Goal: Information Seeking & Learning: Learn about a topic

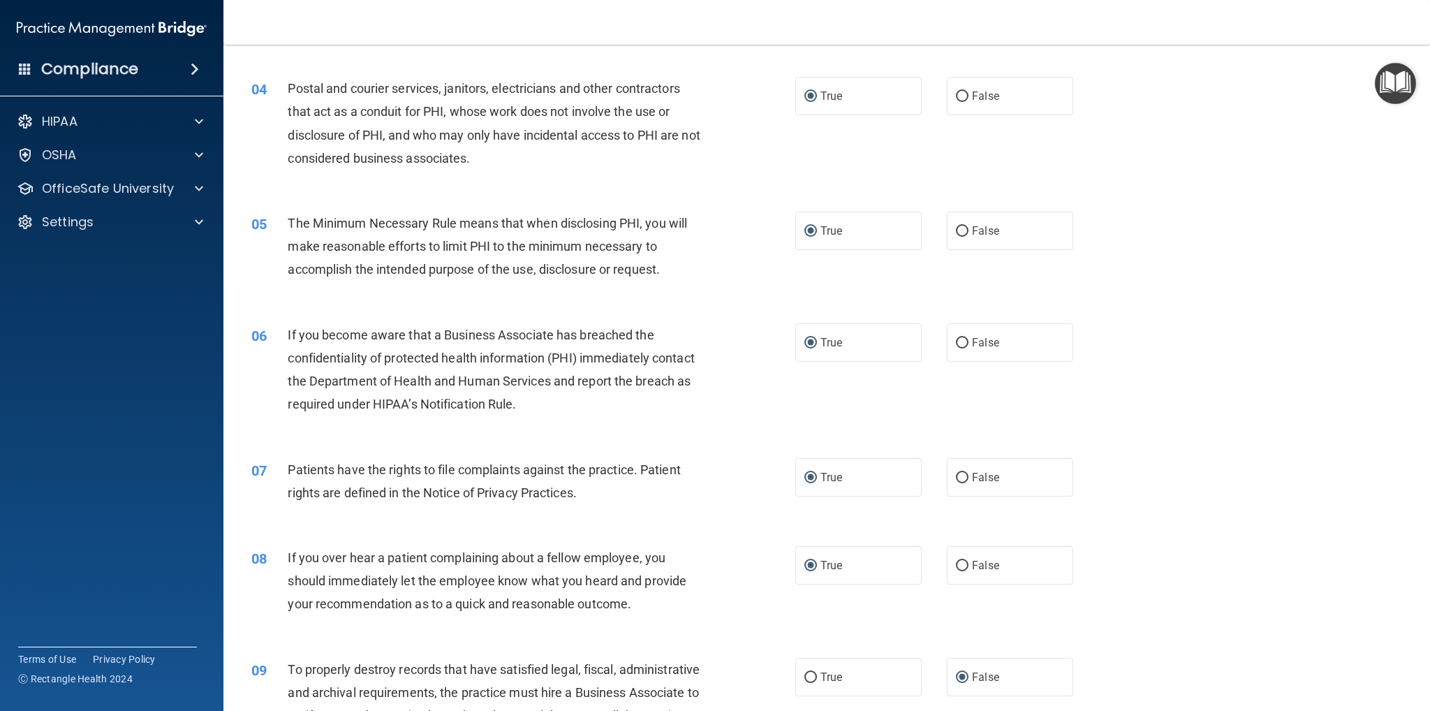
scroll to position [489, 0]
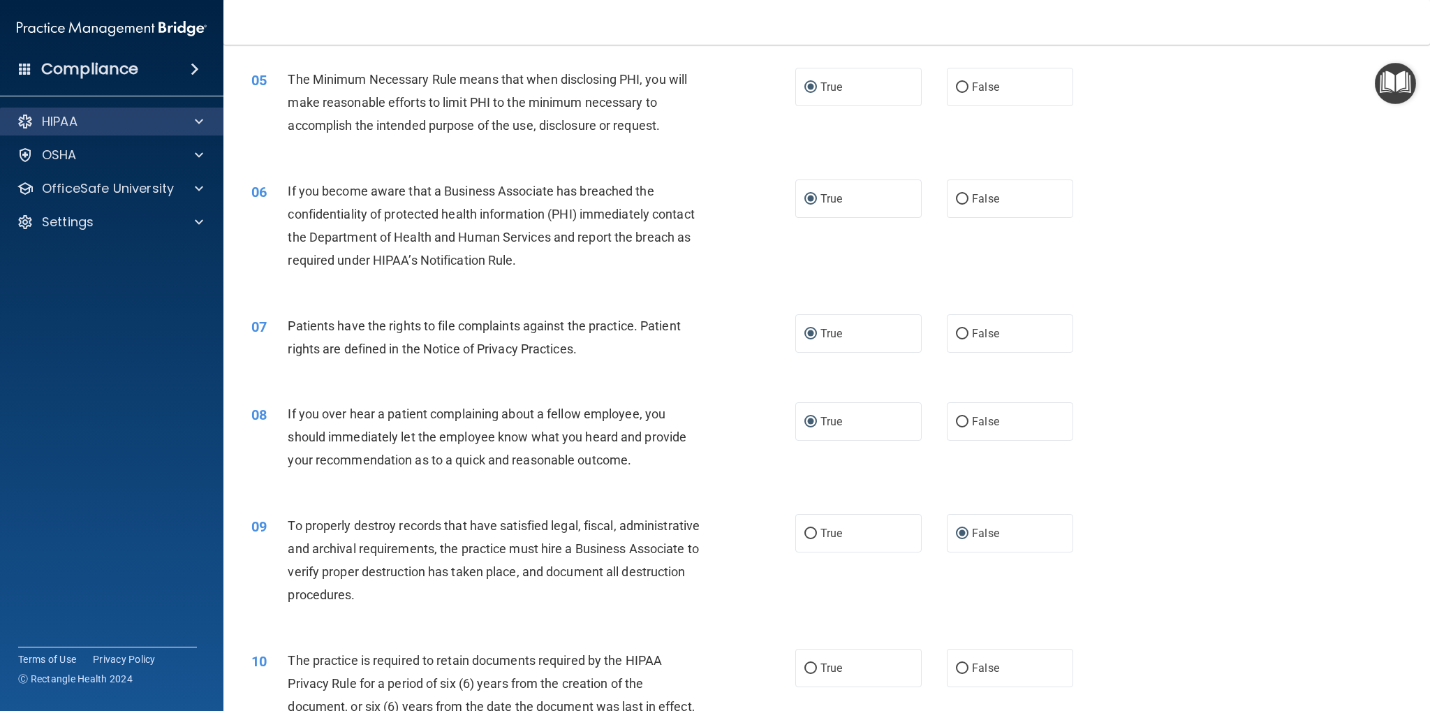
click at [206, 111] on div "HIPAA" at bounding box center [112, 122] width 224 height 28
click at [204, 115] on div at bounding box center [196, 121] width 35 height 17
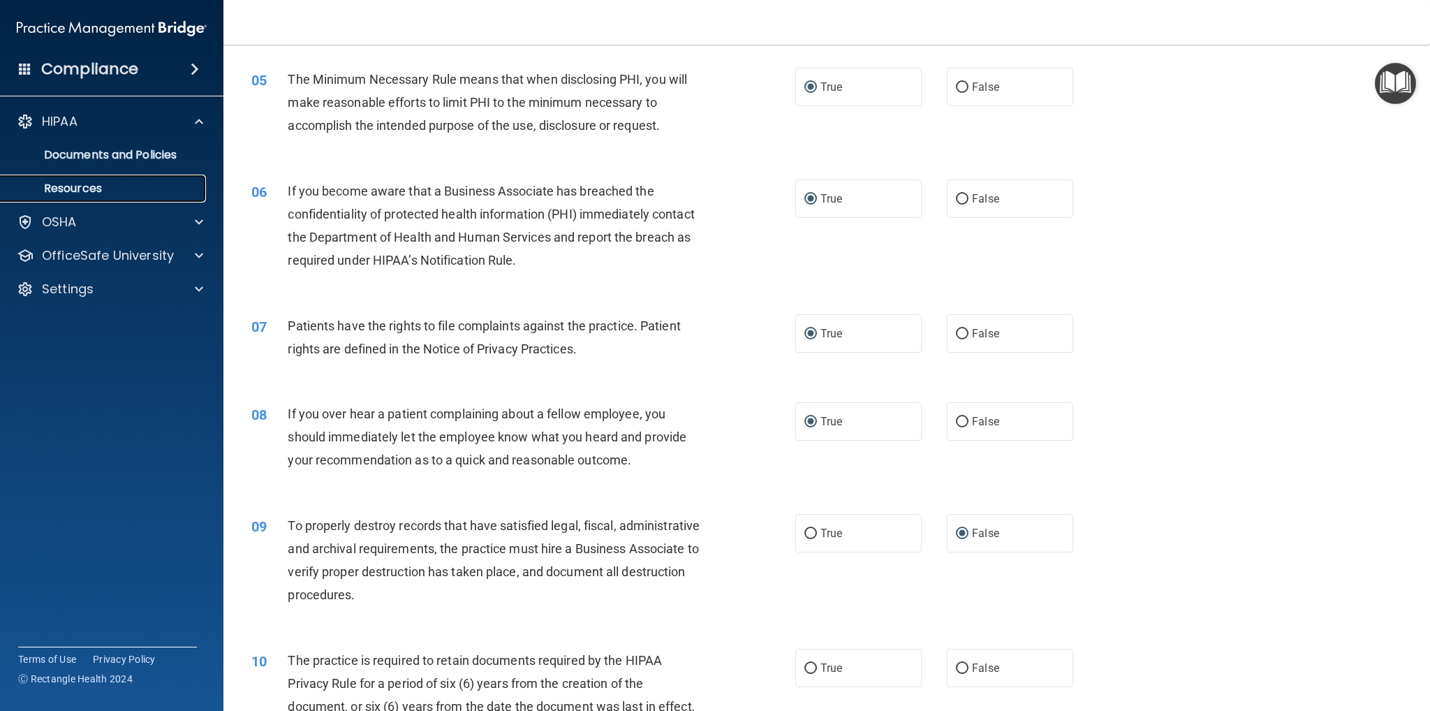
click at [126, 186] on p "Resources" at bounding box center [104, 189] width 191 height 14
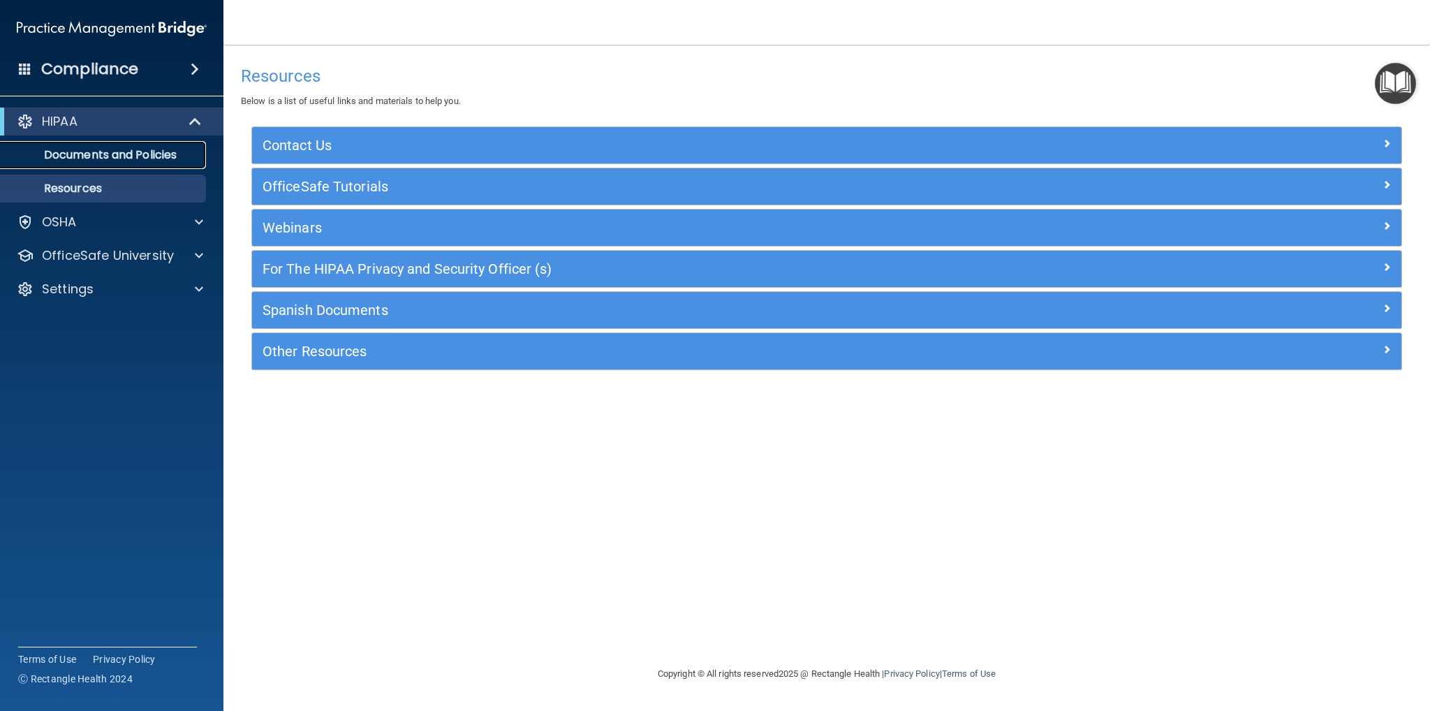
click at [104, 164] on link "Documents and Policies" at bounding box center [96, 155] width 220 height 28
click at [182, 70] on div "Compliance" at bounding box center [111, 69] width 223 height 31
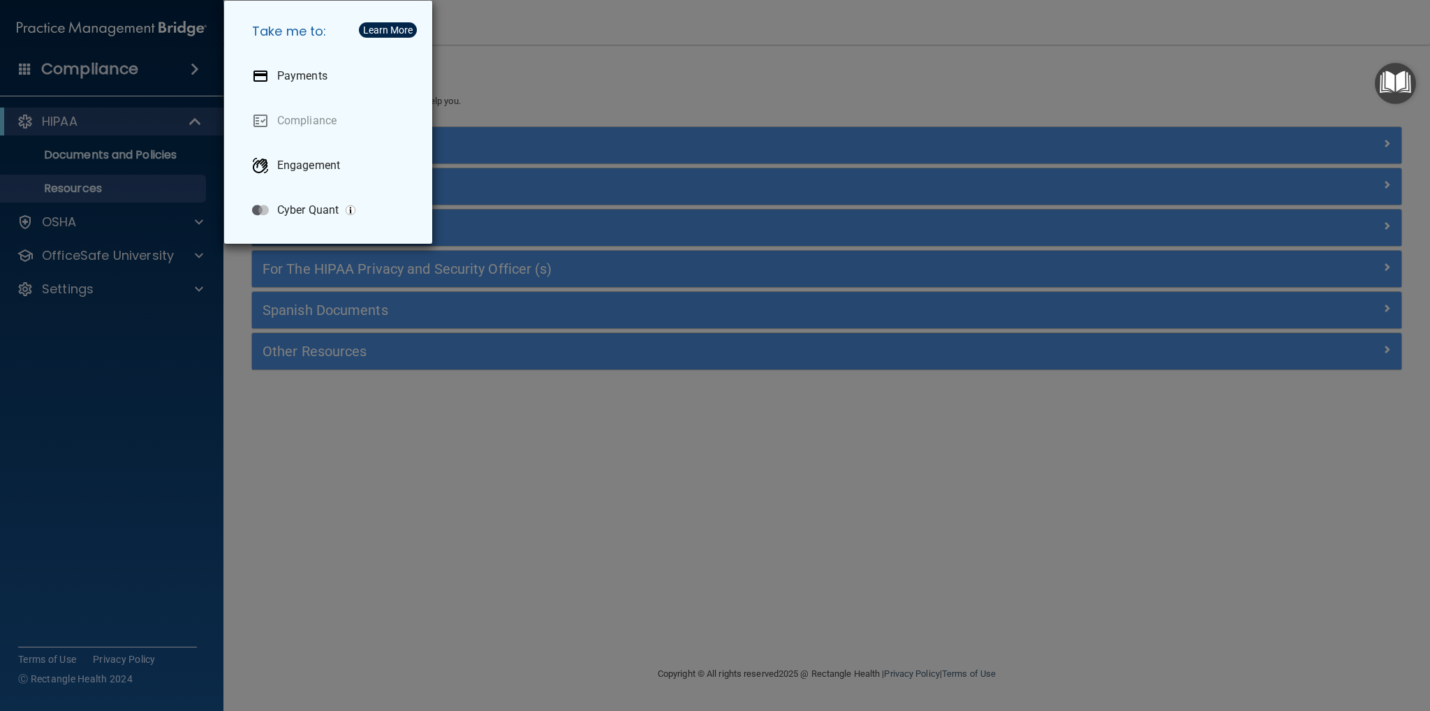
click at [61, 76] on div "Take me to: Payments Compliance Engagement Cyber Quant" at bounding box center [715, 355] width 1430 height 711
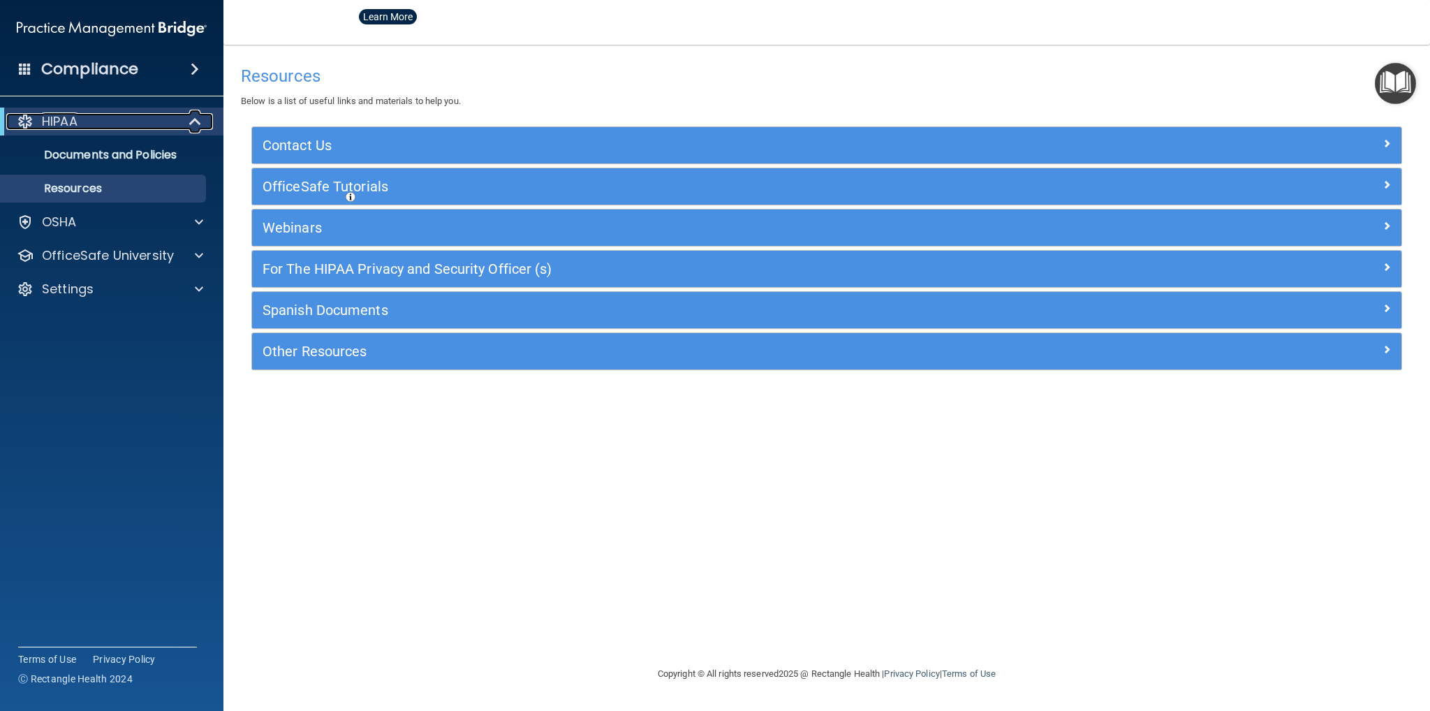
click at [48, 124] on p "HIPAA" at bounding box center [60, 121] width 36 height 17
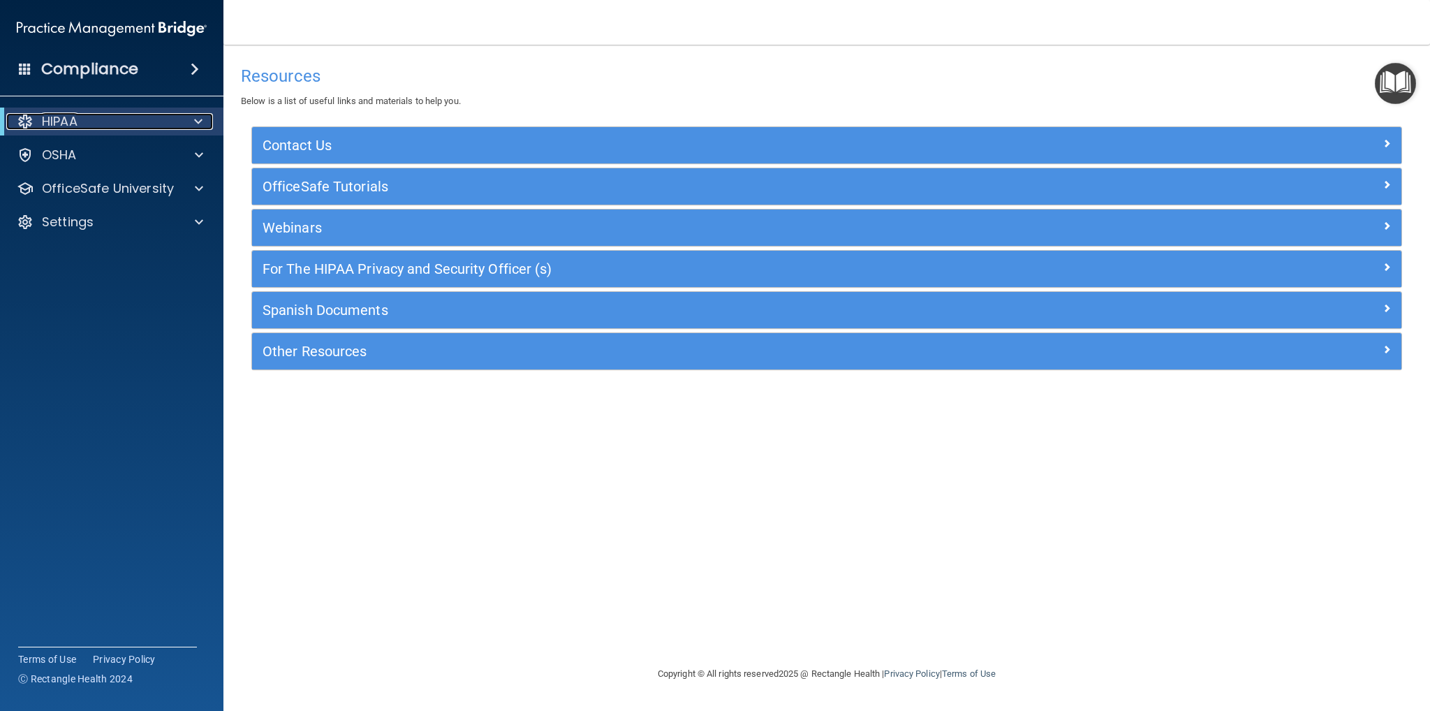
click at [47, 124] on p "HIPAA" at bounding box center [60, 121] width 36 height 17
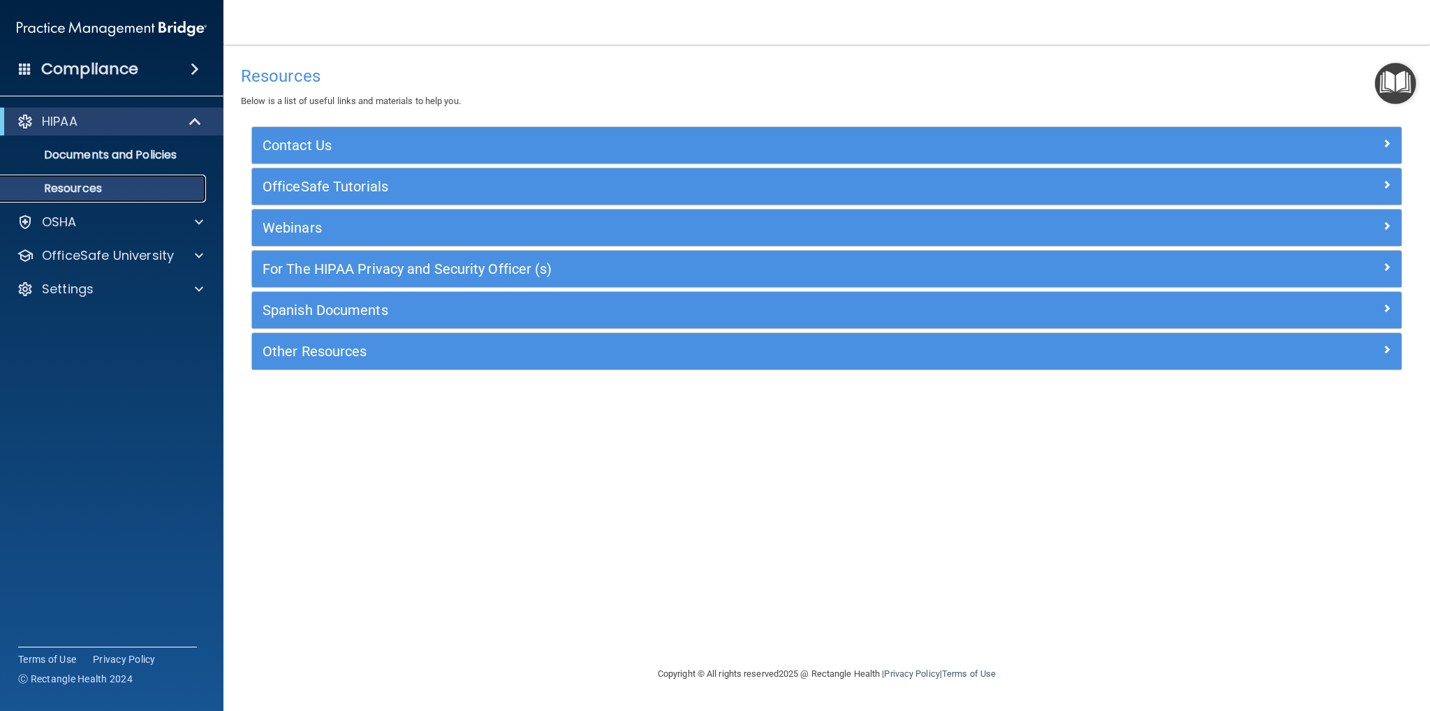
click at [109, 186] on p "Resources" at bounding box center [104, 189] width 191 height 14
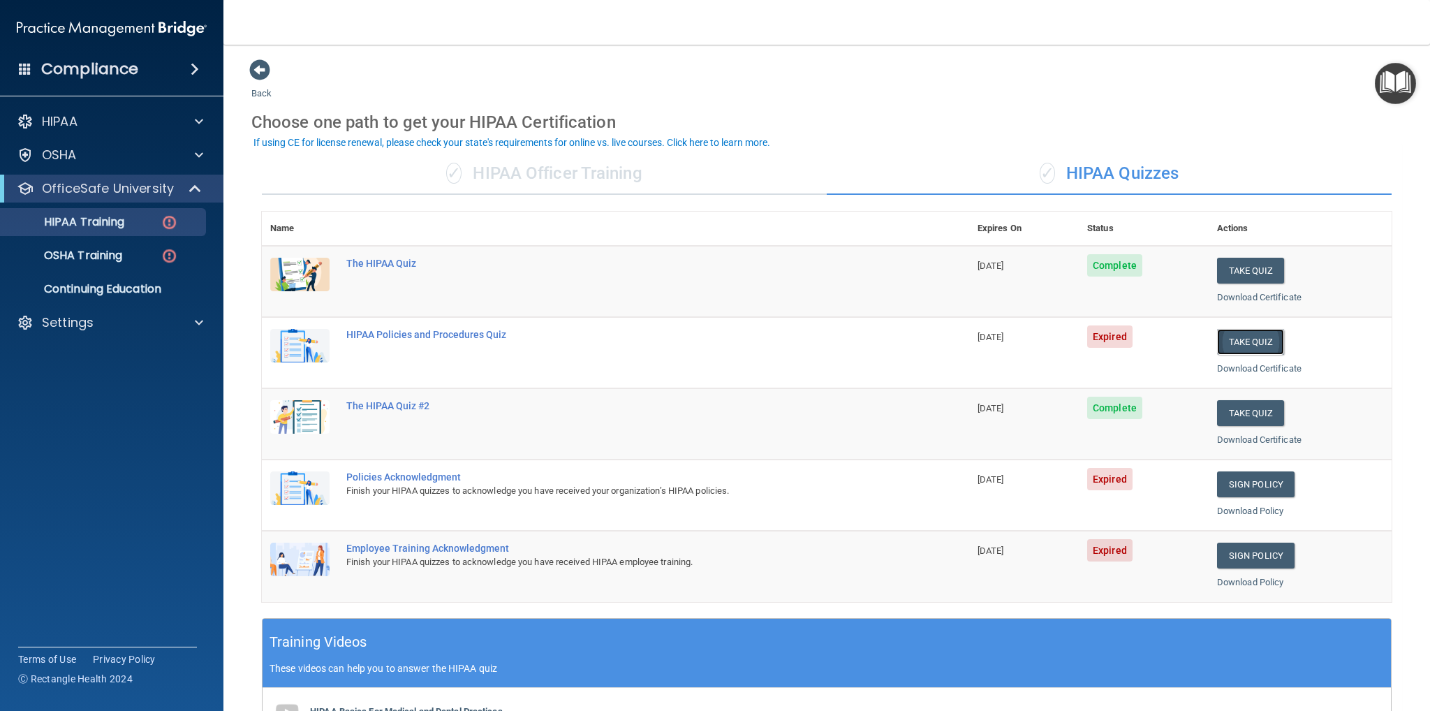
click at [1257, 339] on button "Take Quiz" at bounding box center [1250, 342] width 67 height 26
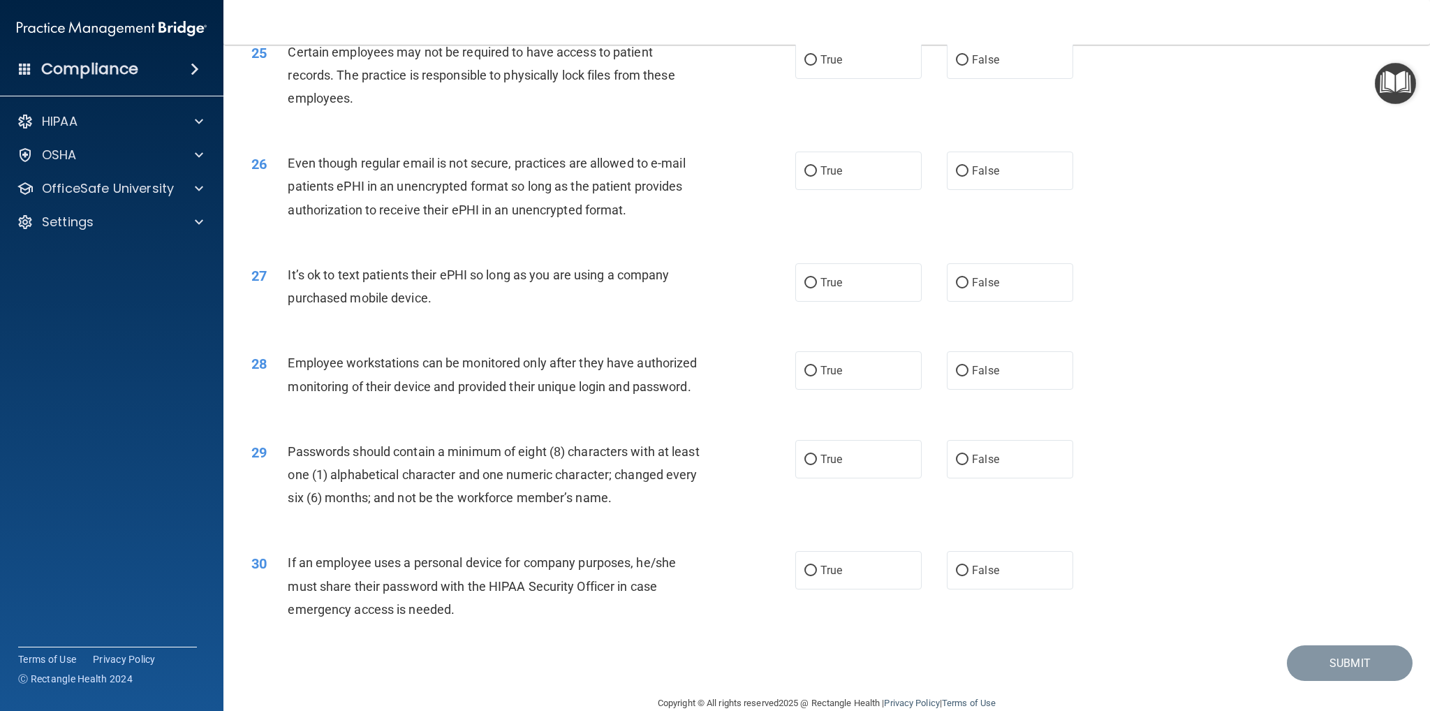
scroll to position [2633, 0]
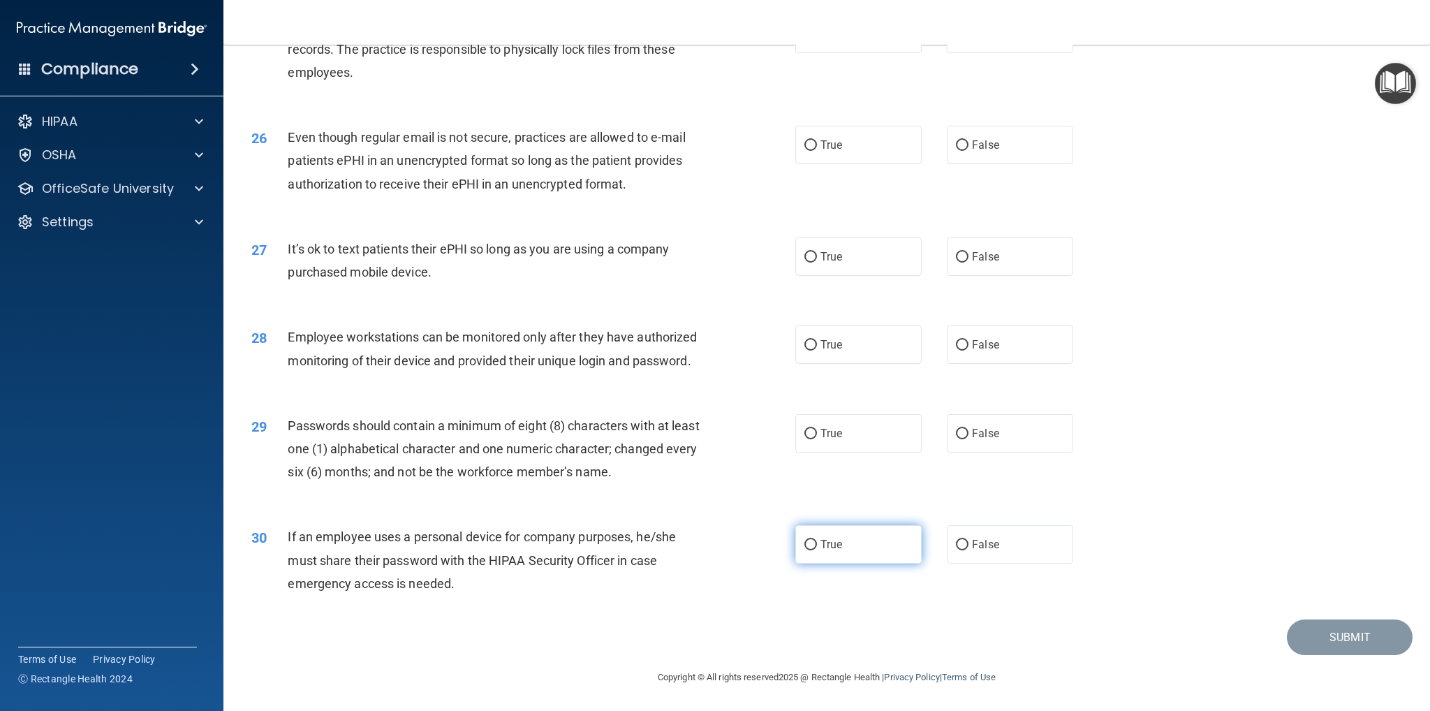
click at [807, 541] on input "True" at bounding box center [810, 545] width 13 height 10
radio input "true"
click at [804, 437] on input "True" at bounding box center [810, 434] width 13 height 10
radio input "true"
click at [805, 340] on input "True" at bounding box center [810, 345] width 13 height 10
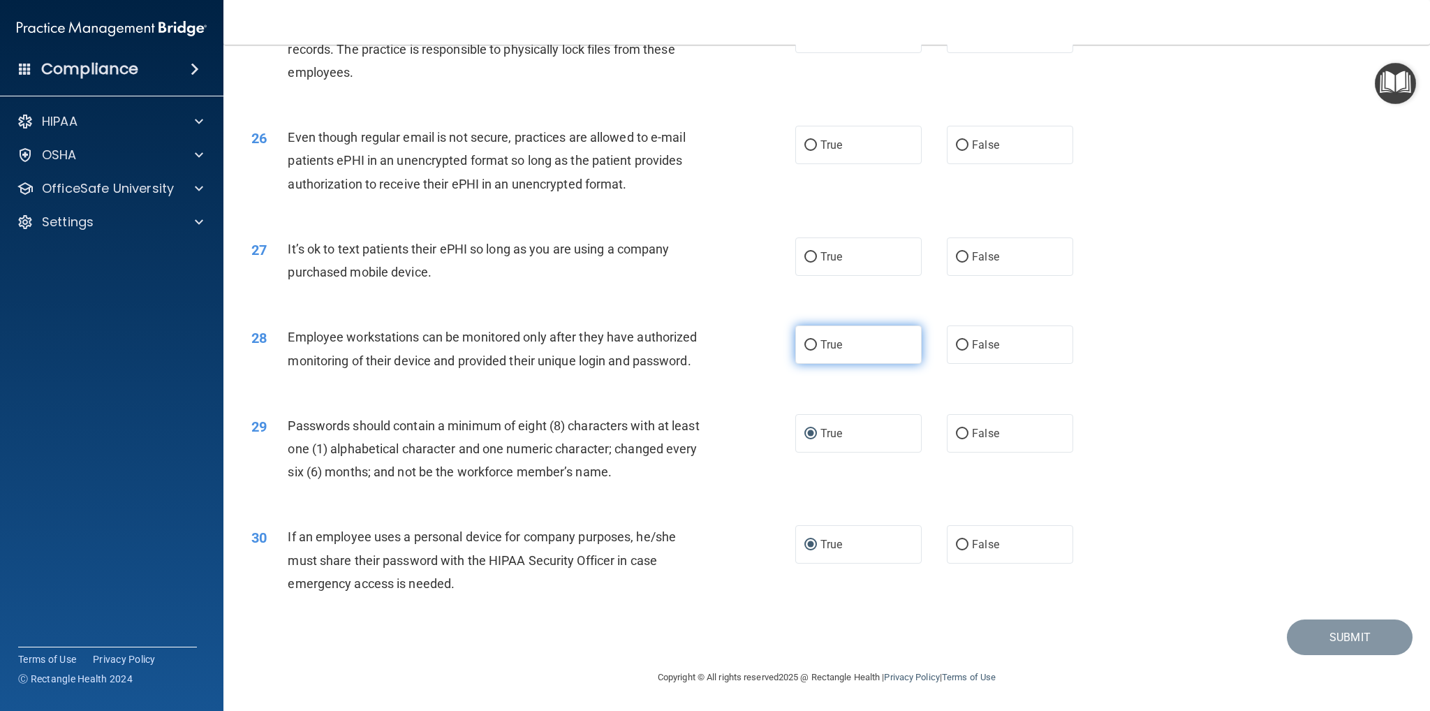
radio input "true"
click at [806, 252] on input "True" at bounding box center [810, 257] width 13 height 10
radio input "true"
click at [810, 140] on input "True" at bounding box center [810, 145] width 13 height 10
radio input "true"
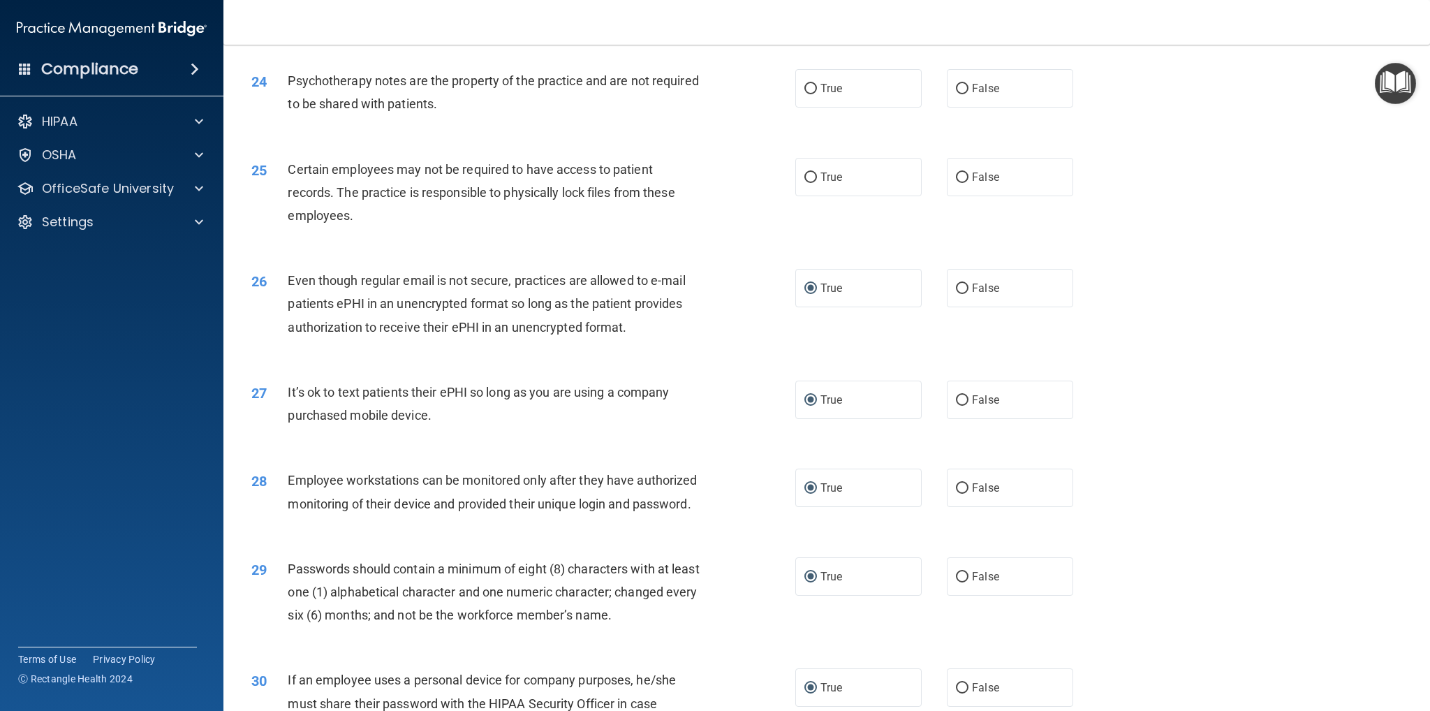
scroll to position [2423, 0]
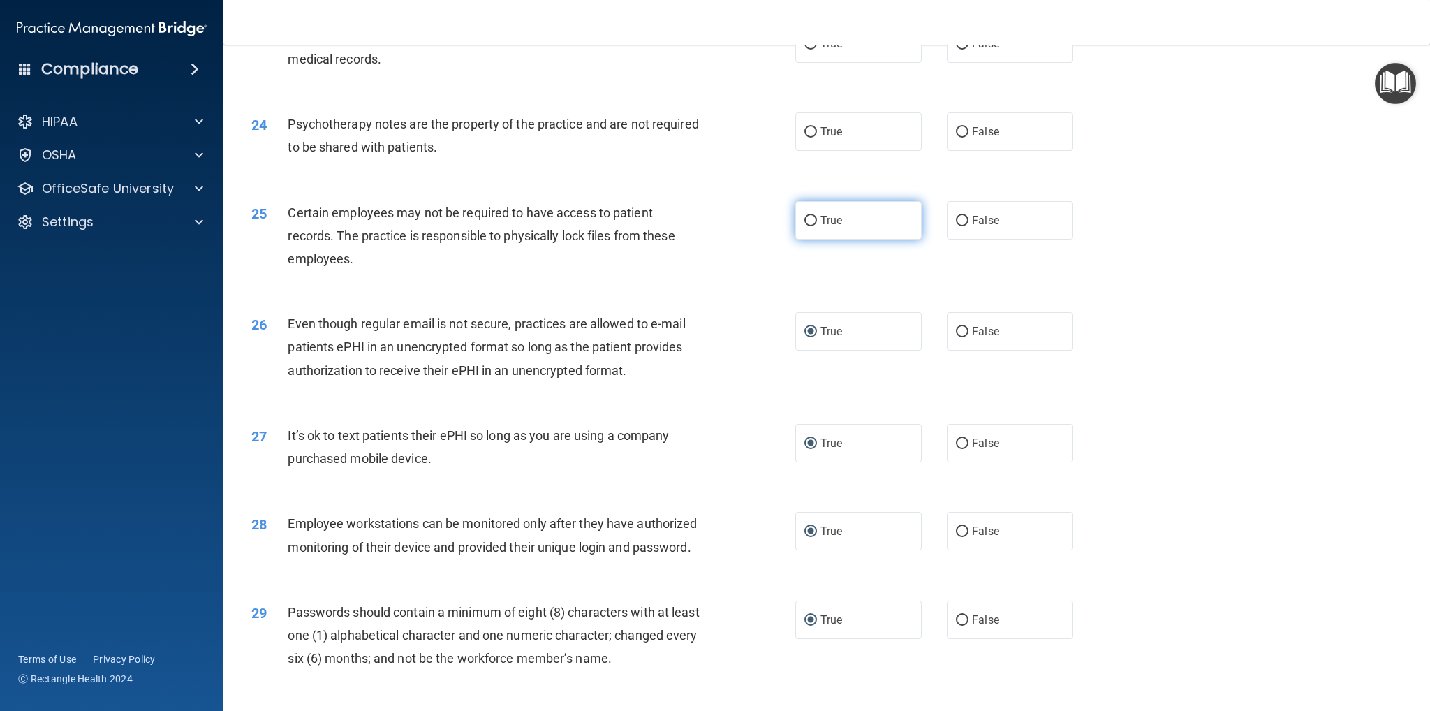
click at [804, 220] on input "True" at bounding box center [810, 221] width 13 height 10
radio input "true"
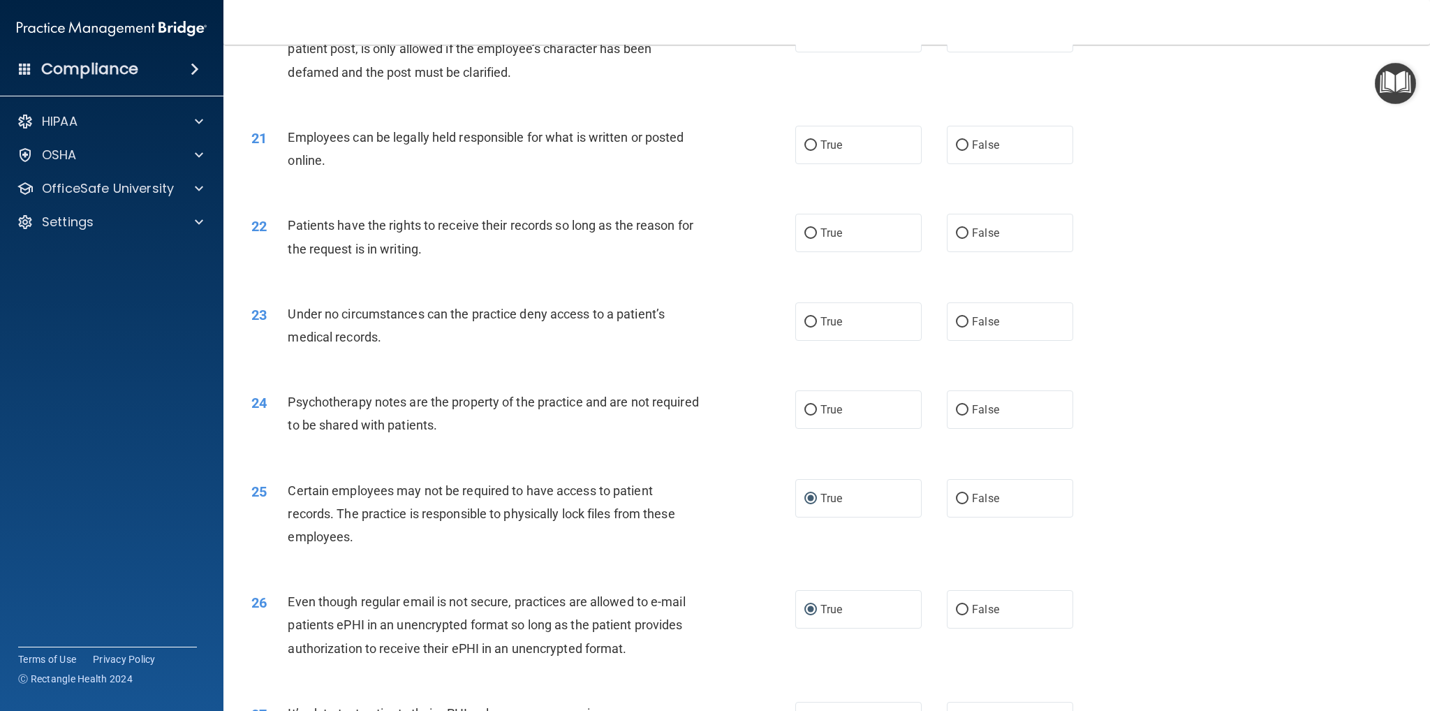
scroll to position [2144, 0]
click at [798, 412] on label "True" at bounding box center [858, 411] width 126 height 38
click at [804, 412] on input "True" at bounding box center [810, 411] width 13 height 10
radio input "true"
click at [958, 321] on input "False" at bounding box center [962, 323] width 13 height 10
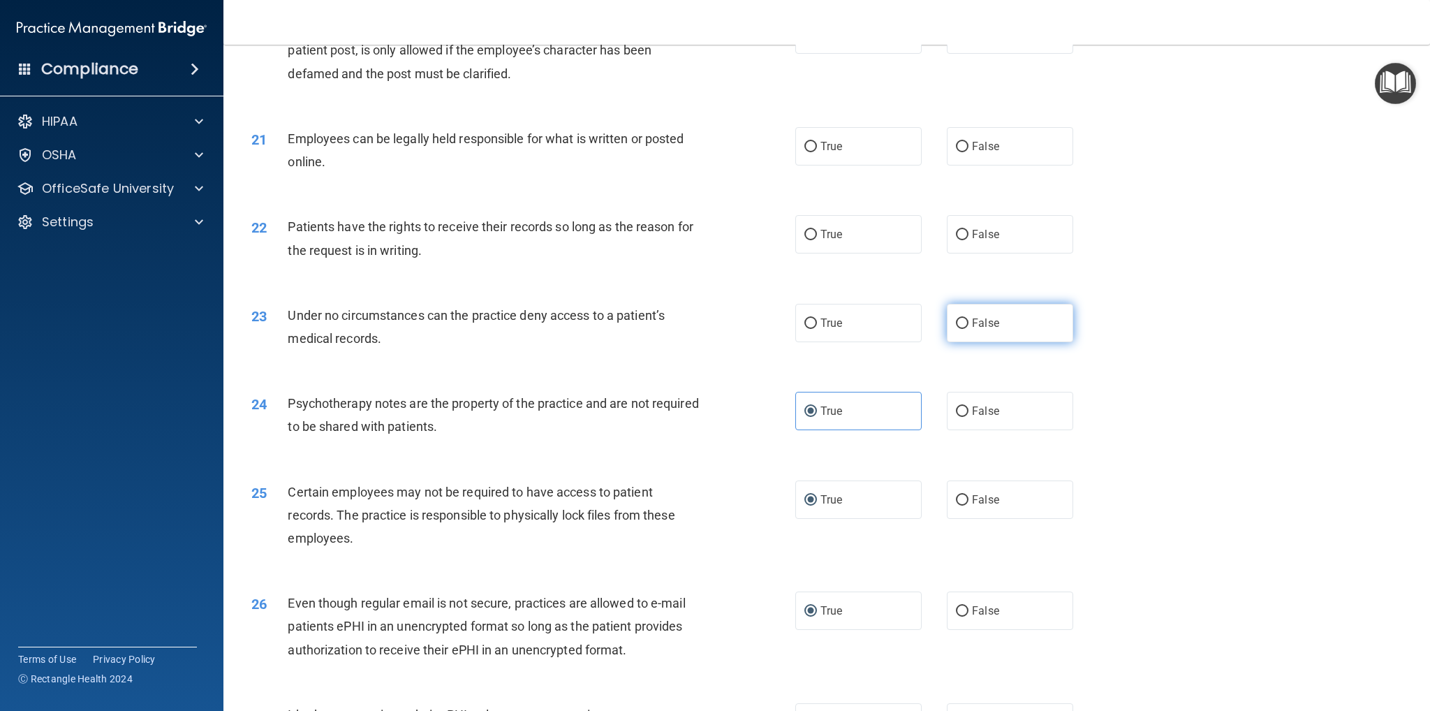
radio input "true"
click at [804, 235] on input "True" at bounding box center [810, 235] width 13 height 10
radio input "true"
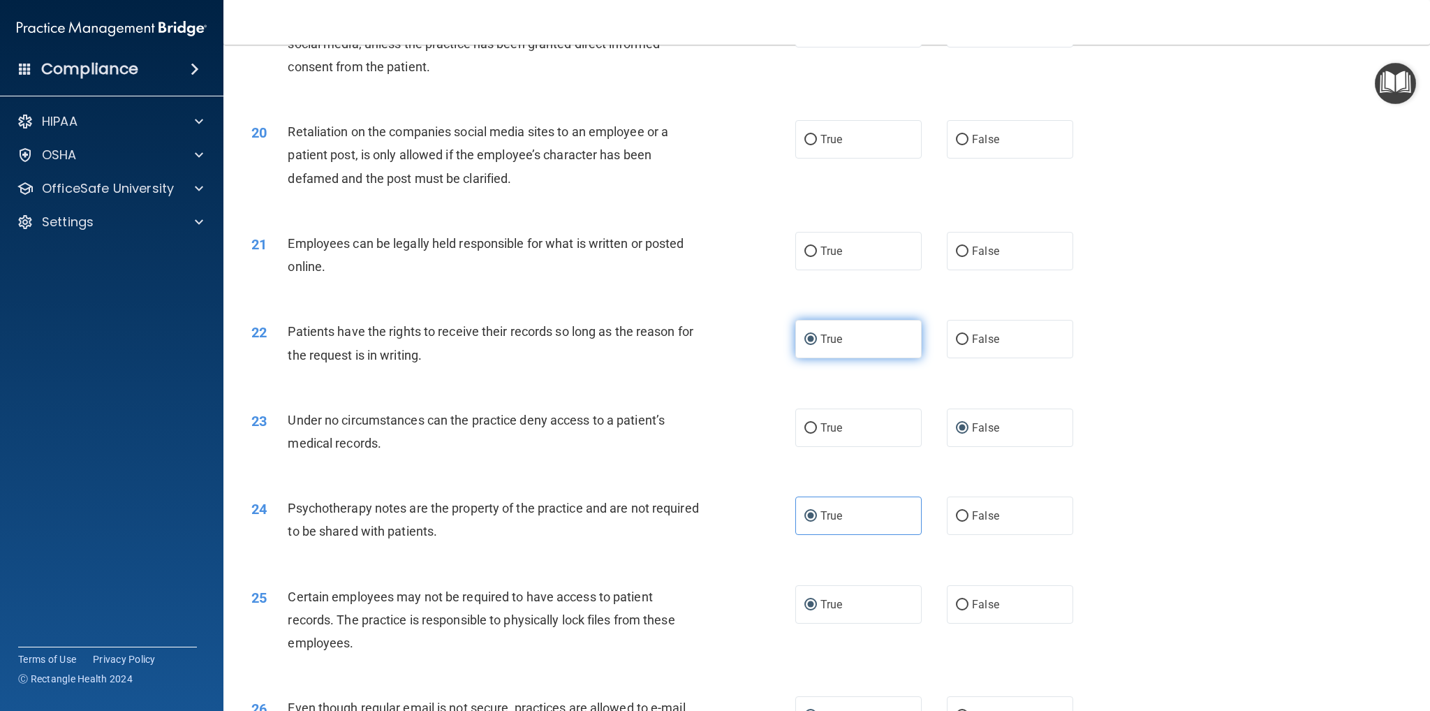
scroll to position [2004, 0]
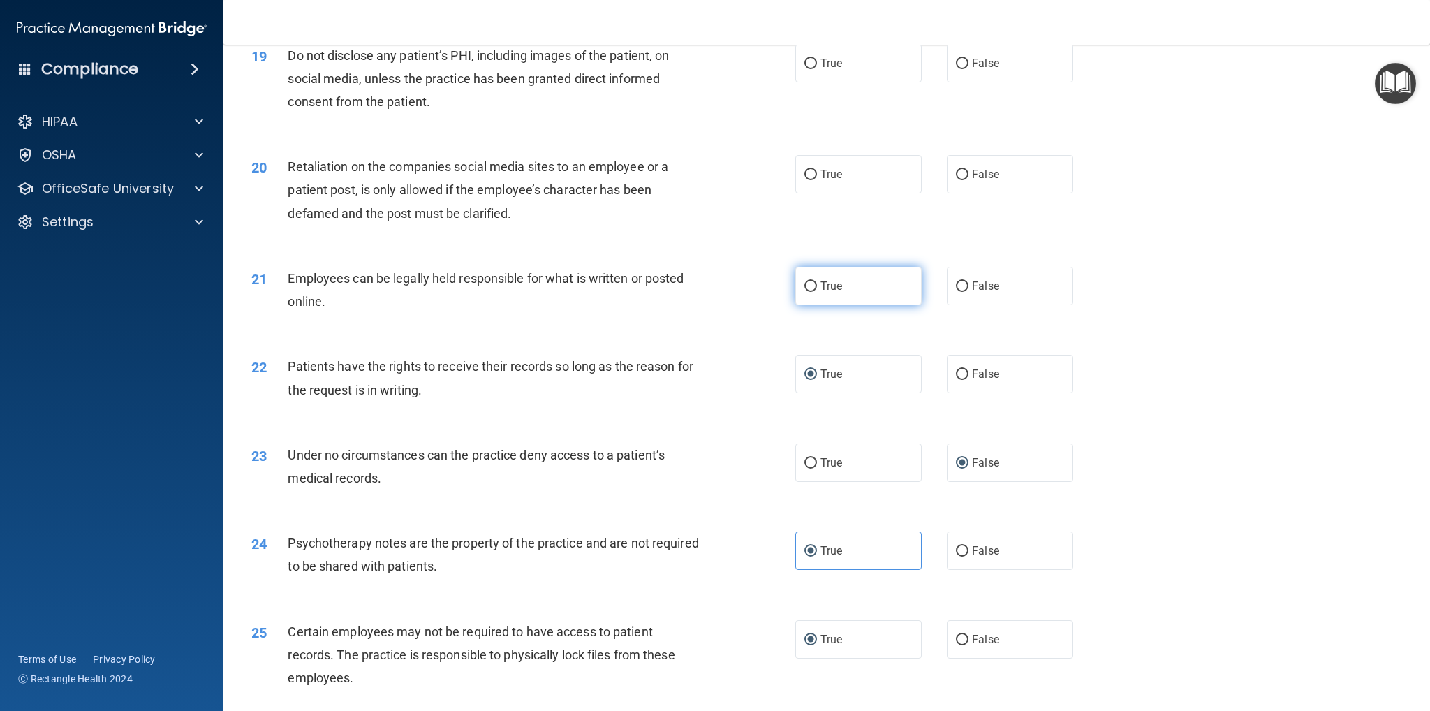
click at [806, 284] on input "True" at bounding box center [810, 286] width 13 height 10
radio input "true"
click at [956, 177] on input "False" at bounding box center [962, 175] width 13 height 10
radio input "true"
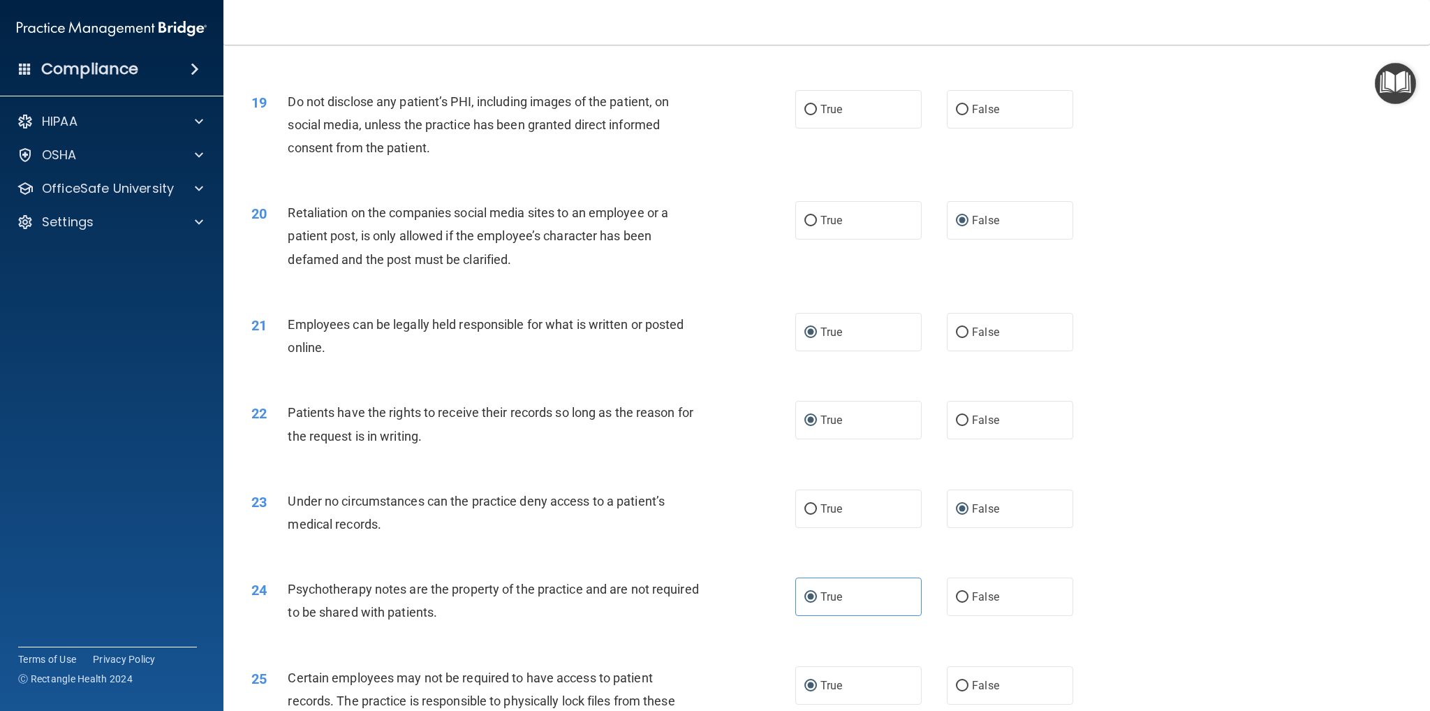
scroll to position [1934, 0]
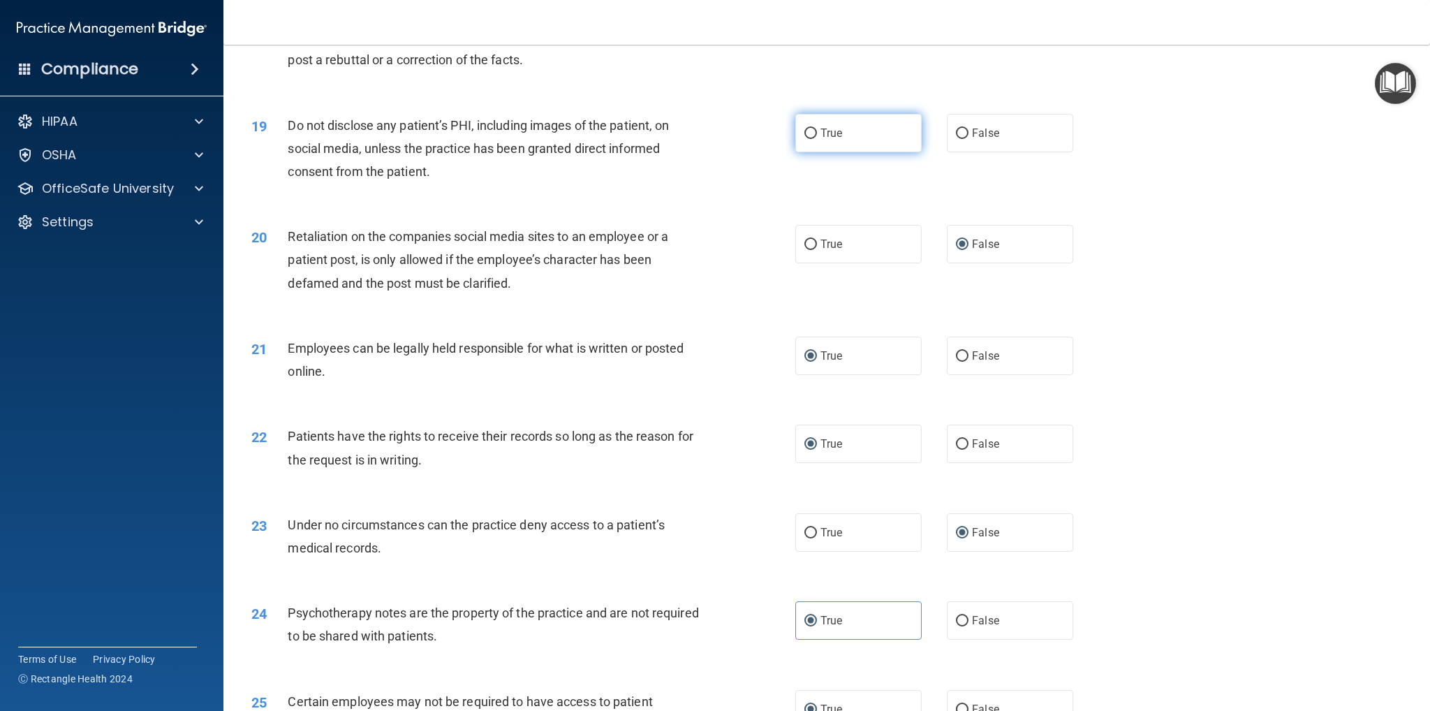
click at [807, 128] on input "True" at bounding box center [810, 133] width 13 height 10
radio input "true"
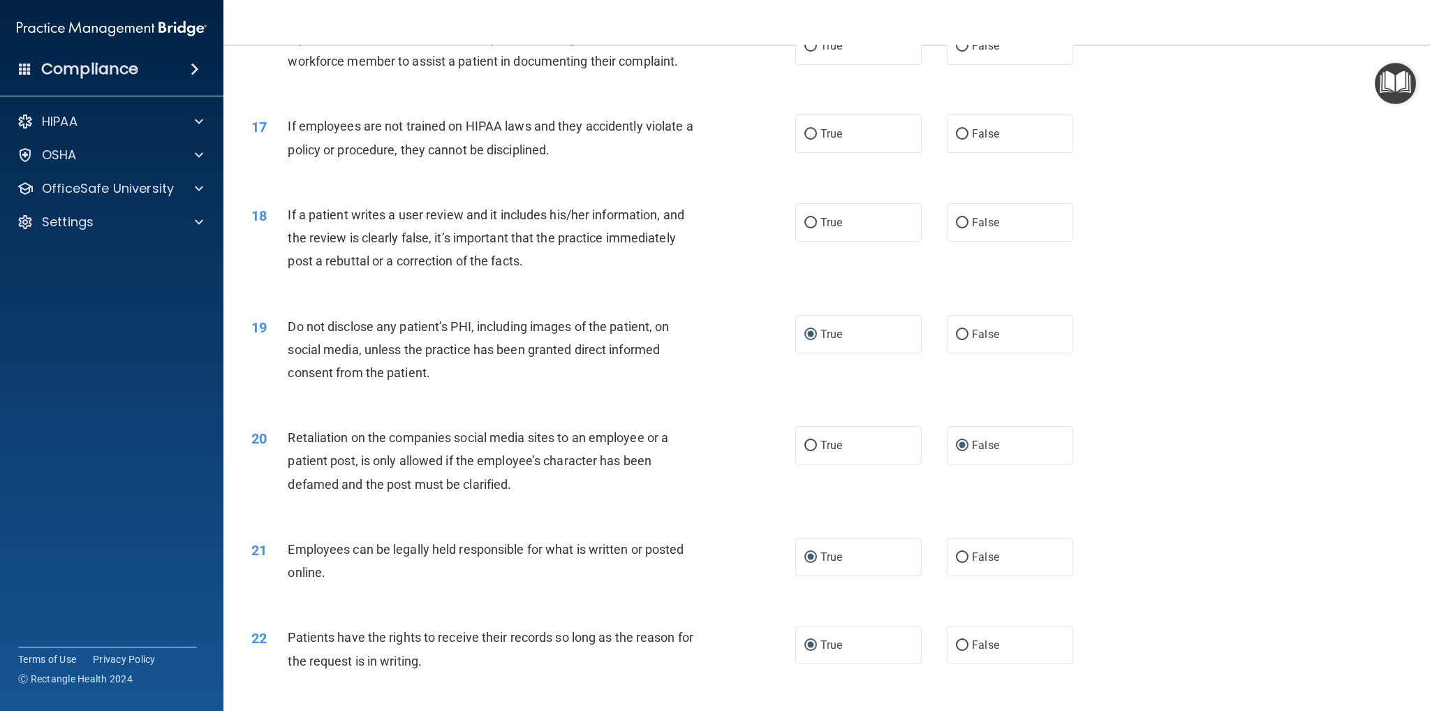
scroll to position [1725, 0]
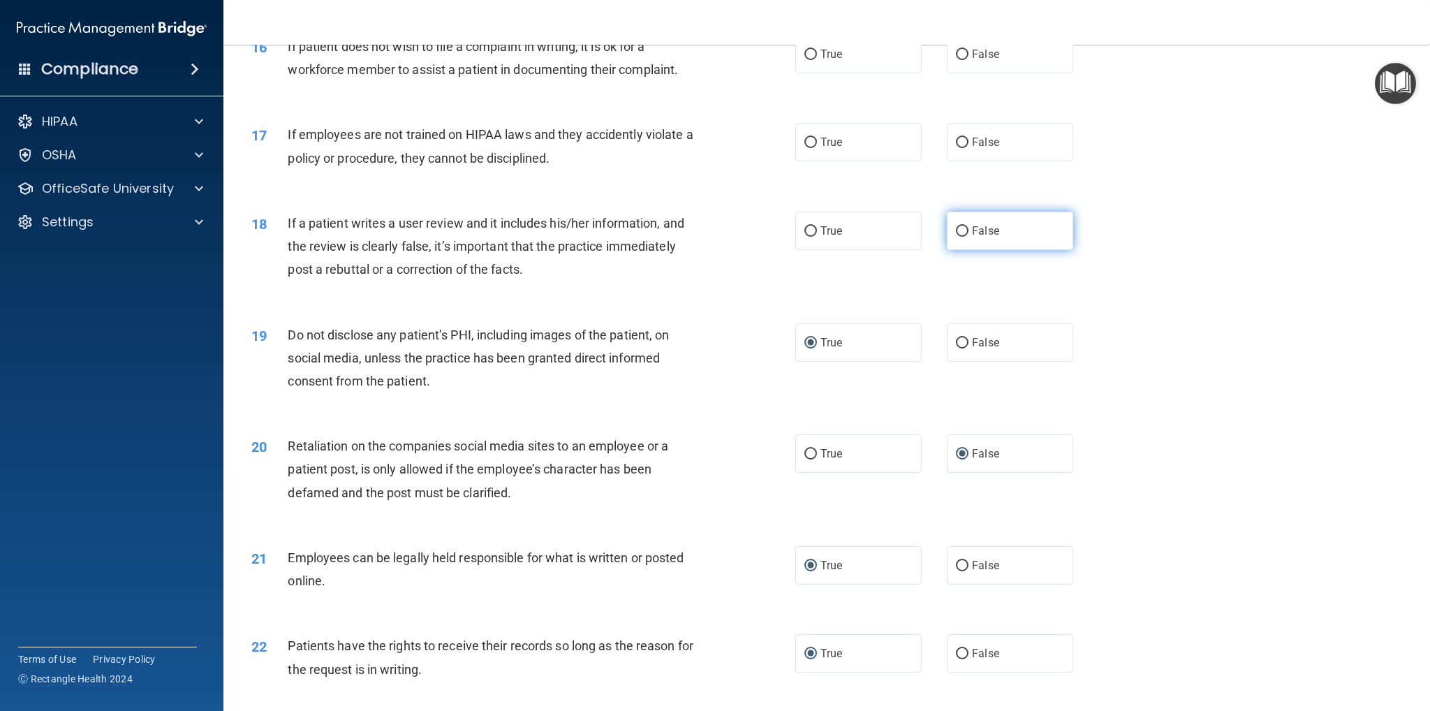
click at [956, 232] on input "False" at bounding box center [962, 231] width 13 height 10
radio input "true"
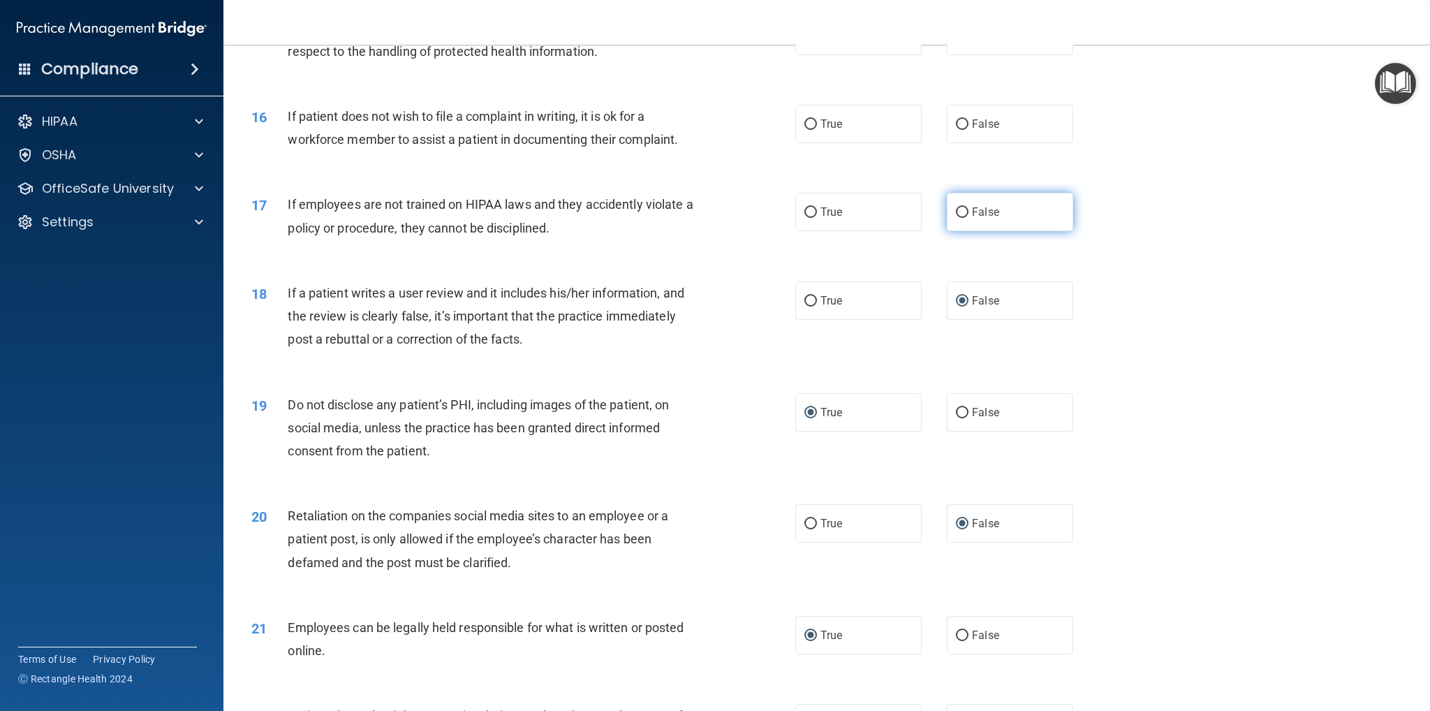
click at [964, 209] on label "False" at bounding box center [1010, 212] width 126 height 38
click at [964, 209] on input "False" at bounding box center [962, 212] width 13 height 10
radio input "true"
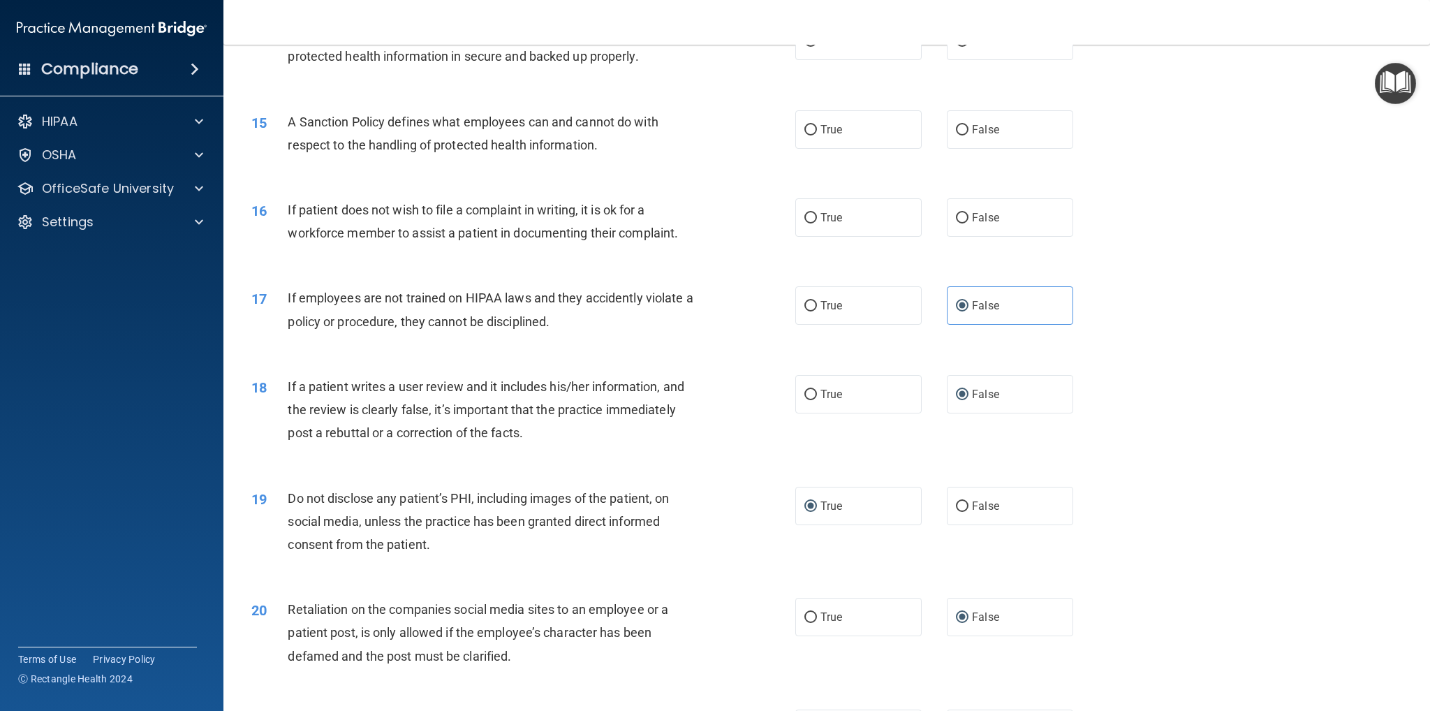
scroll to position [1515, 0]
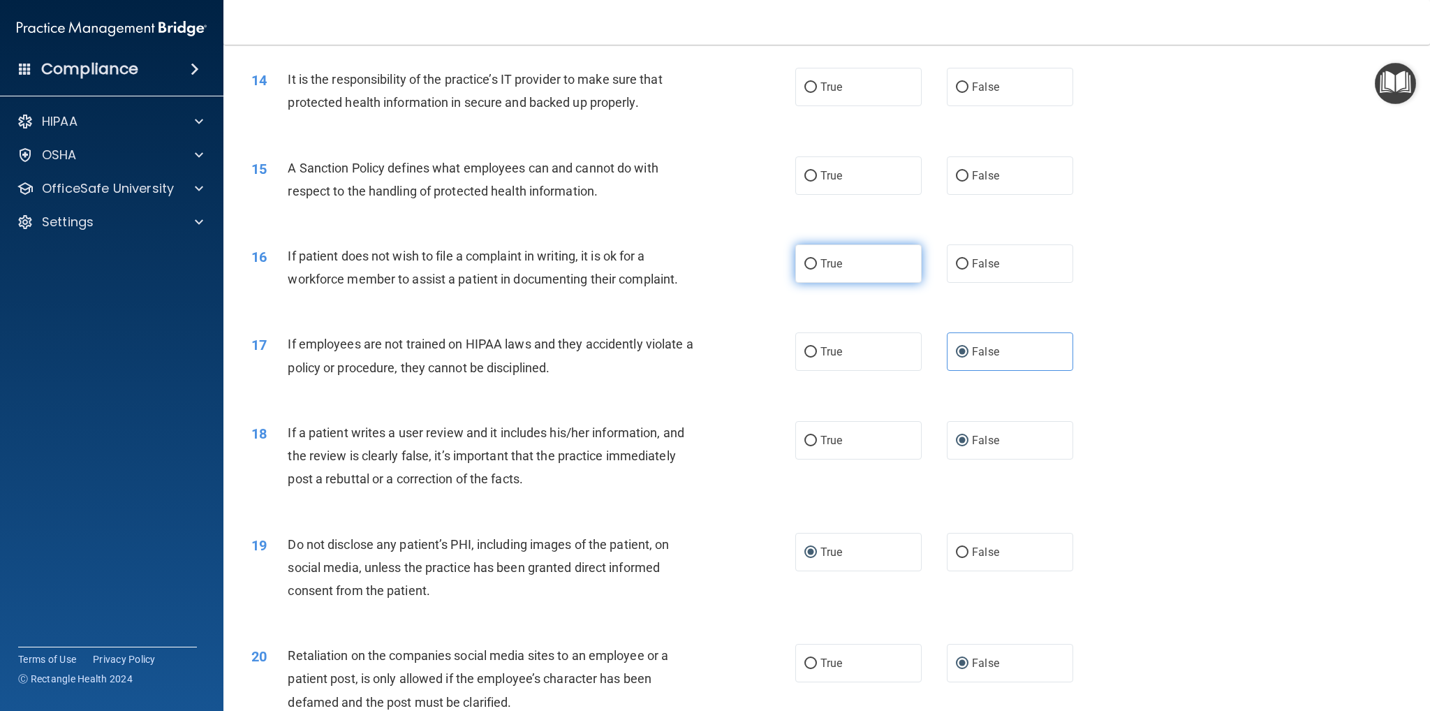
click at [804, 263] on input "True" at bounding box center [810, 264] width 13 height 10
radio input "true"
click at [808, 174] on input "True" at bounding box center [810, 176] width 13 height 10
radio input "true"
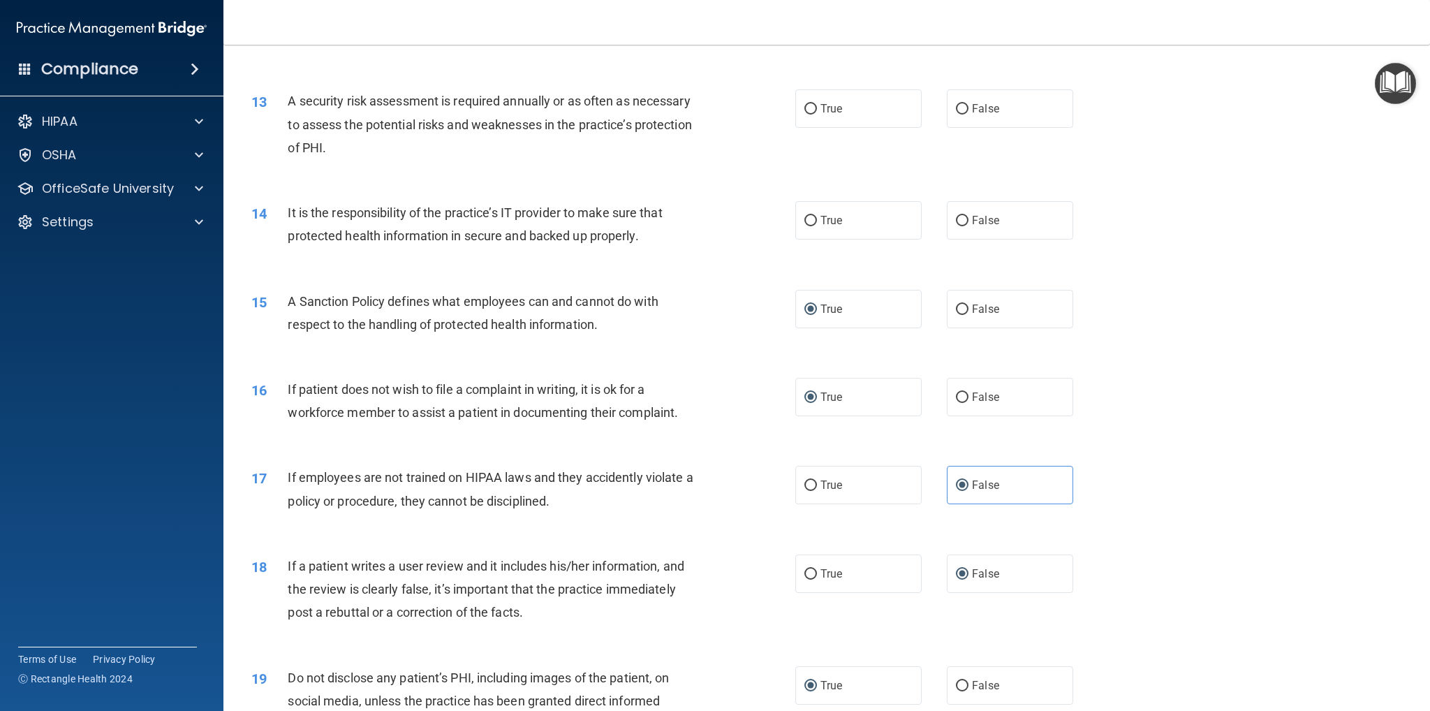
scroll to position [1376, 0]
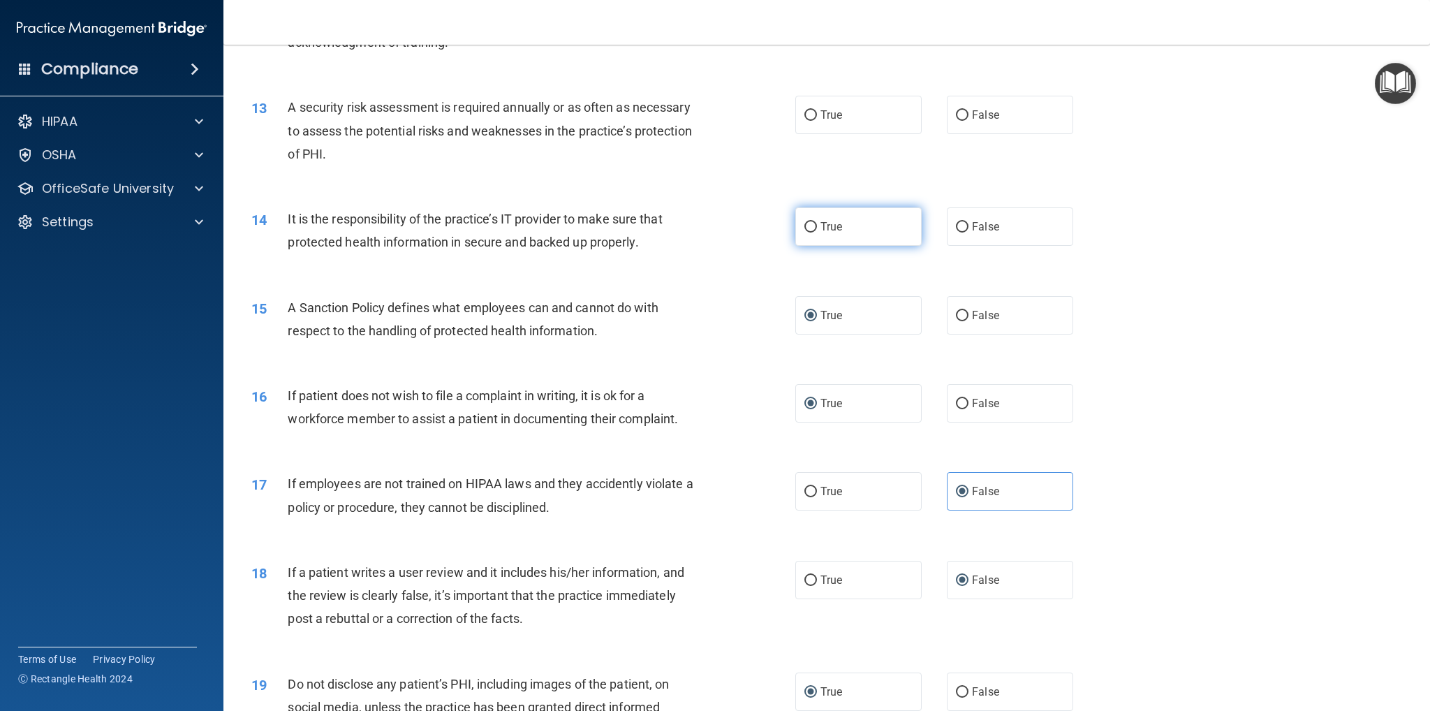
click at [812, 227] on label "True" at bounding box center [858, 226] width 126 height 38
click at [812, 227] on input "True" at bounding box center [810, 227] width 13 height 10
radio input "true"
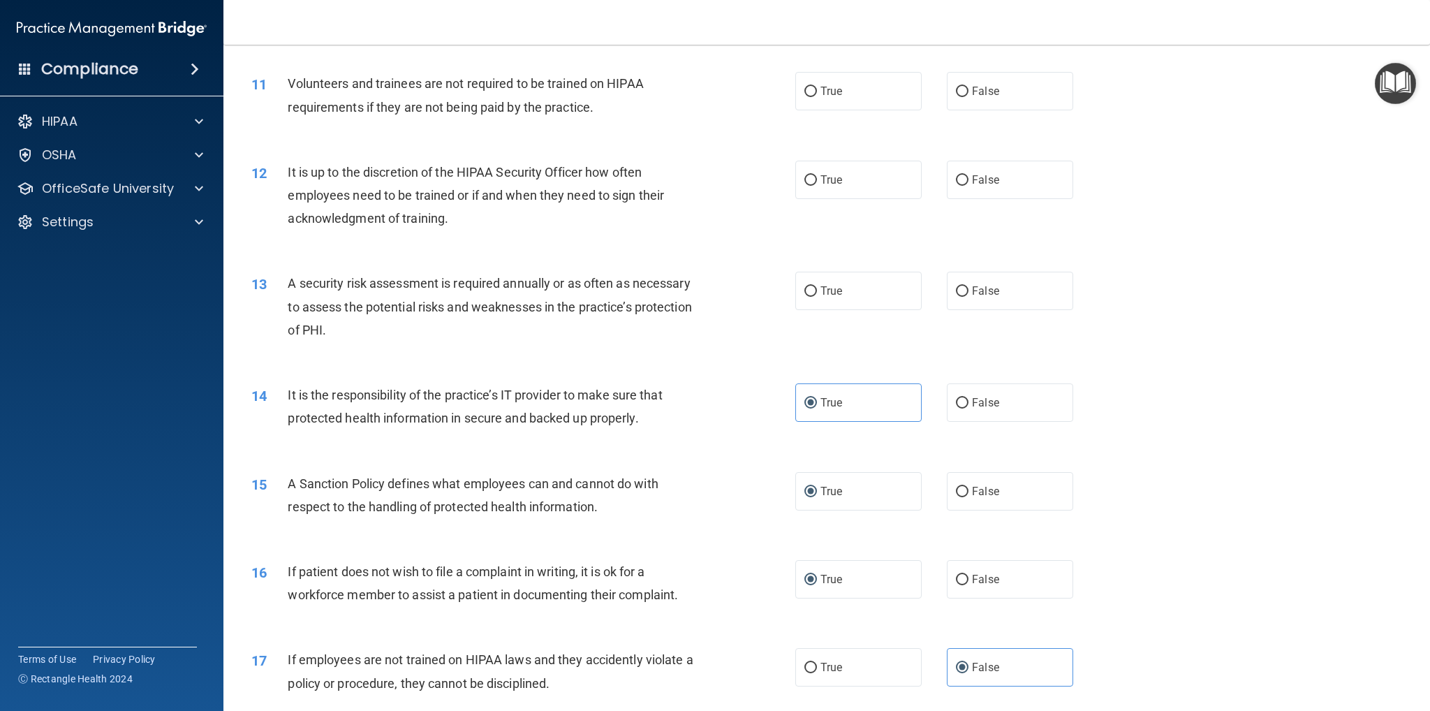
scroll to position [1166, 0]
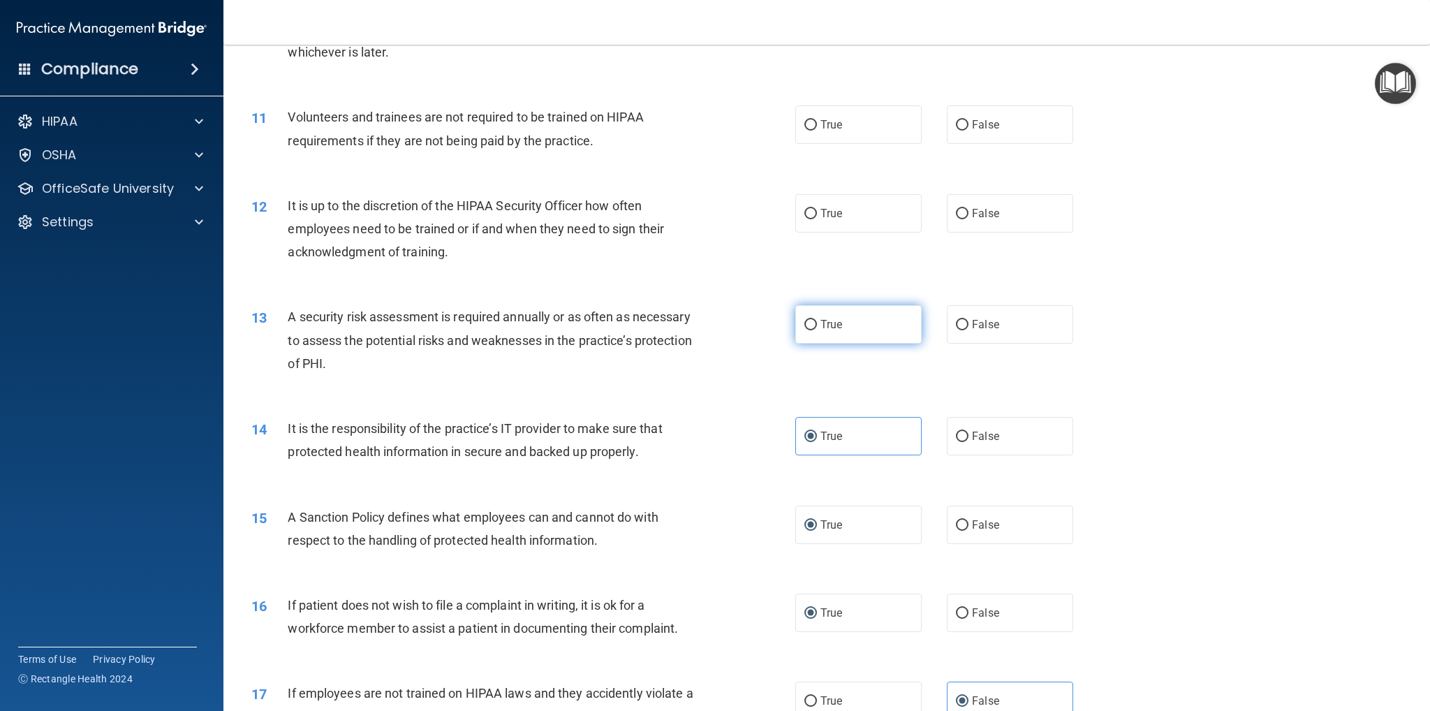
click at [804, 322] on input "True" at bounding box center [810, 325] width 13 height 10
radio input "true"
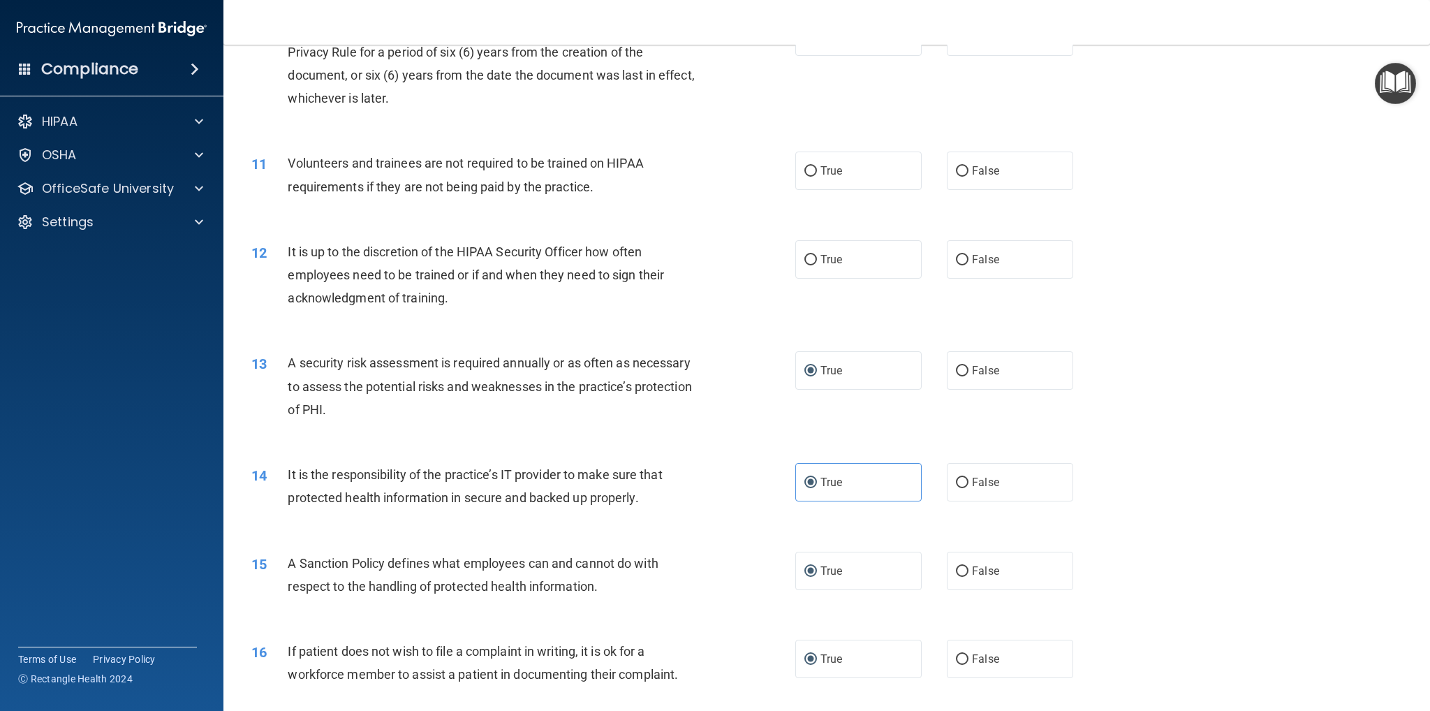
scroll to position [1096, 0]
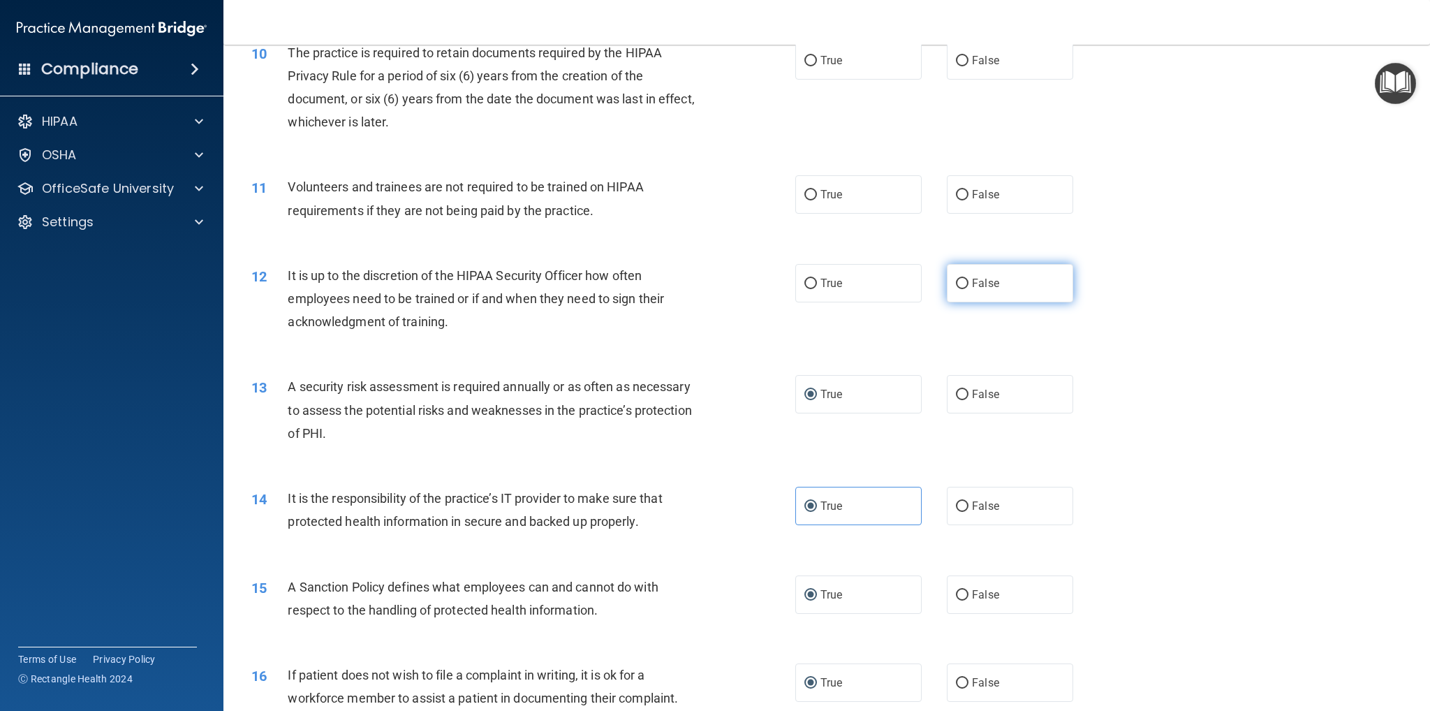
click at [956, 283] on input "False" at bounding box center [962, 284] width 13 height 10
radio input "true"
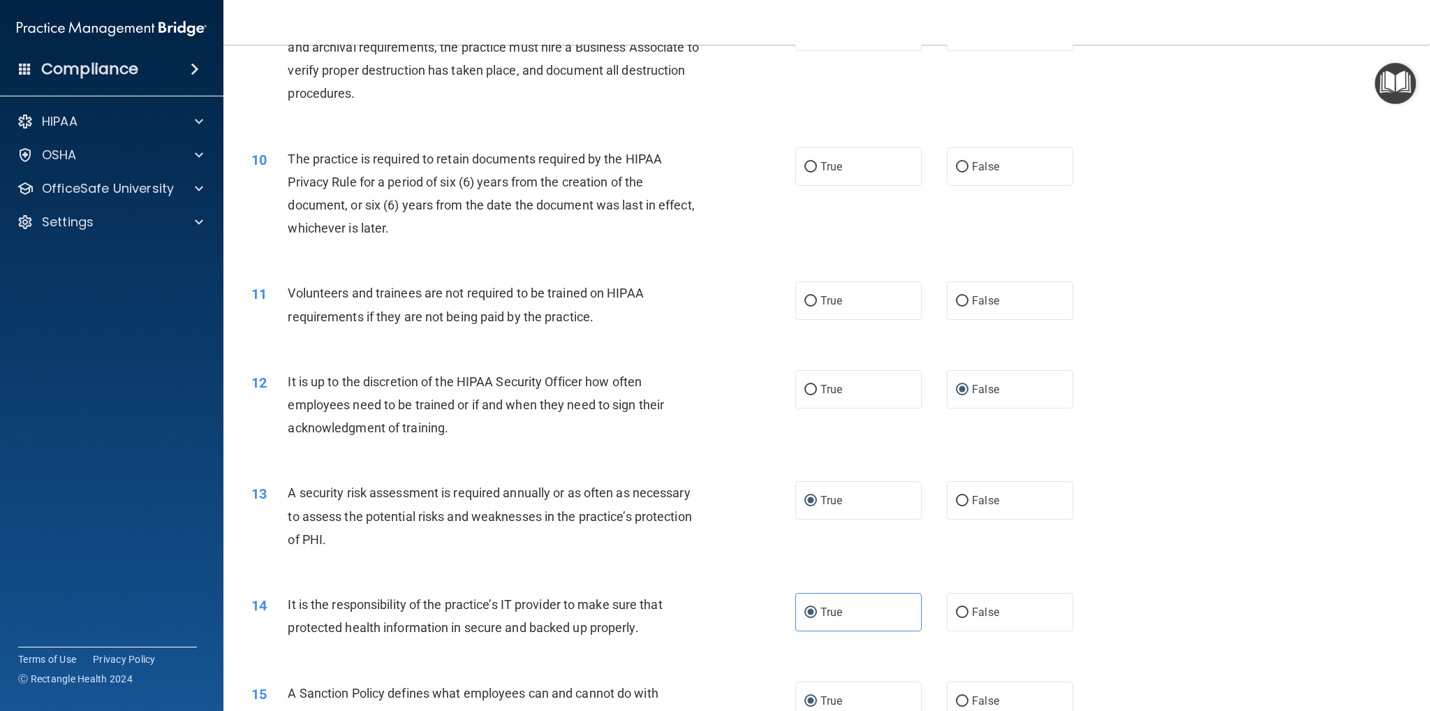
scroll to position [957, 0]
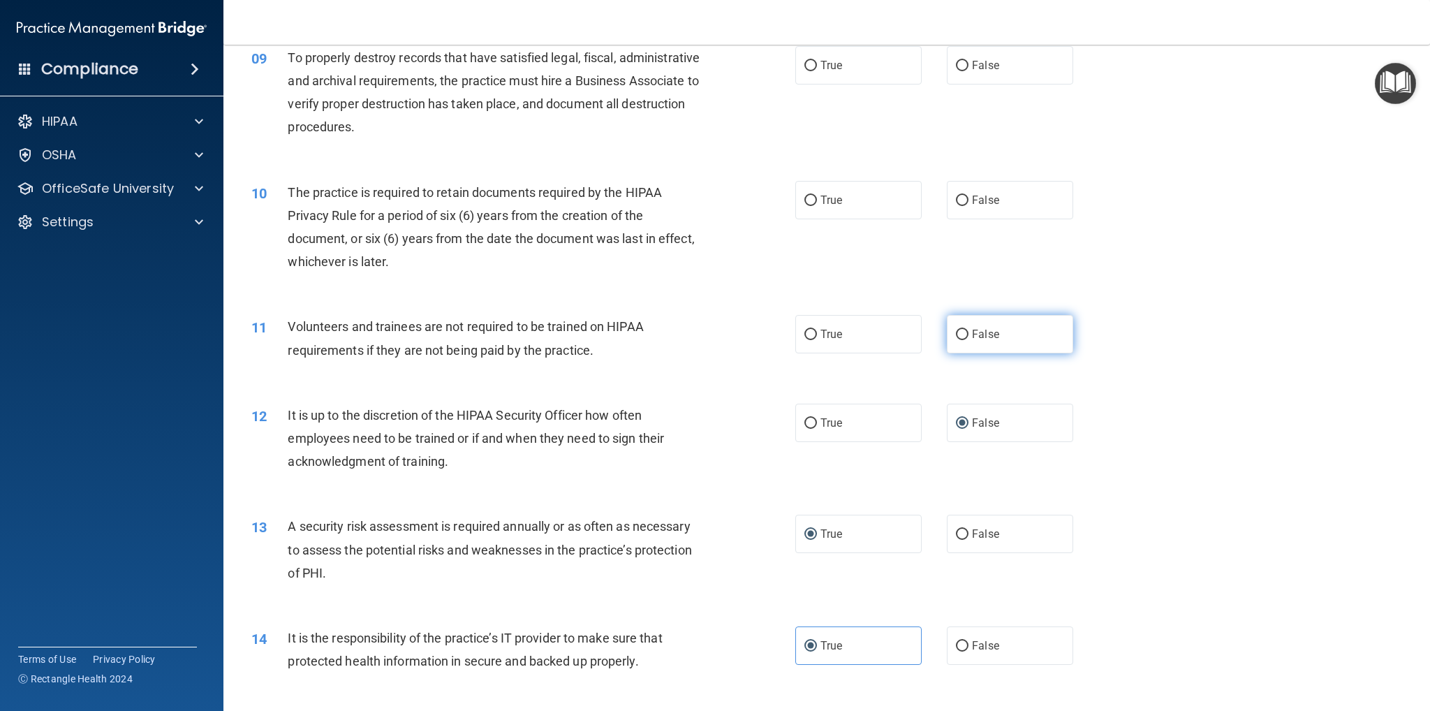
click at [959, 331] on input "False" at bounding box center [962, 335] width 13 height 10
radio input "true"
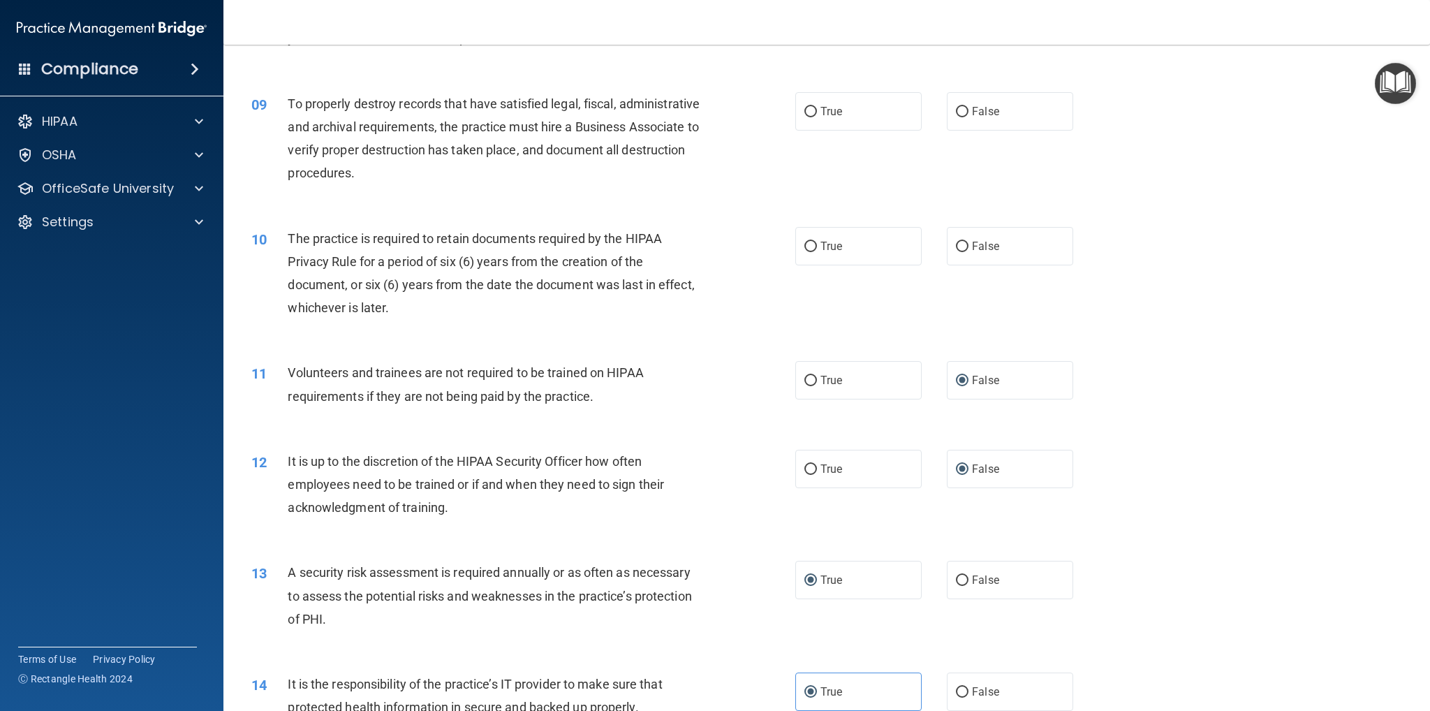
scroll to position [887, 0]
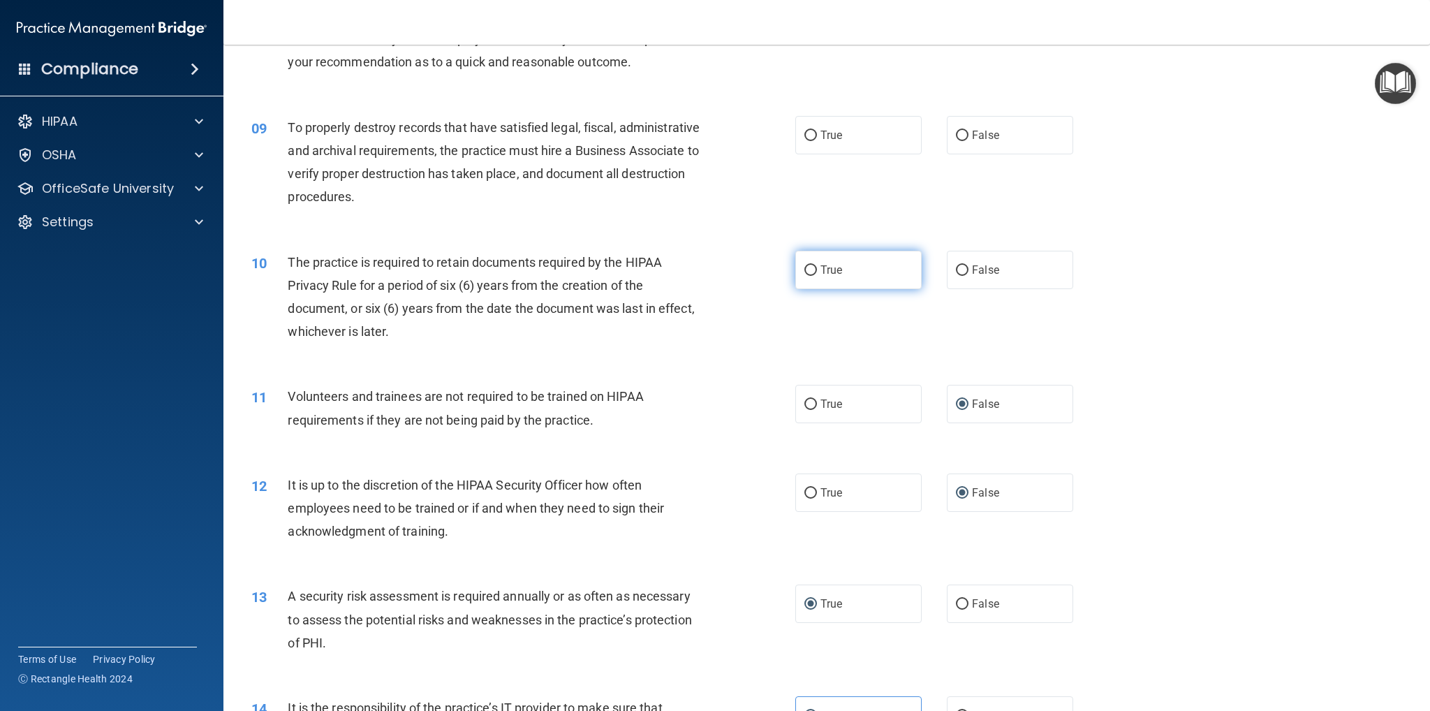
click at [810, 267] on input "True" at bounding box center [810, 270] width 13 height 10
radio input "true"
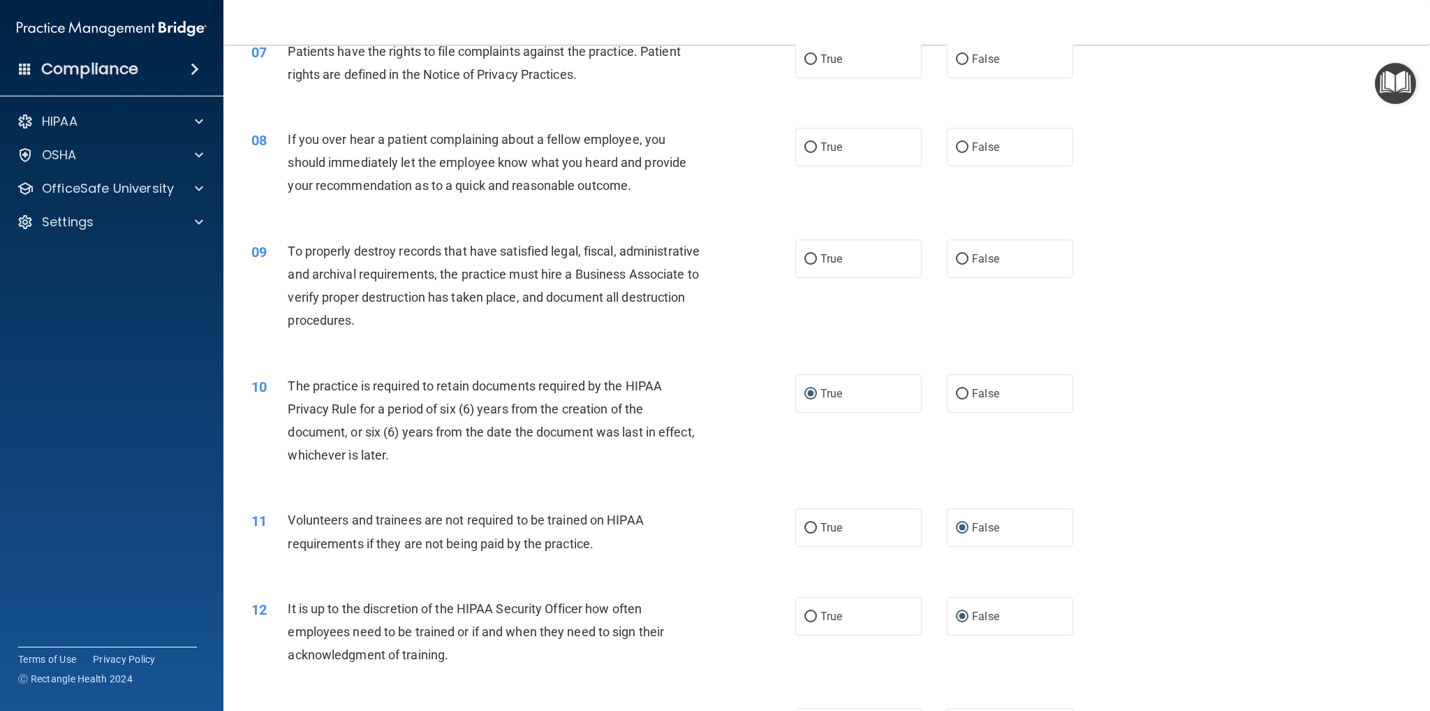
scroll to position [747, 0]
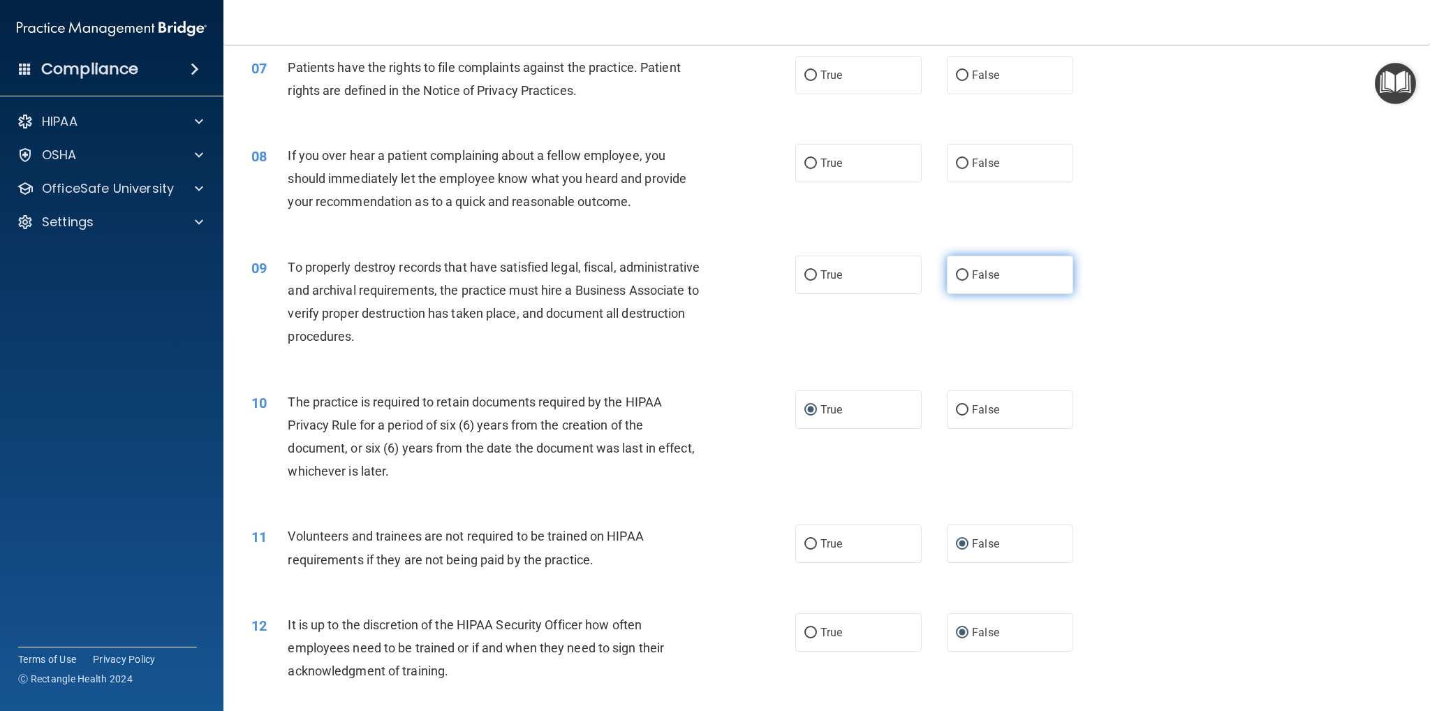
click at [956, 270] on input "False" at bounding box center [962, 275] width 13 height 10
radio input "true"
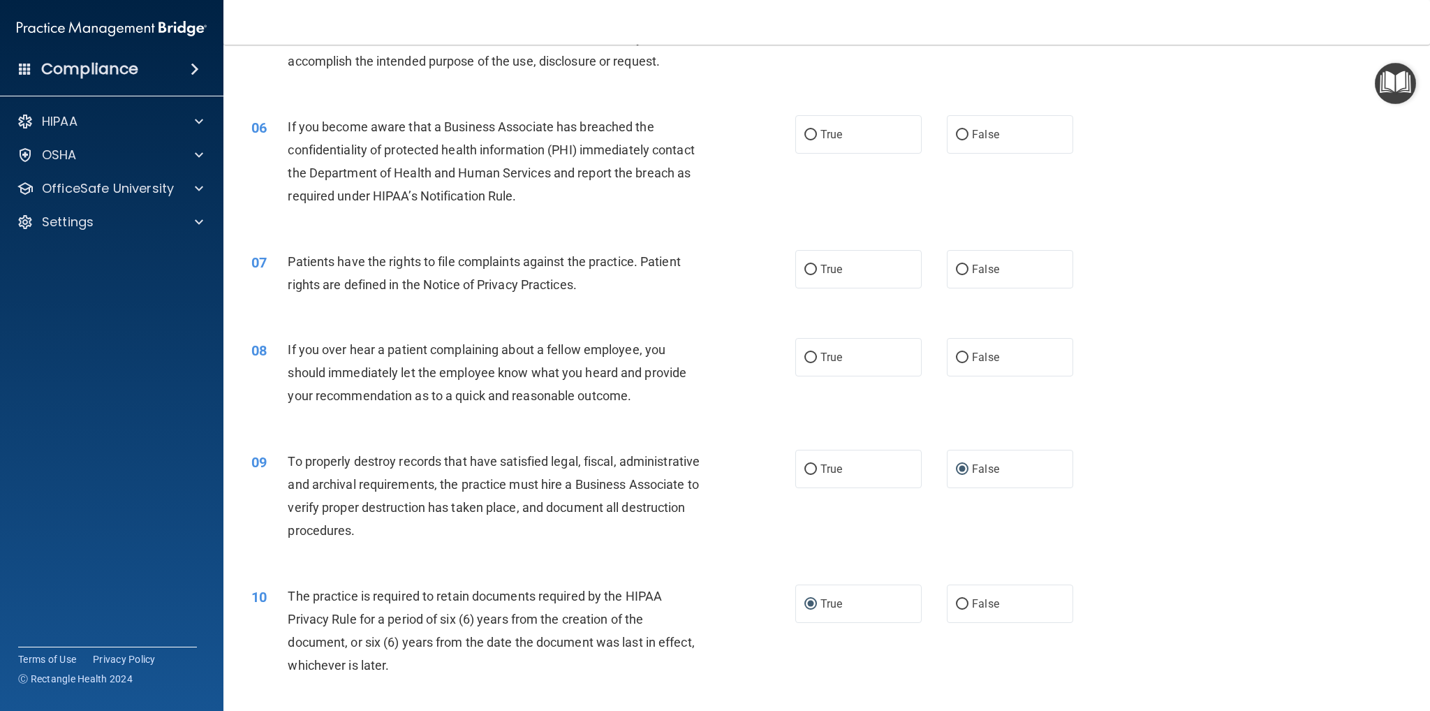
scroll to position [538, 0]
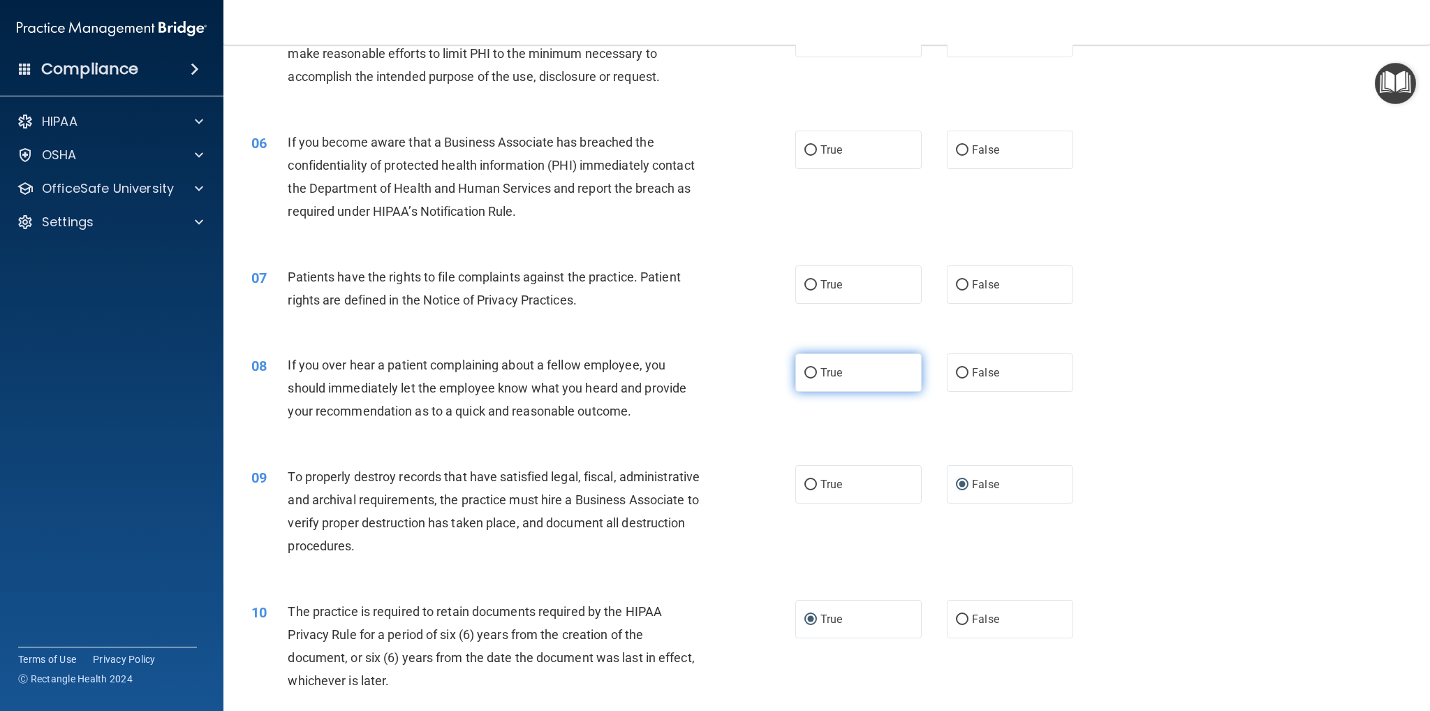
click at [804, 368] on input "True" at bounding box center [810, 373] width 13 height 10
radio input "true"
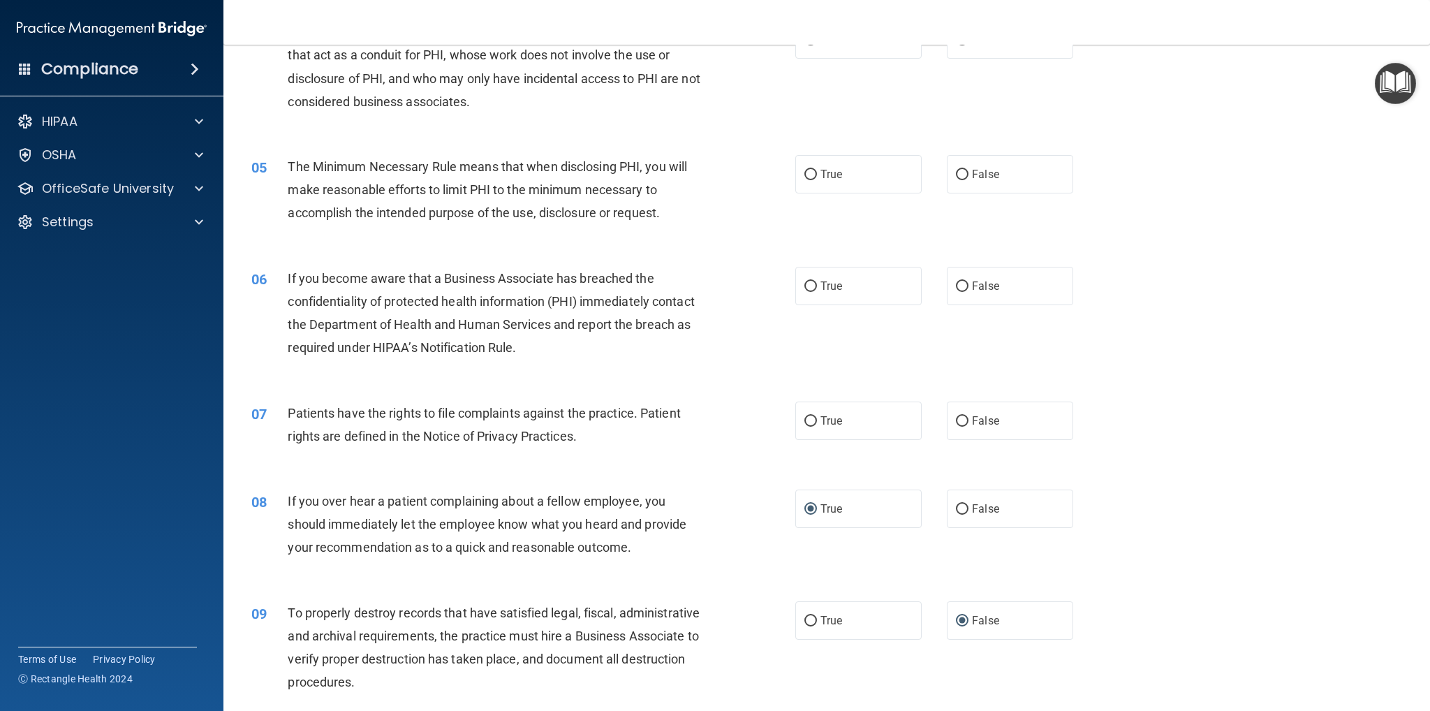
scroll to position [398, 0]
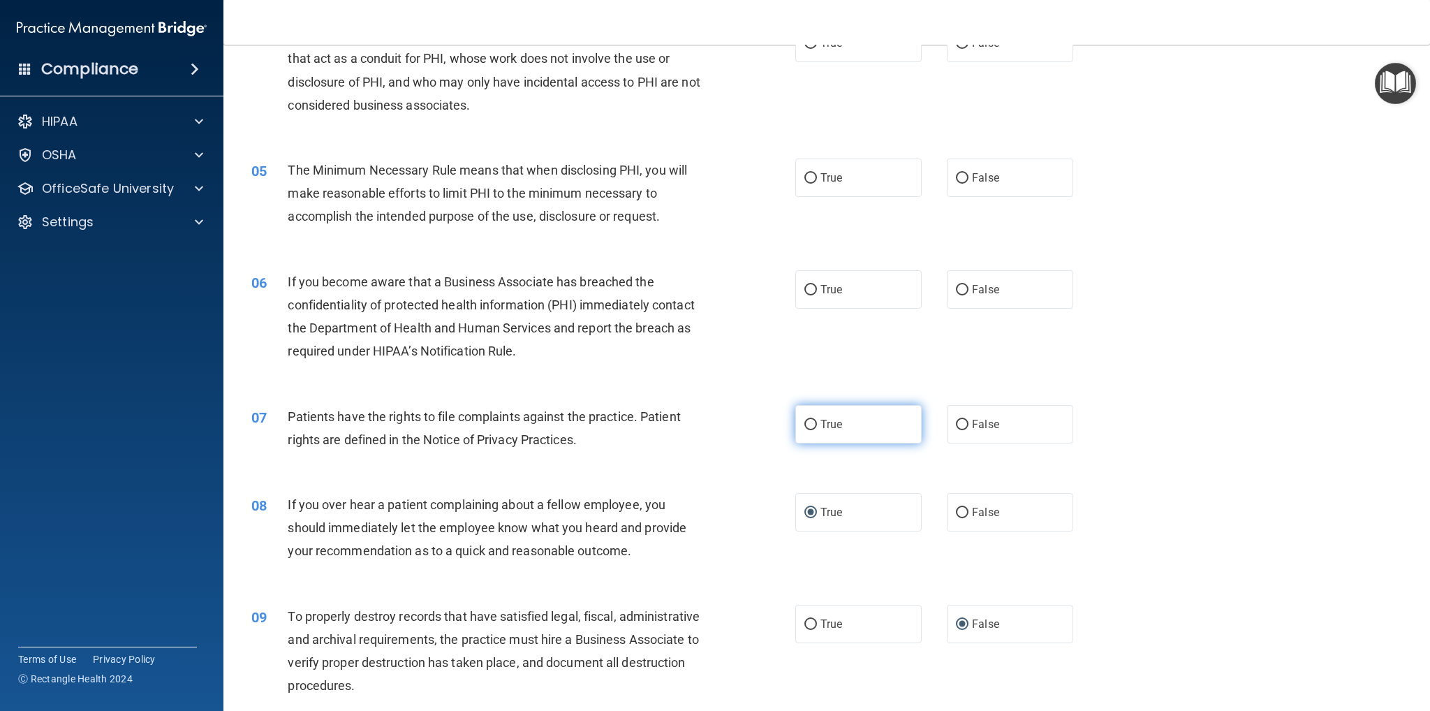
click at [804, 420] on input "True" at bounding box center [810, 425] width 13 height 10
radio input "true"
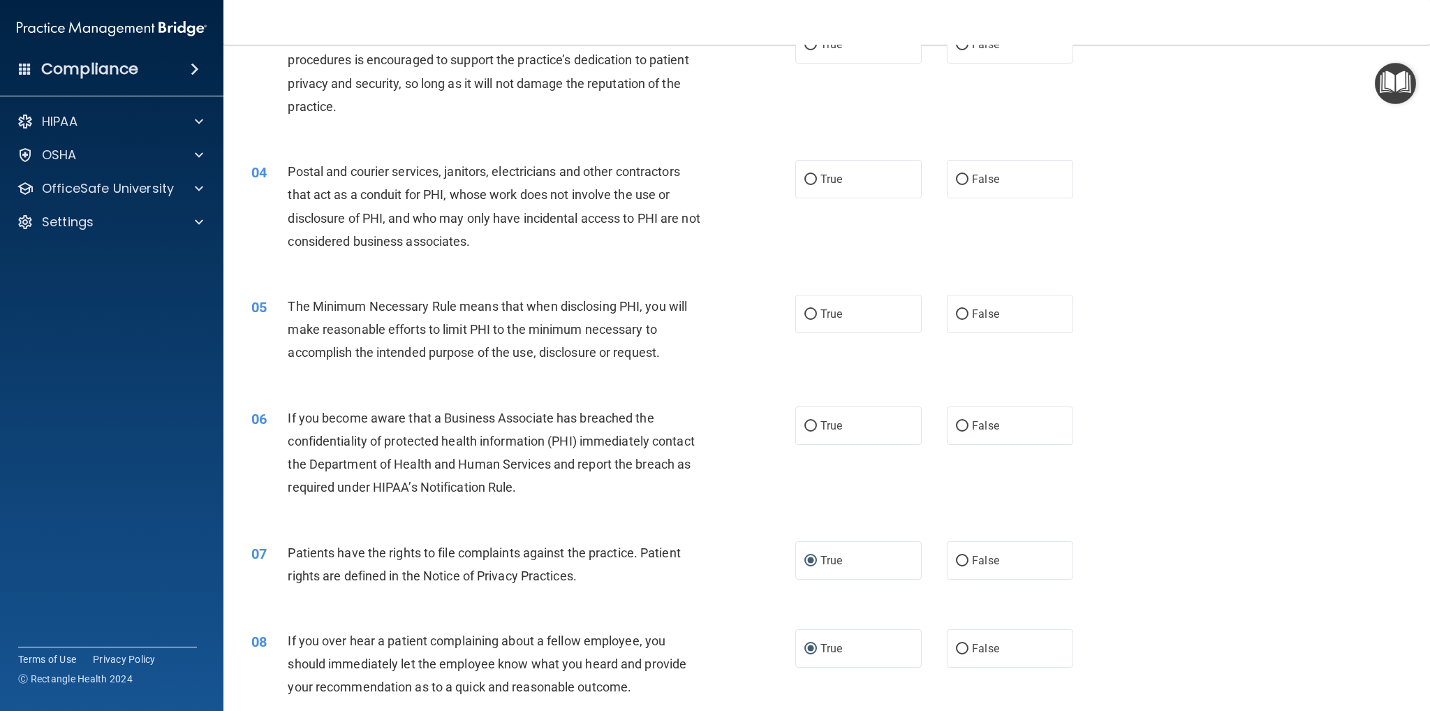
scroll to position [258, 0]
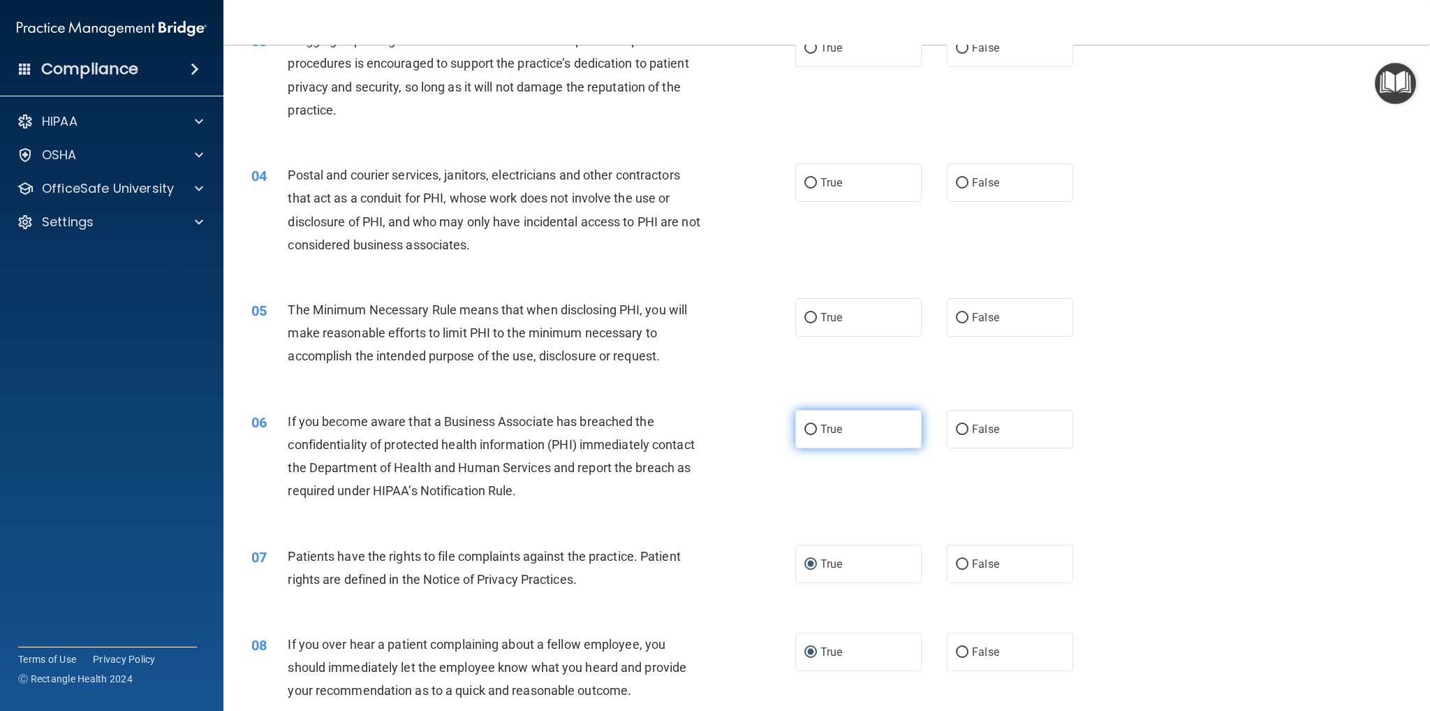
click at [804, 430] on input "True" at bounding box center [810, 430] width 13 height 10
radio input "true"
click at [809, 316] on input "True" at bounding box center [810, 318] width 13 height 10
radio input "true"
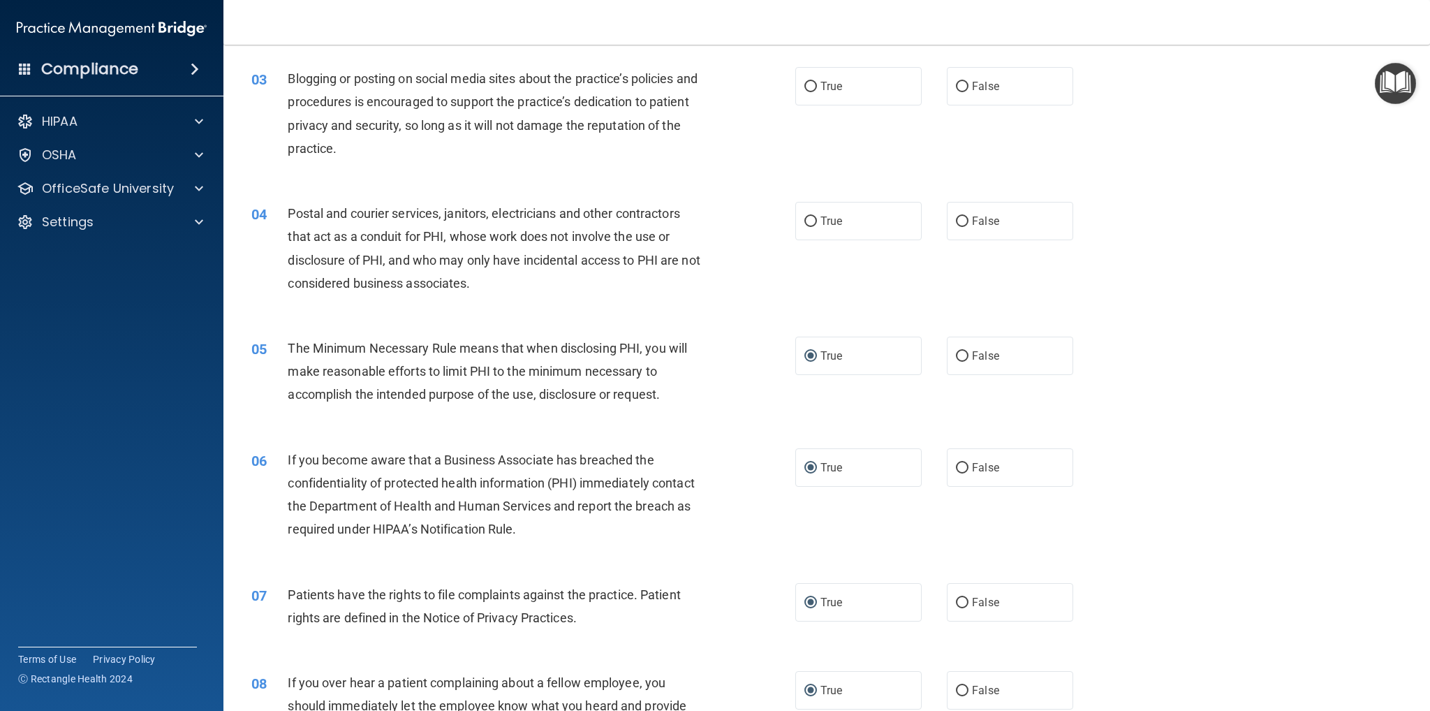
scroll to position [189, 0]
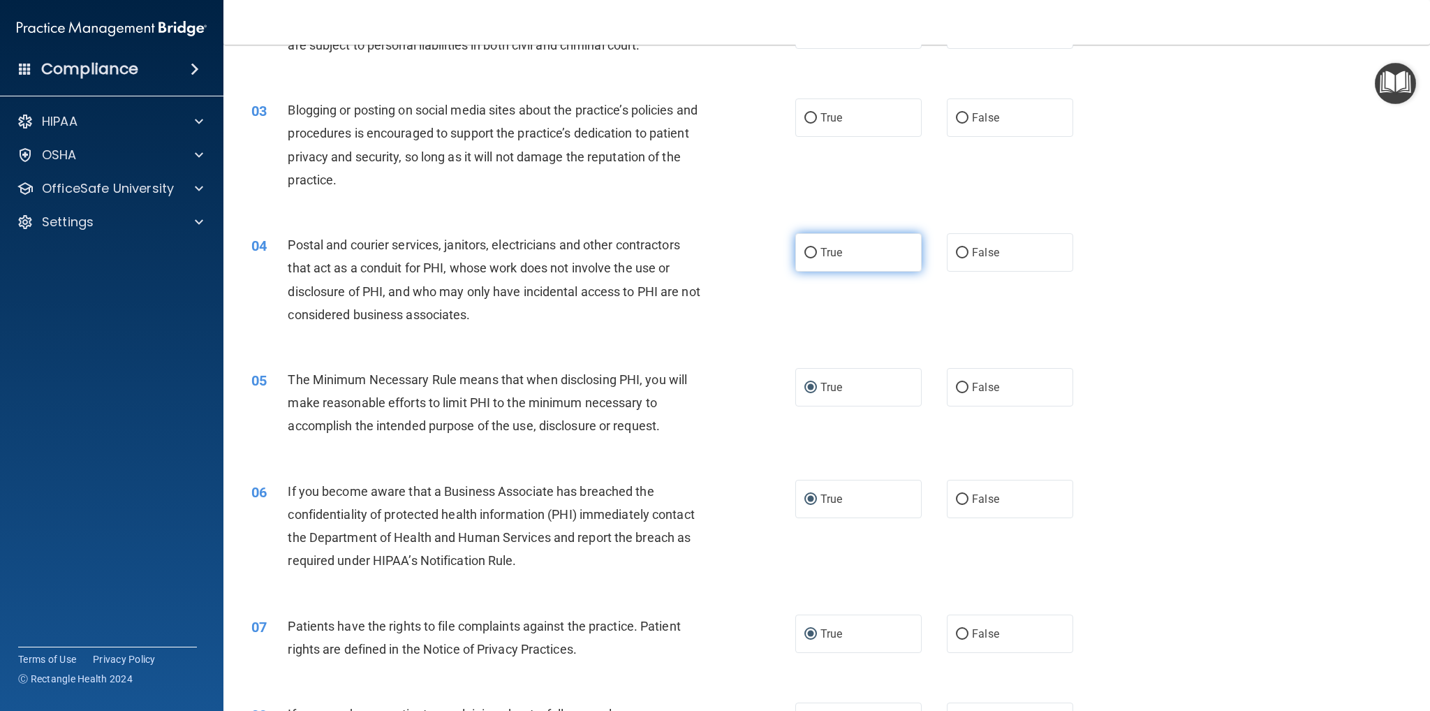
click at [804, 252] on input "True" at bounding box center [810, 253] width 13 height 10
radio input "true"
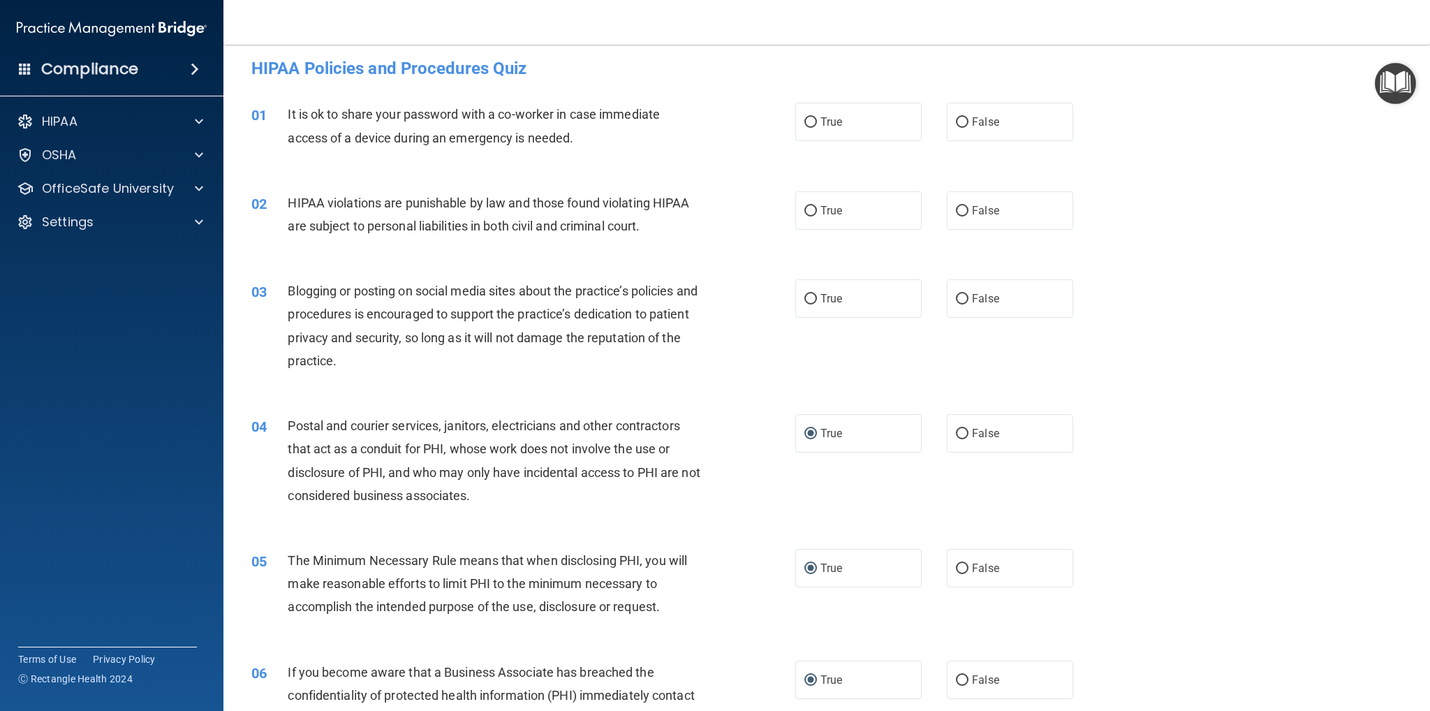
scroll to position [0, 0]
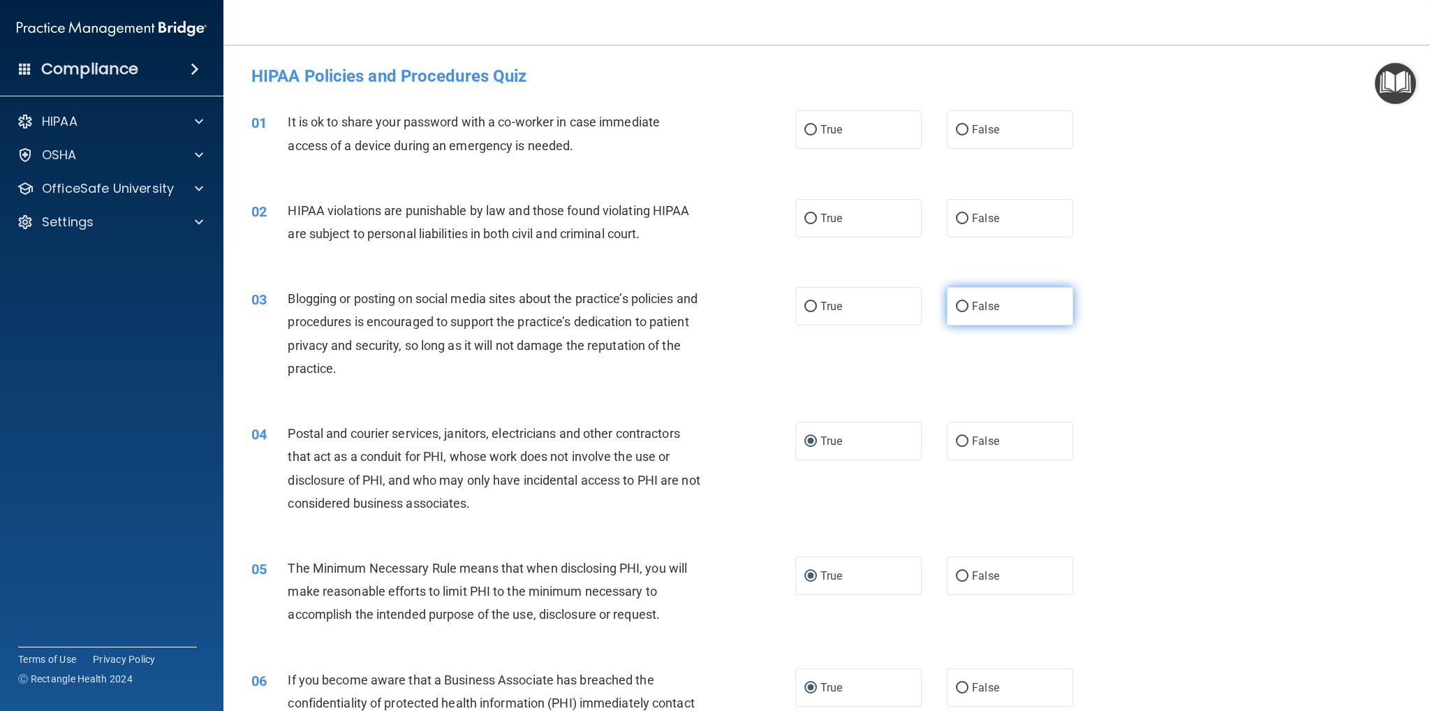
click at [956, 308] on input "False" at bounding box center [962, 307] width 13 height 10
radio input "true"
click at [806, 222] on input "True" at bounding box center [810, 219] width 13 height 10
radio input "true"
click at [804, 126] on input "True" at bounding box center [810, 130] width 13 height 10
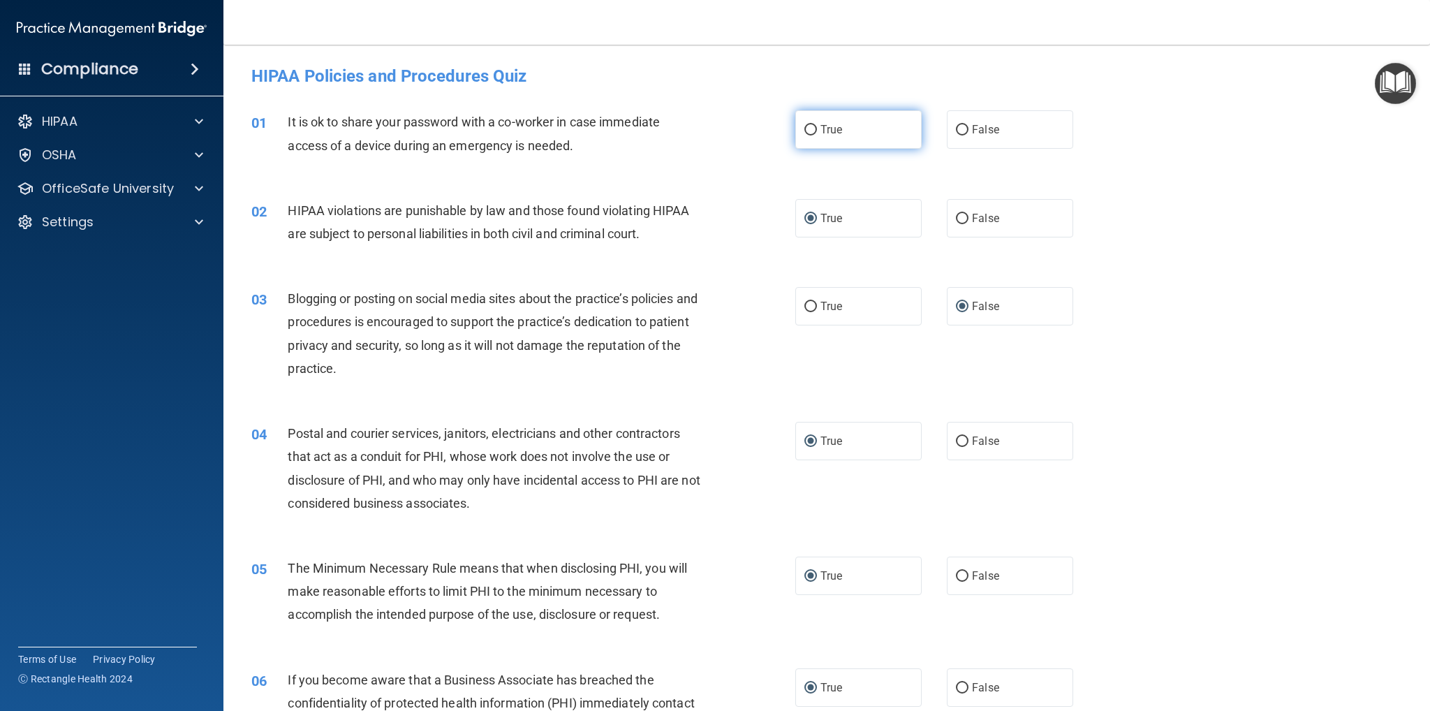
radio input "true"
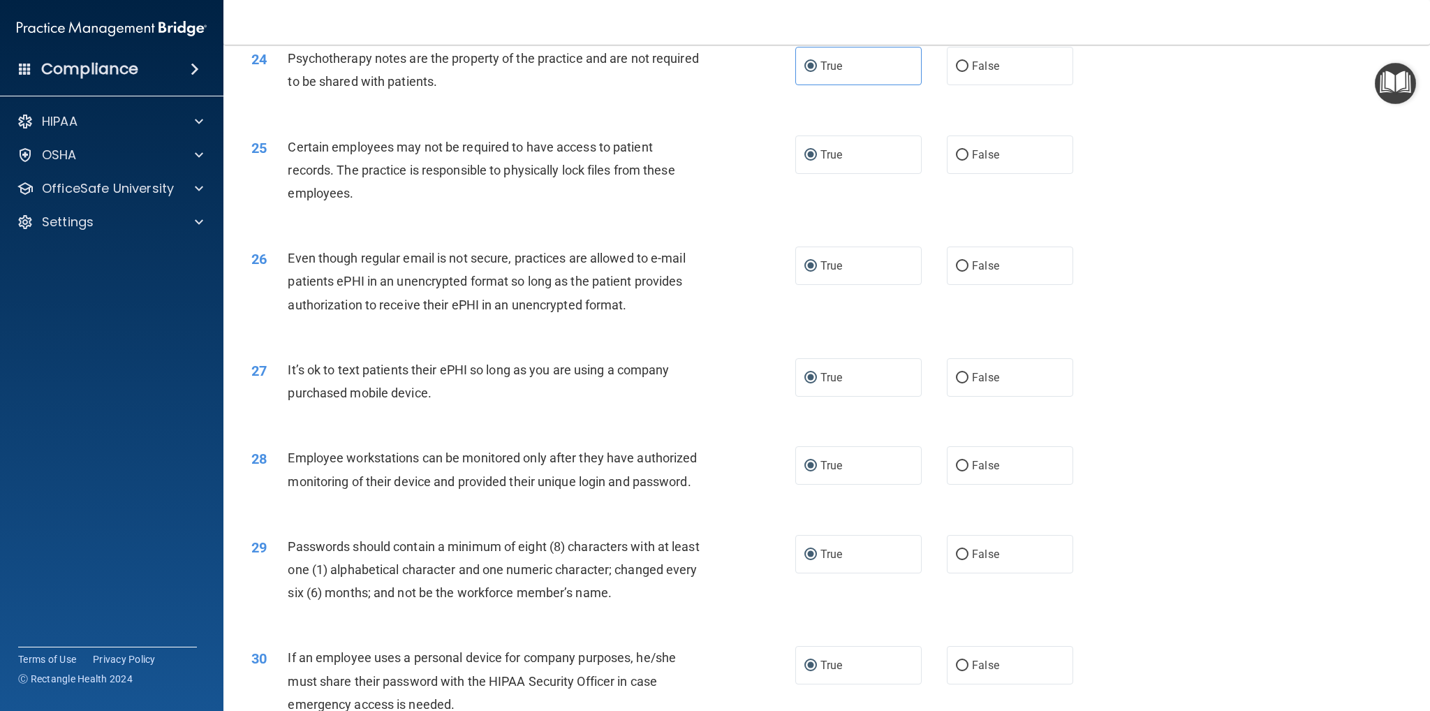
scroll to position [2633, 0]
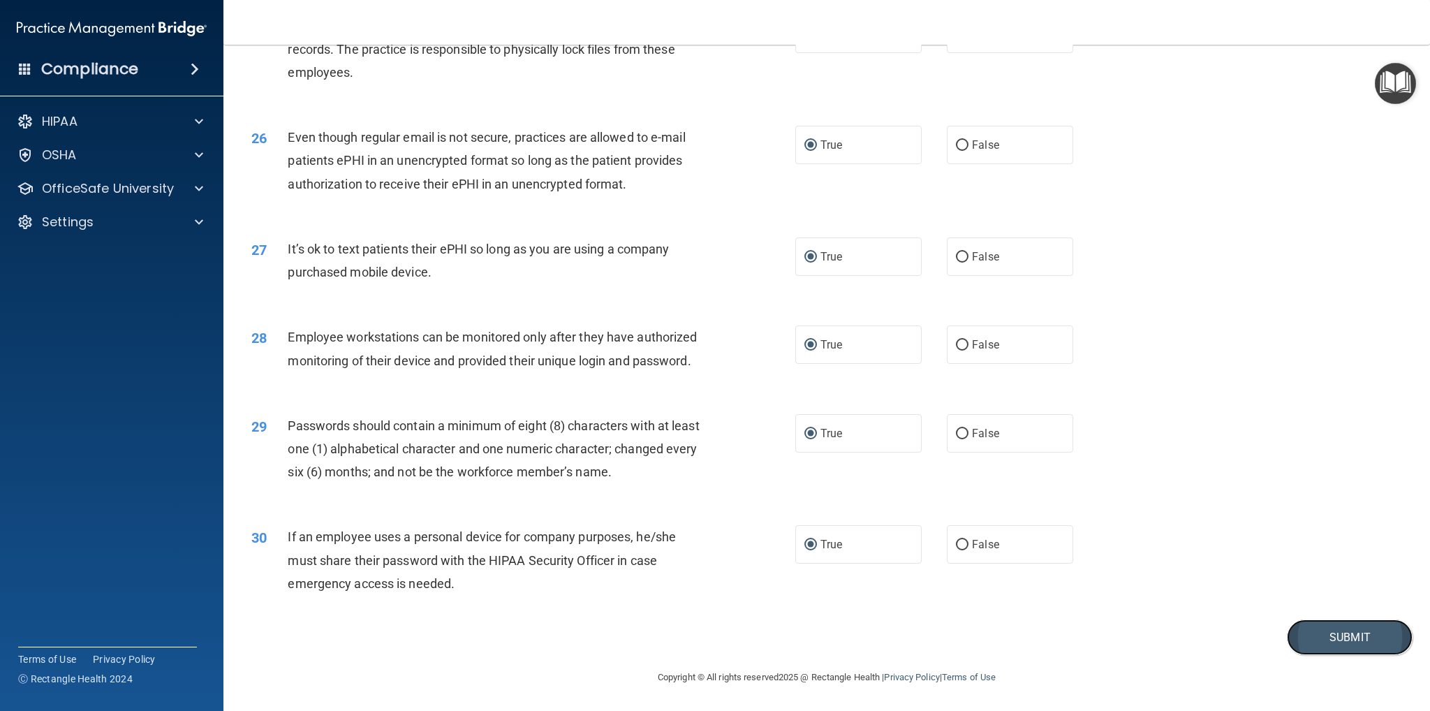
click at [1321, 645] on button "Submit" at bounding box center [1350, 637] width 126 height 36
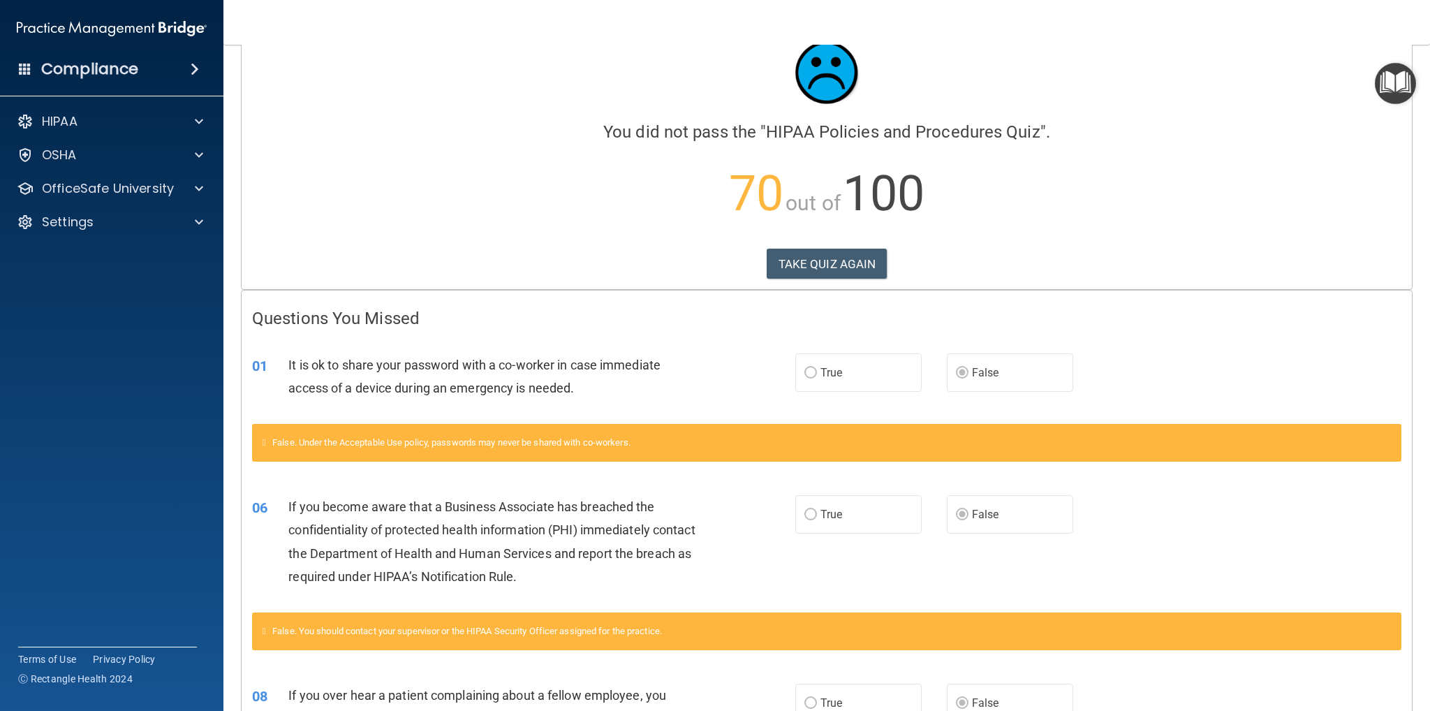
scroll to position [70, 0]
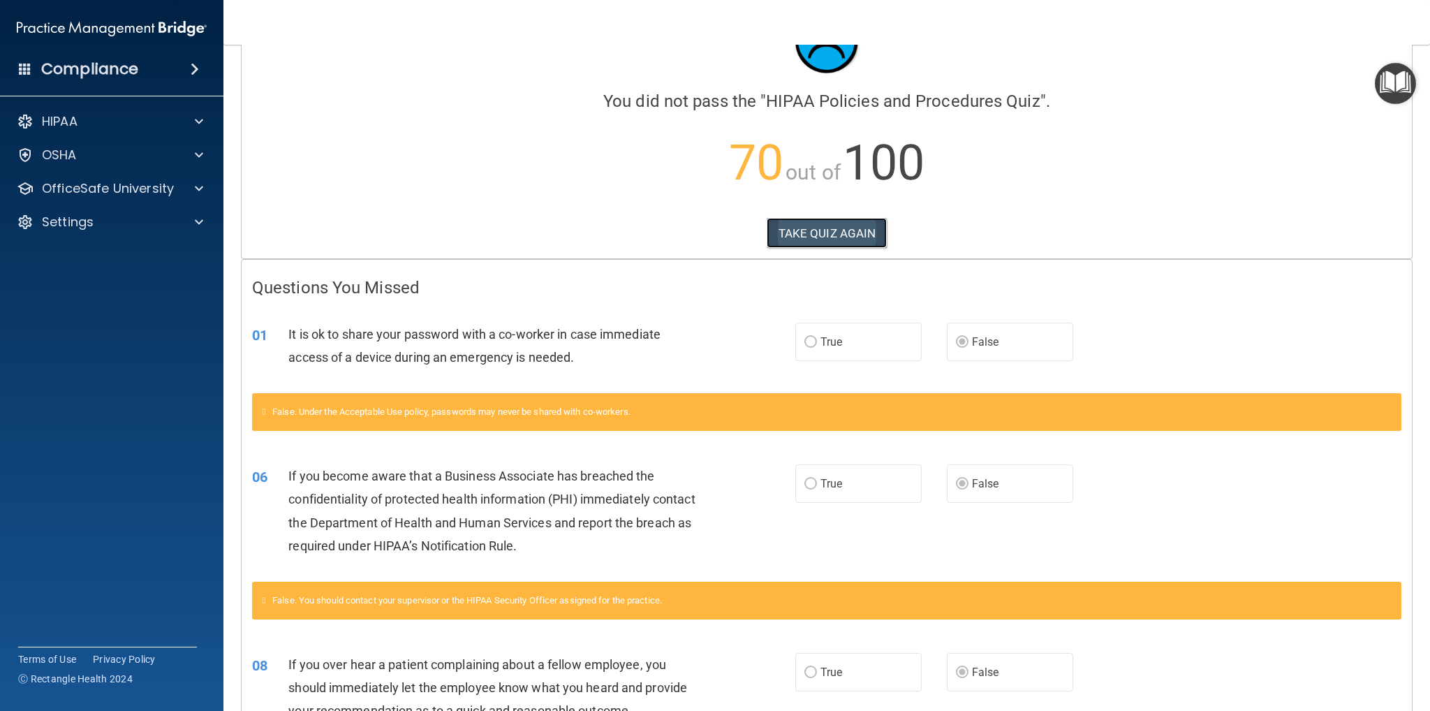
click at [785, 233] on button "TAKE QUIZ AGAIN" at bounding box center [827, 233] width 121 height 31
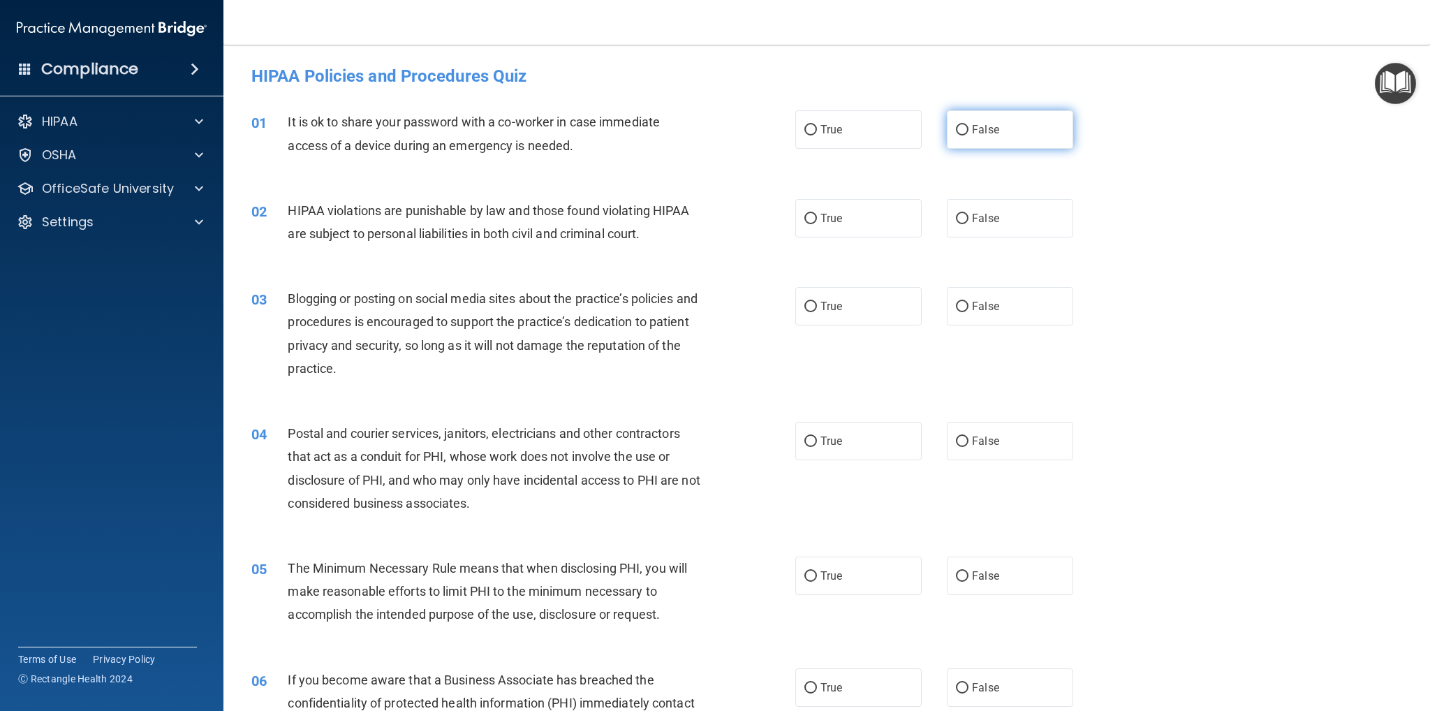
click at [959, 130] on input "False" at bounding box center [962, 130] width 13 height 10
radio input "true"
click at [804, 225] on label "True" at bounding box center [858, 218] width 126 height 38
click at [804, 224] on input "True" at bounding box center [810, 219] width 13 height 10
radio input "true"
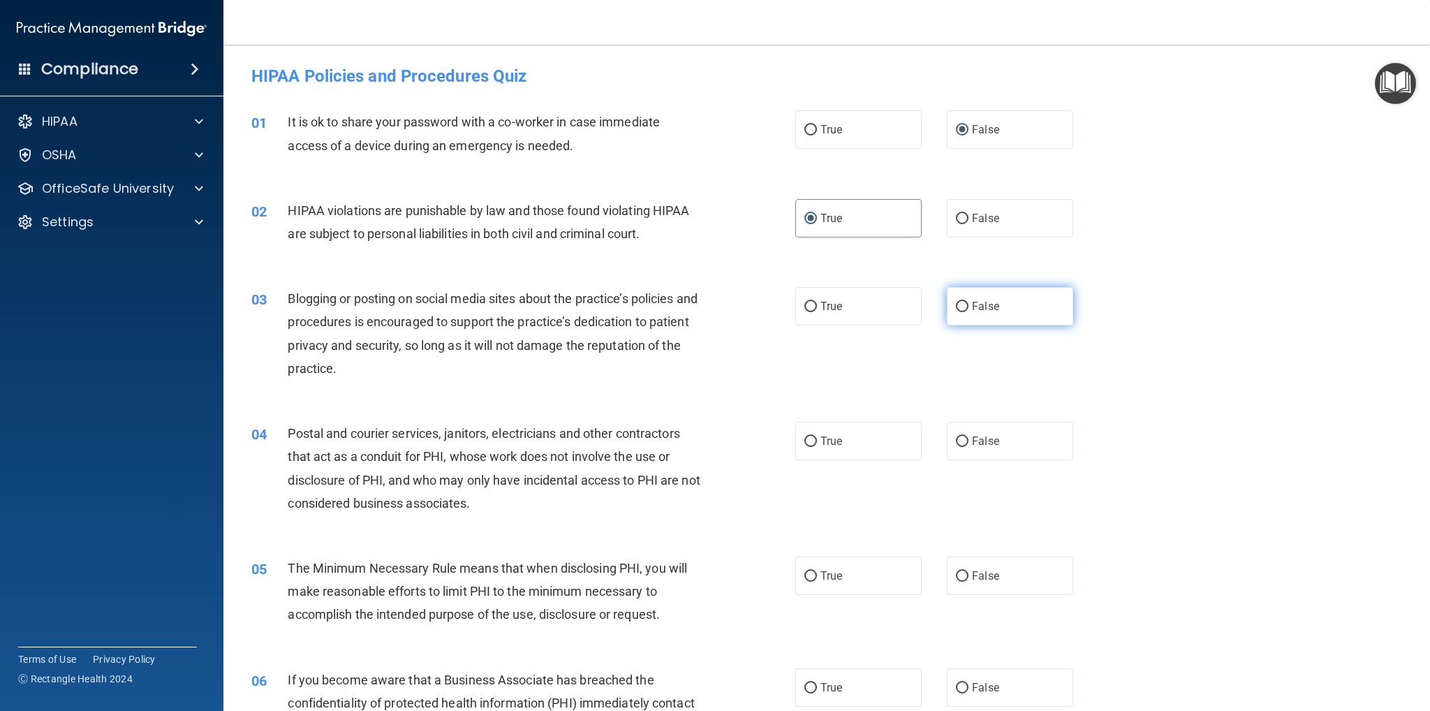
click at [956, 307] on input "False" at bounding box center [962, 307] width 13 height 10
radio input "true"
click at [804, 442] on input "True" at bounding box center [810, 441] width 13 height 10
radio input "true"
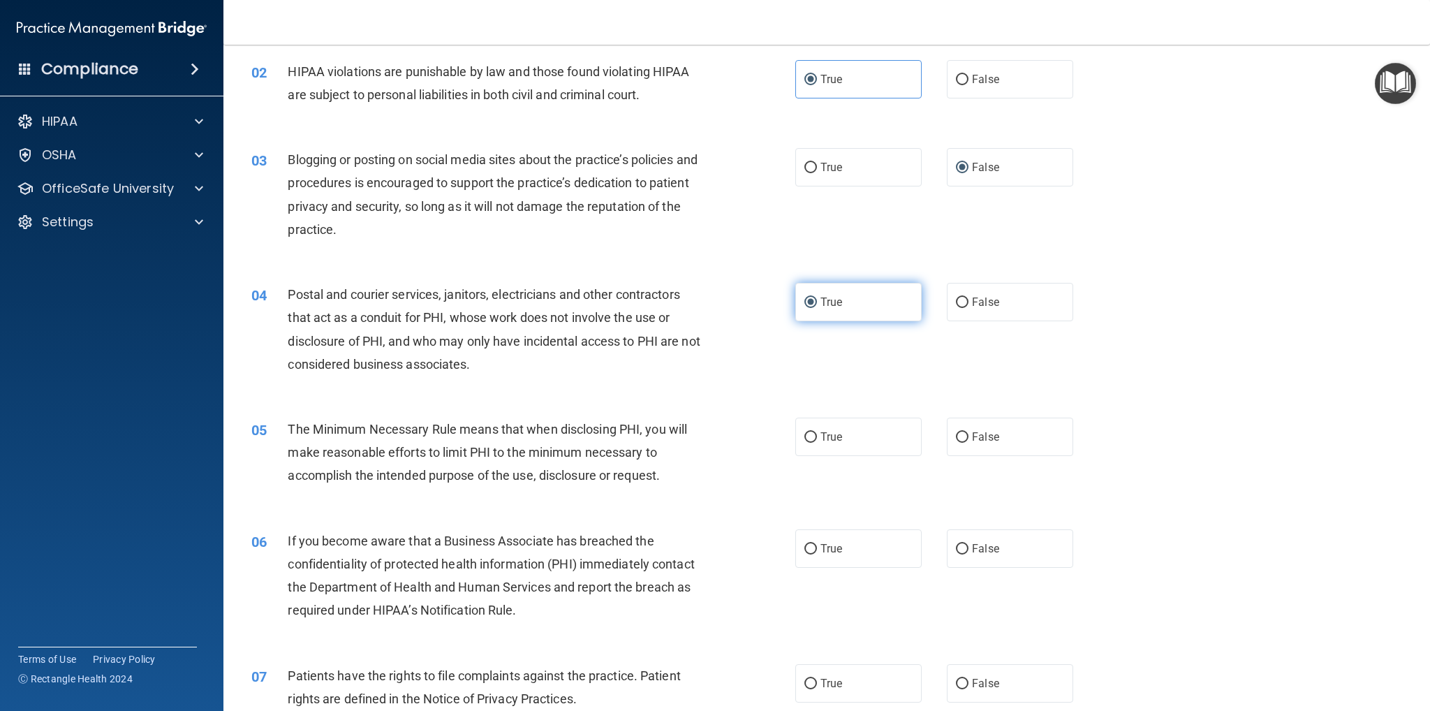
scroll to position [140, 0]
click at [804, 442] on label "True" at bounding box center [858, 436] width 126 height 38
click at [804, 442] on input "True" at bounding box center [810, 437] width 13 height 10
radio input "true"
click at [959, 543] on input "False" at bounding box center [962, 548] width 13 height 10
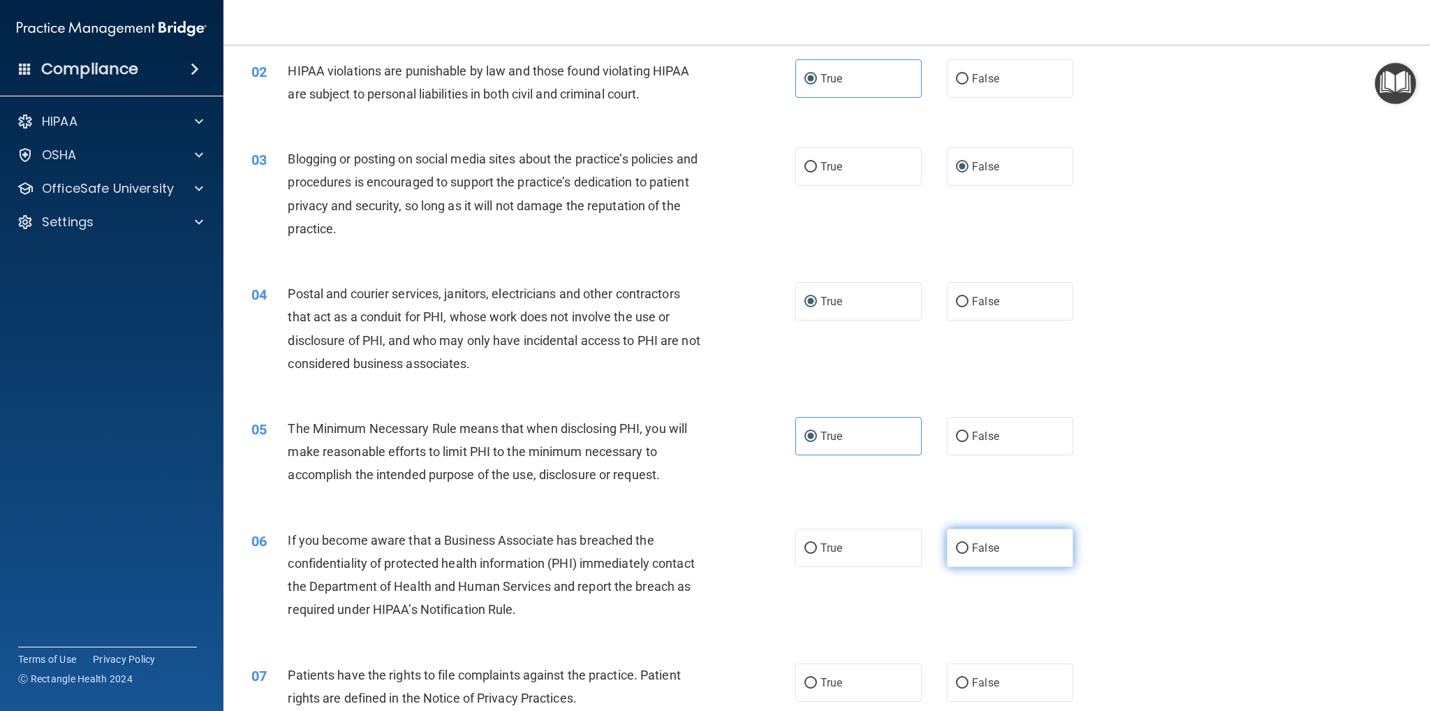
radio input "true"
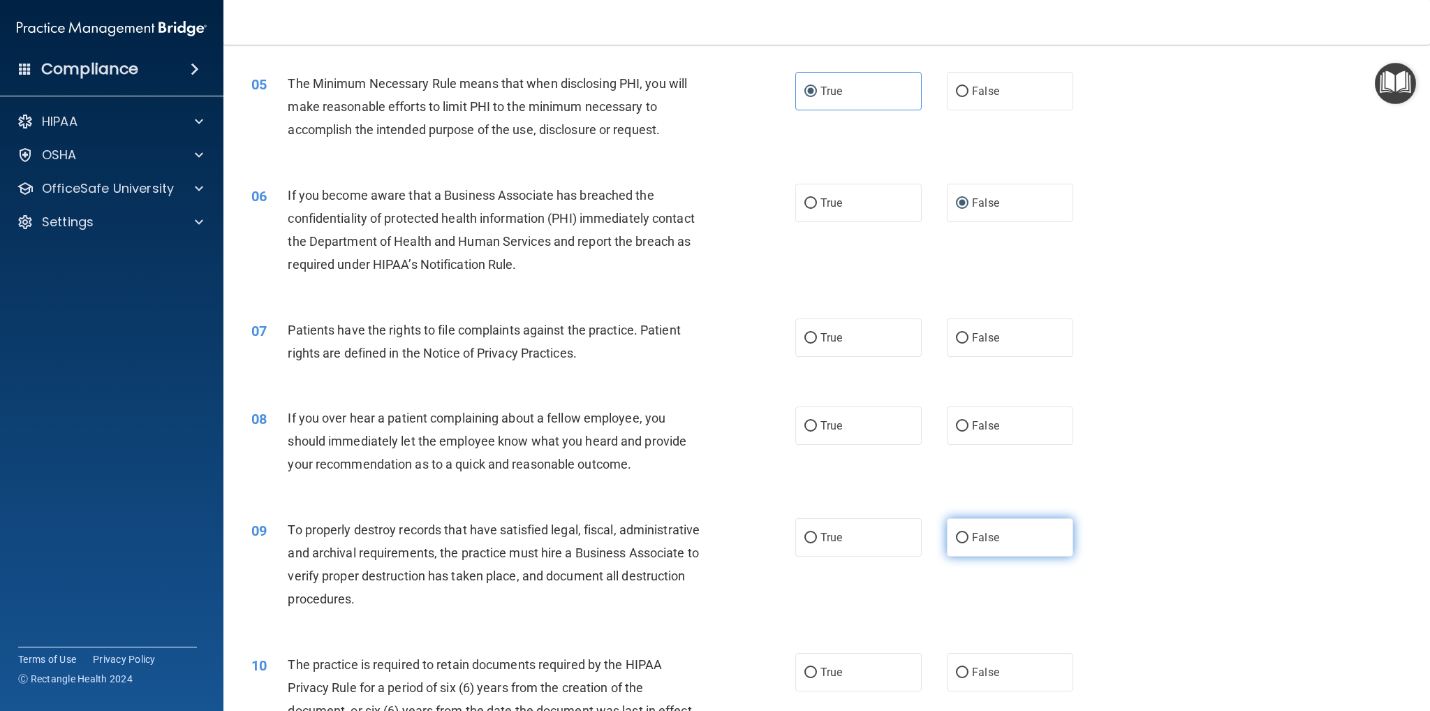
scroll to position [489, 0]
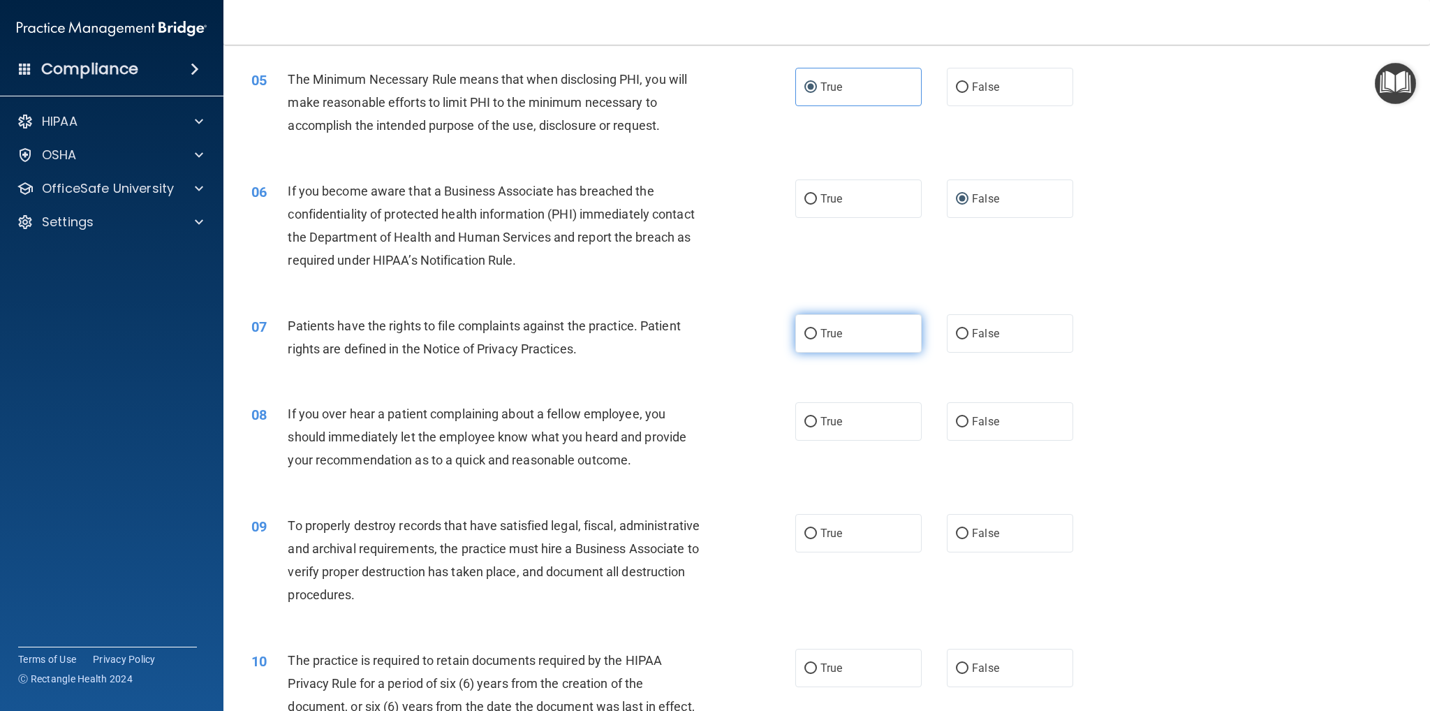
click at [807, 330] on input "True" at bounding box center [810, 334] width 13 height 10
radio input "true"
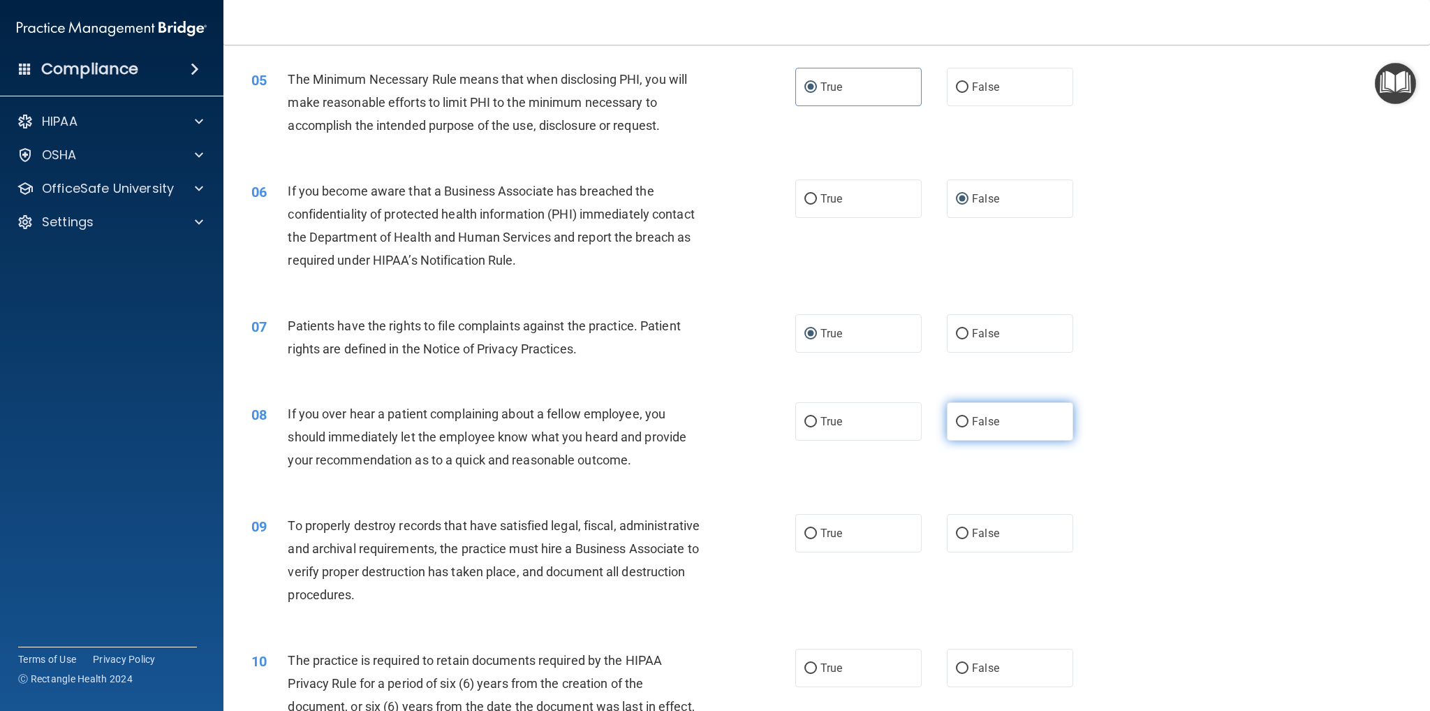
click at [947, 422] on label "False" at bounding box center [1010, 421] width 126 height 38
click at [956, 422] on input "False" at bounding box center [962, 422] width 13 height 10
radio input "true"
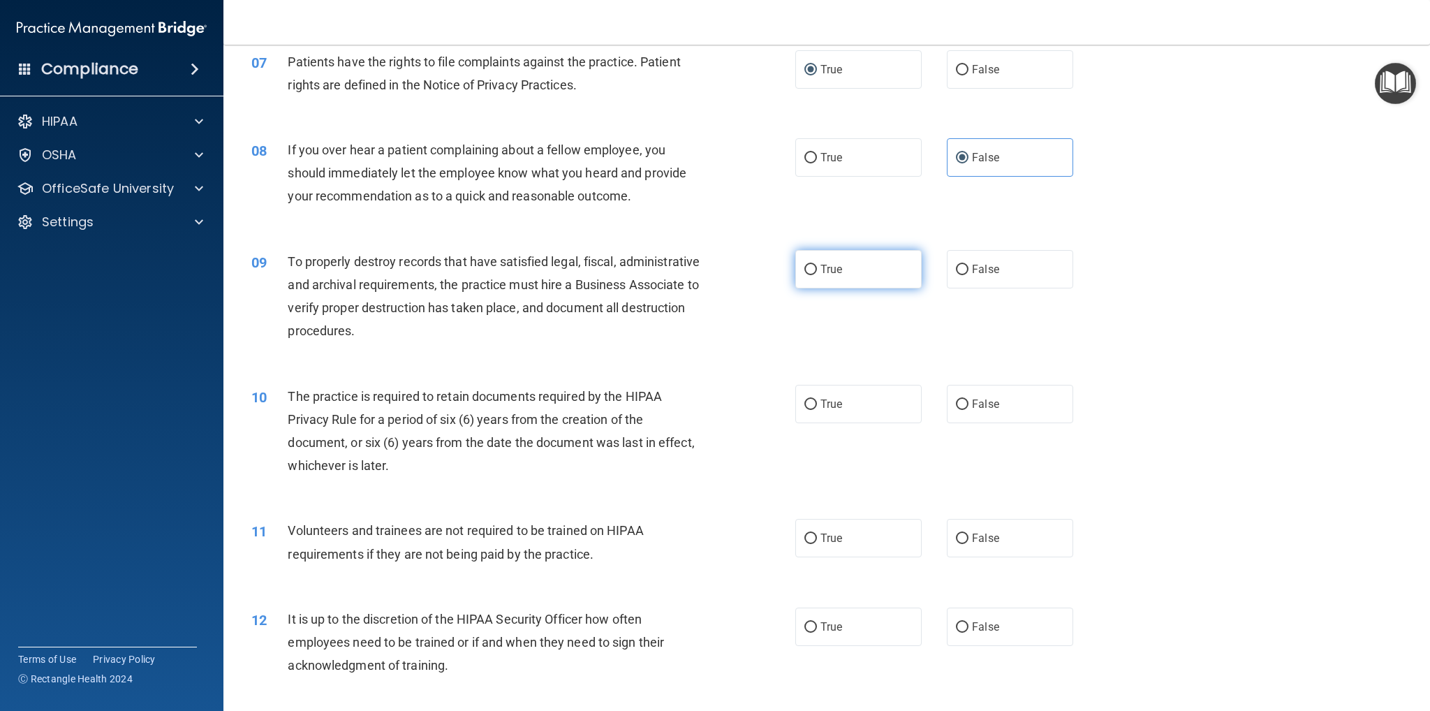
scroll to position [768, 0]
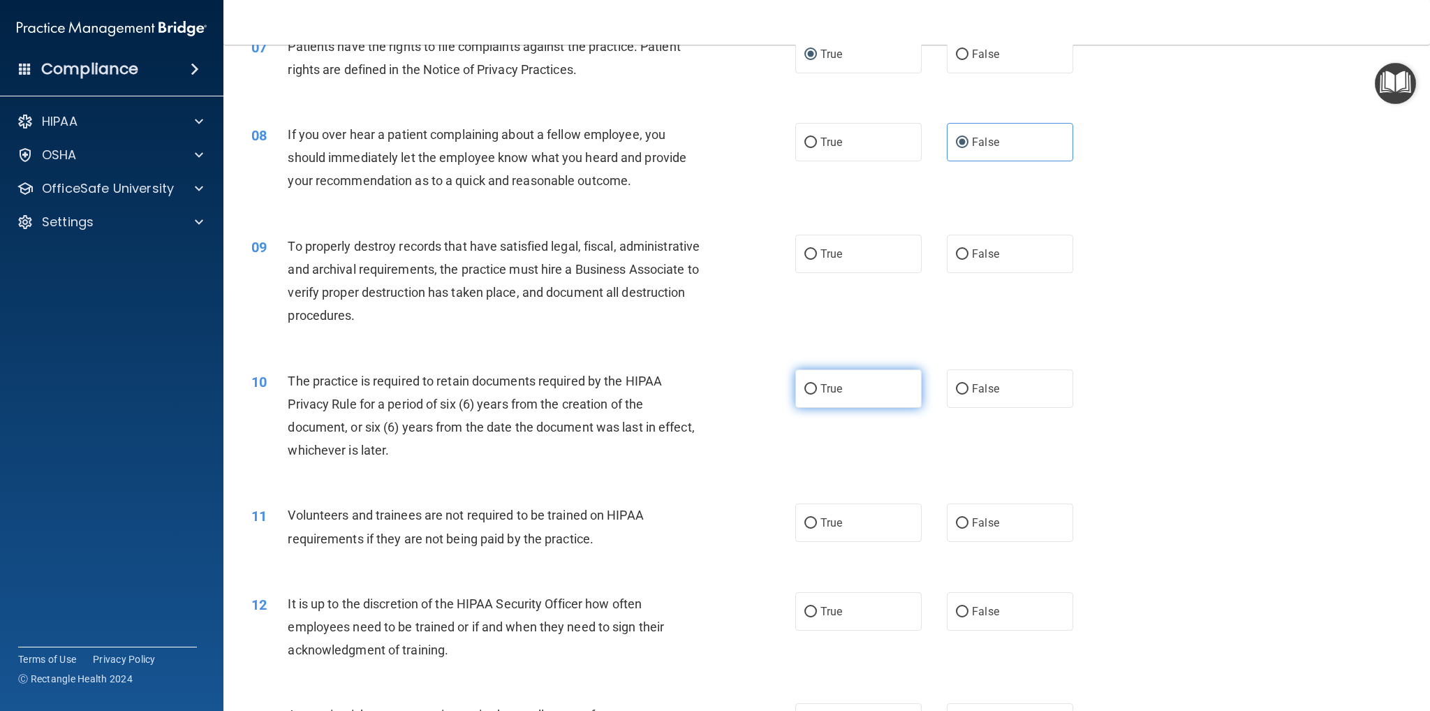
click at [809, 390] on input "True" at bounding box center [810, 389] width 13 height 10
radio input "true"
click at [956, 527] on input "False" at bounding box center [962, 523] width 13 height 10
radio input "true"
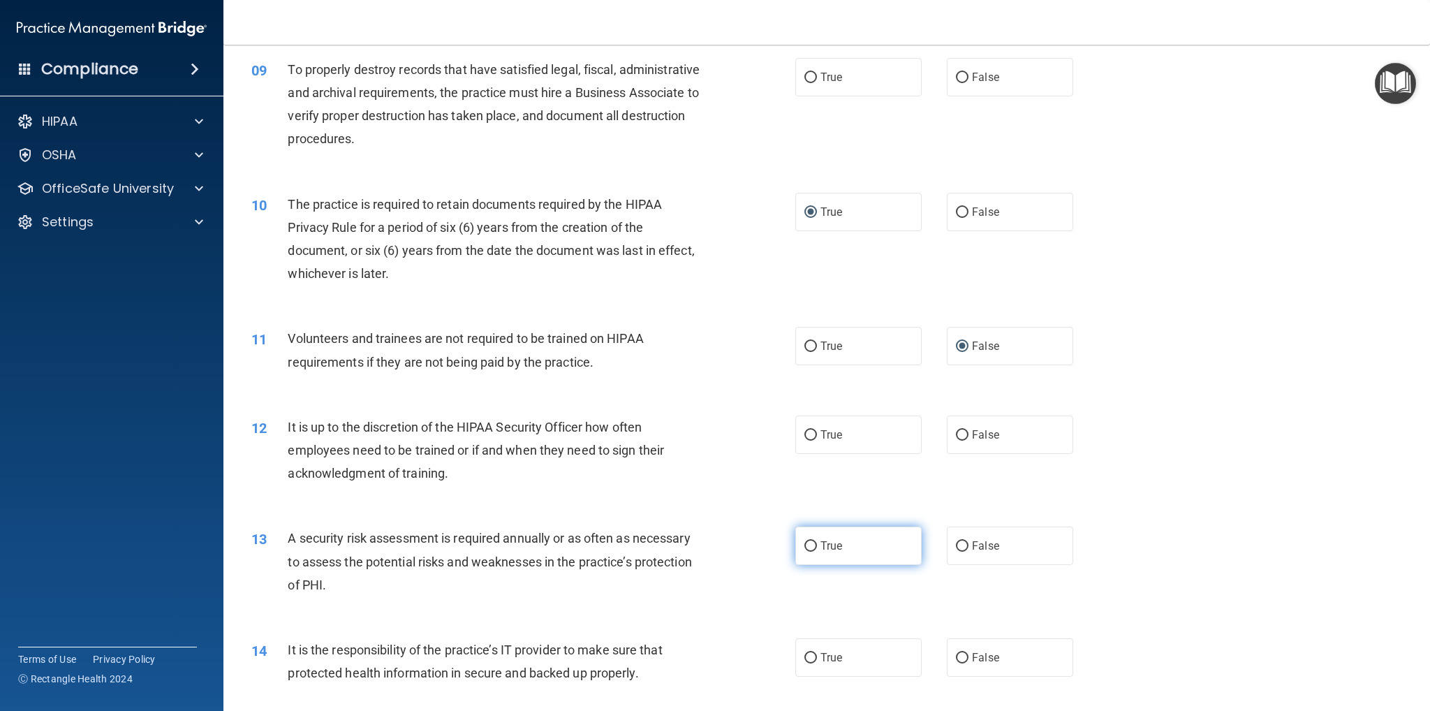
scroll to position [978, 0]
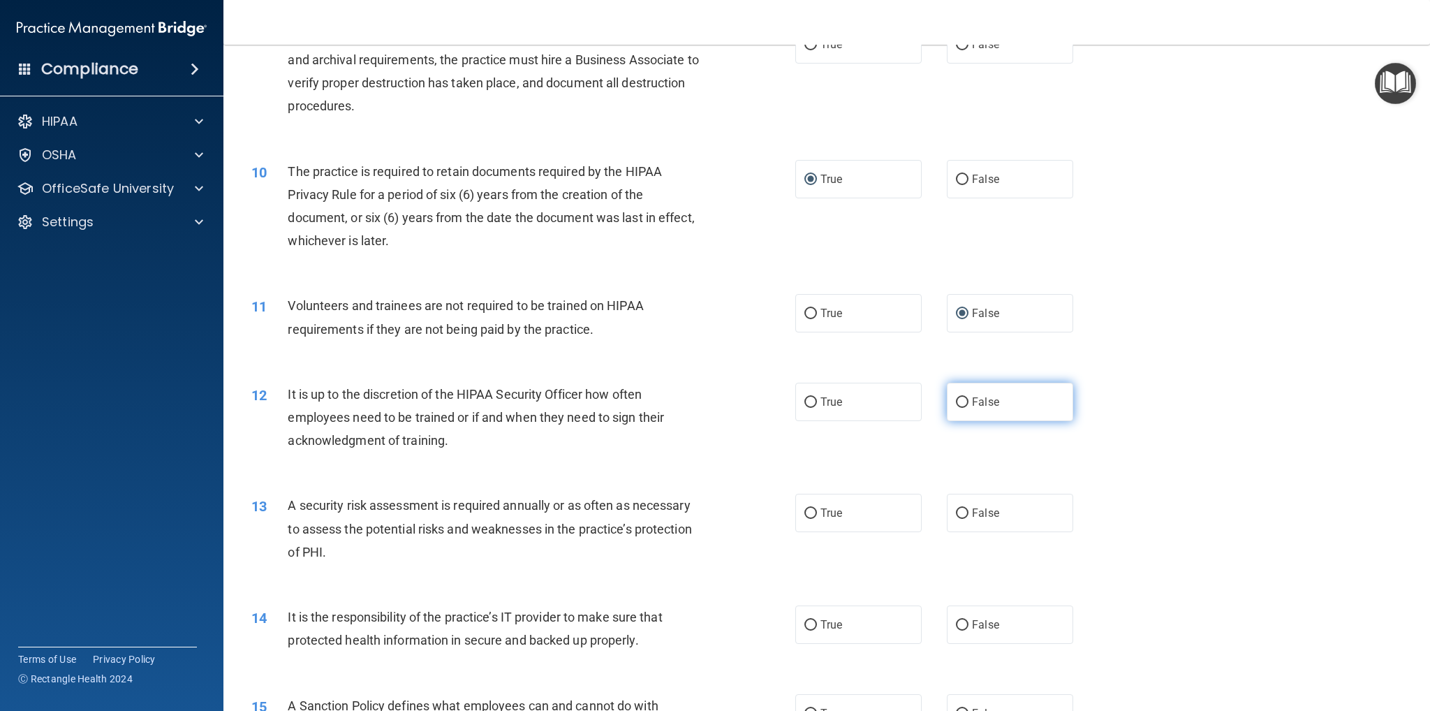
click at [957, 399] on input "False" at bounding box center [962, 402] width 13 height 10
radio input "true"
click at [808, 515] on input "True" at bounding box center [810, 513] width 13 height 10
radio input "true"
click at [959, 625] on input "False" at bounding box center [962, 625] width 13 height 10
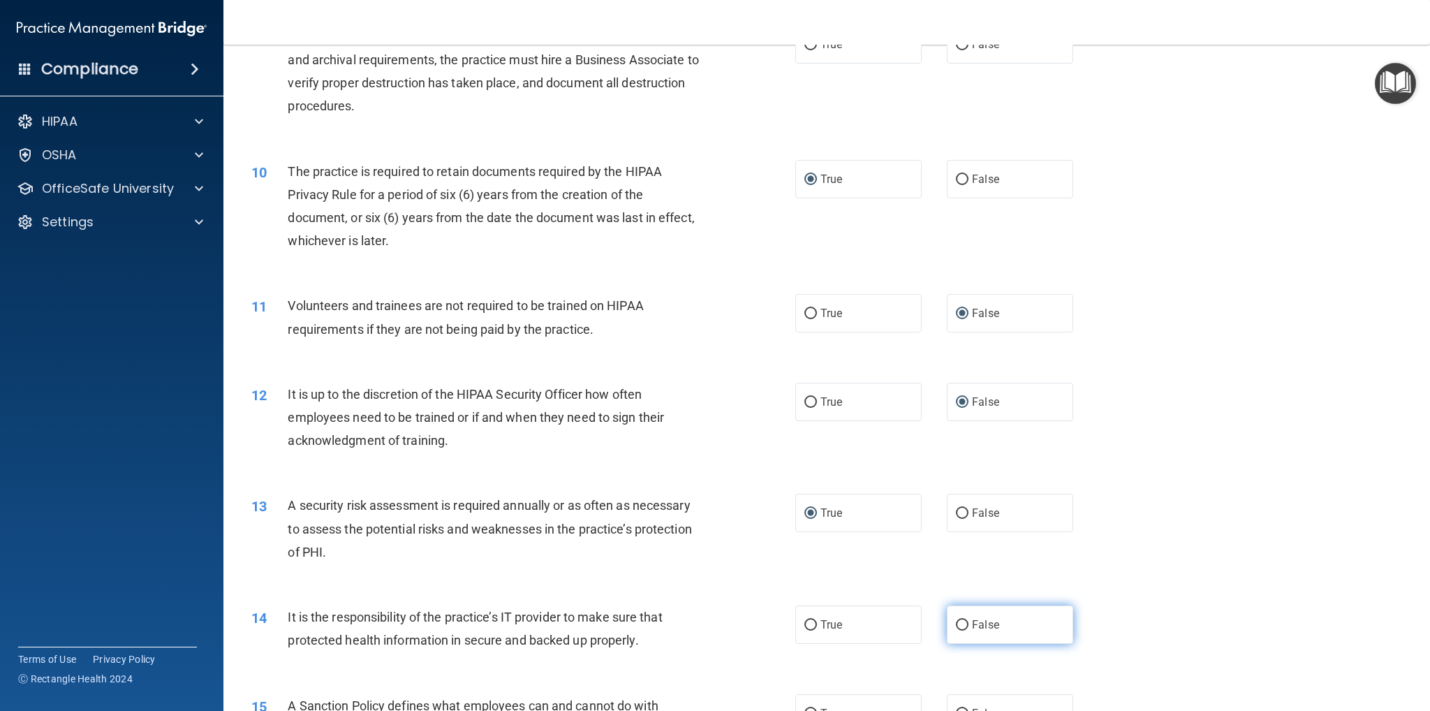
radio input "true"
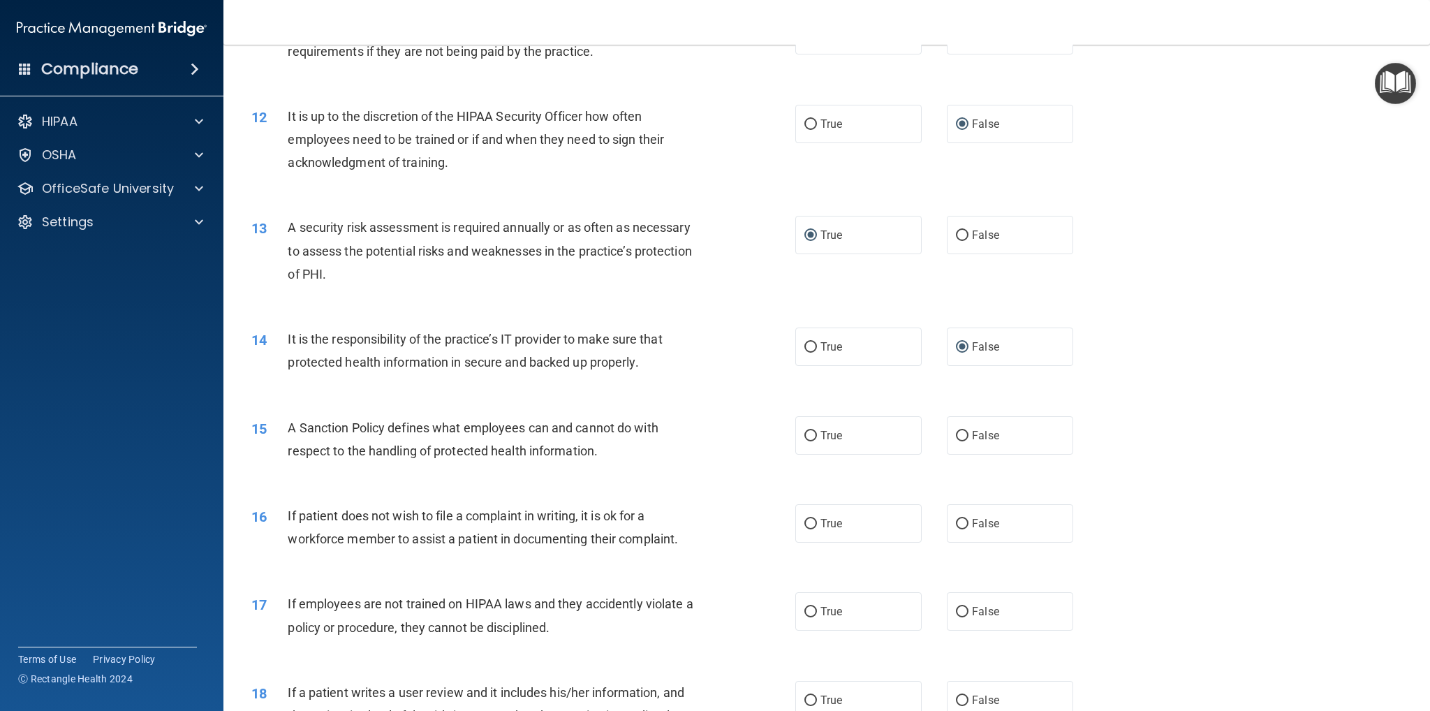
scroll to position [1327, 0]
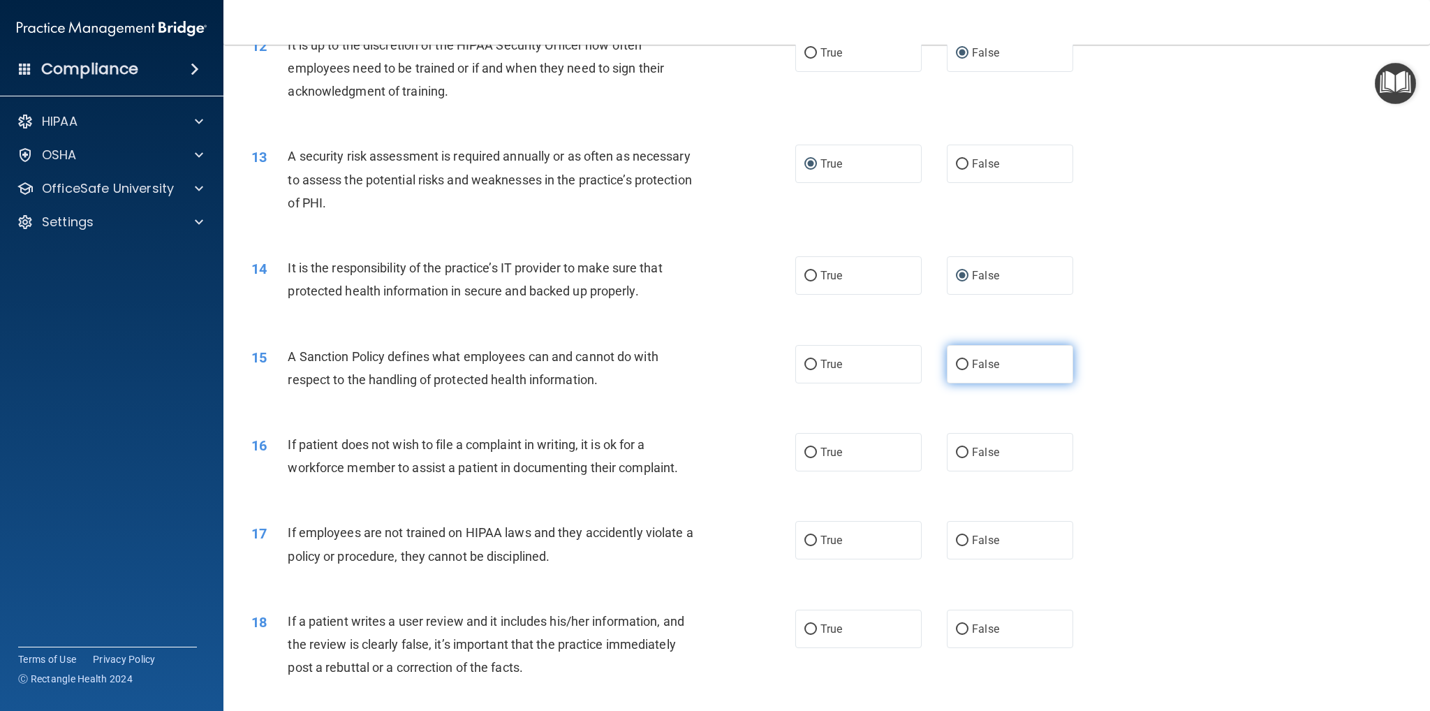
click at [957, 368] on input "False" at bounding box center [962, 365] width 13 height 10
radio input "true"
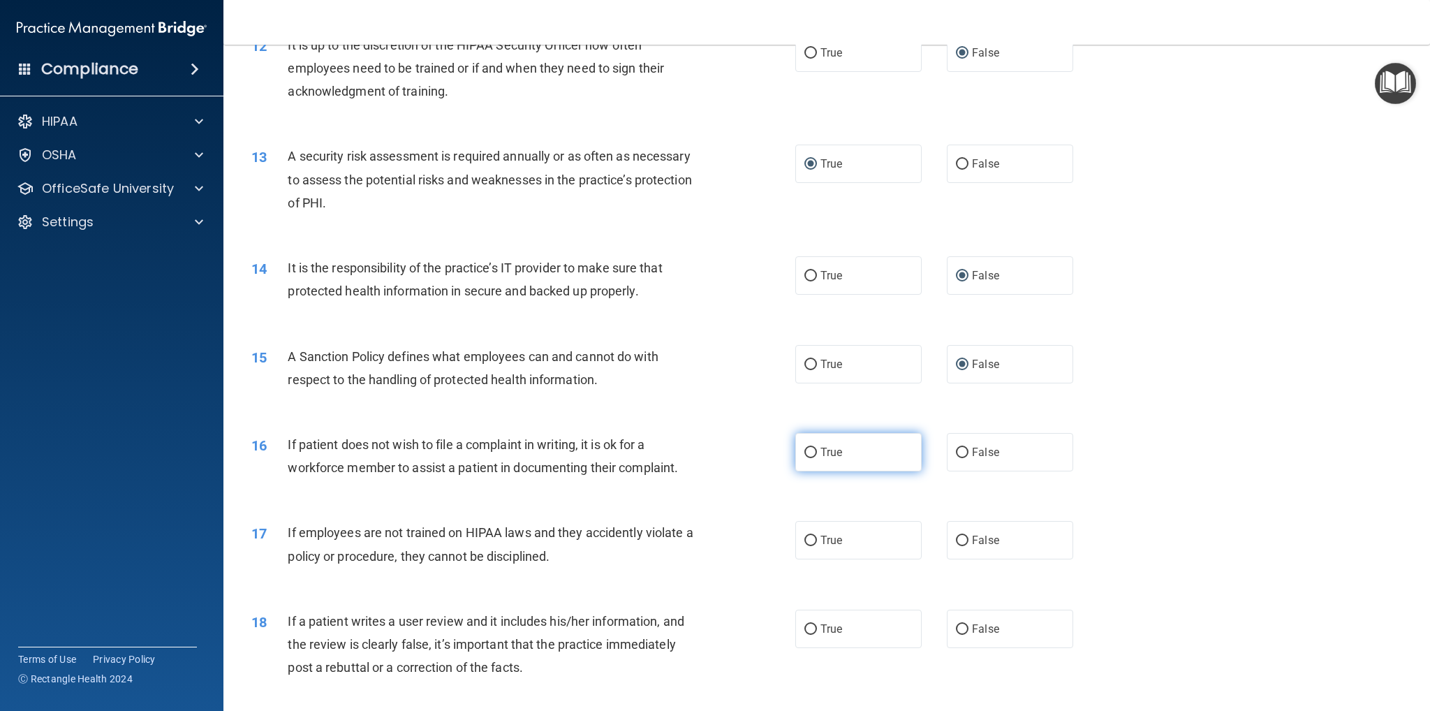
click at [809, 450] on input "True" at bounding box center [810, 453] width 13 height 10
radio input "true"
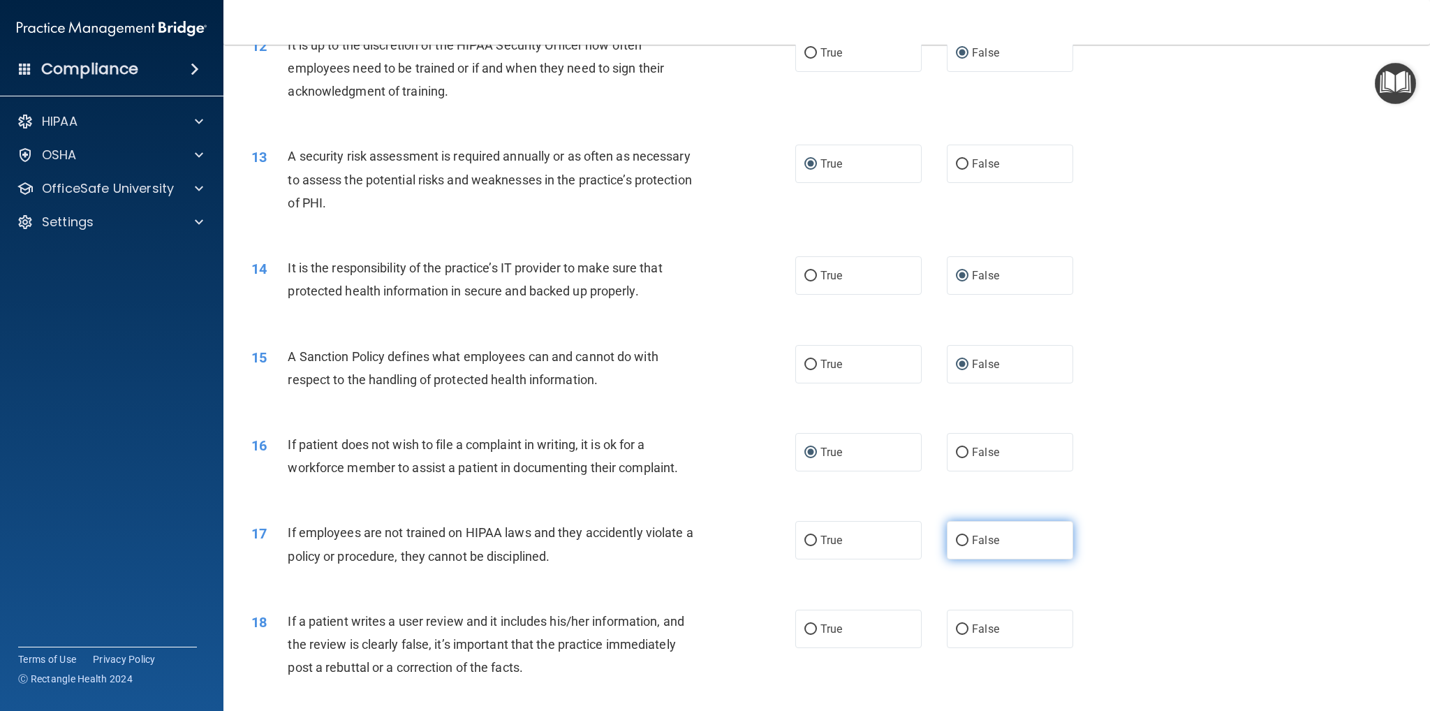
click at [956, 537] on input "False" at bounding box center [962, 541] width 13 height 10
radio input "true"
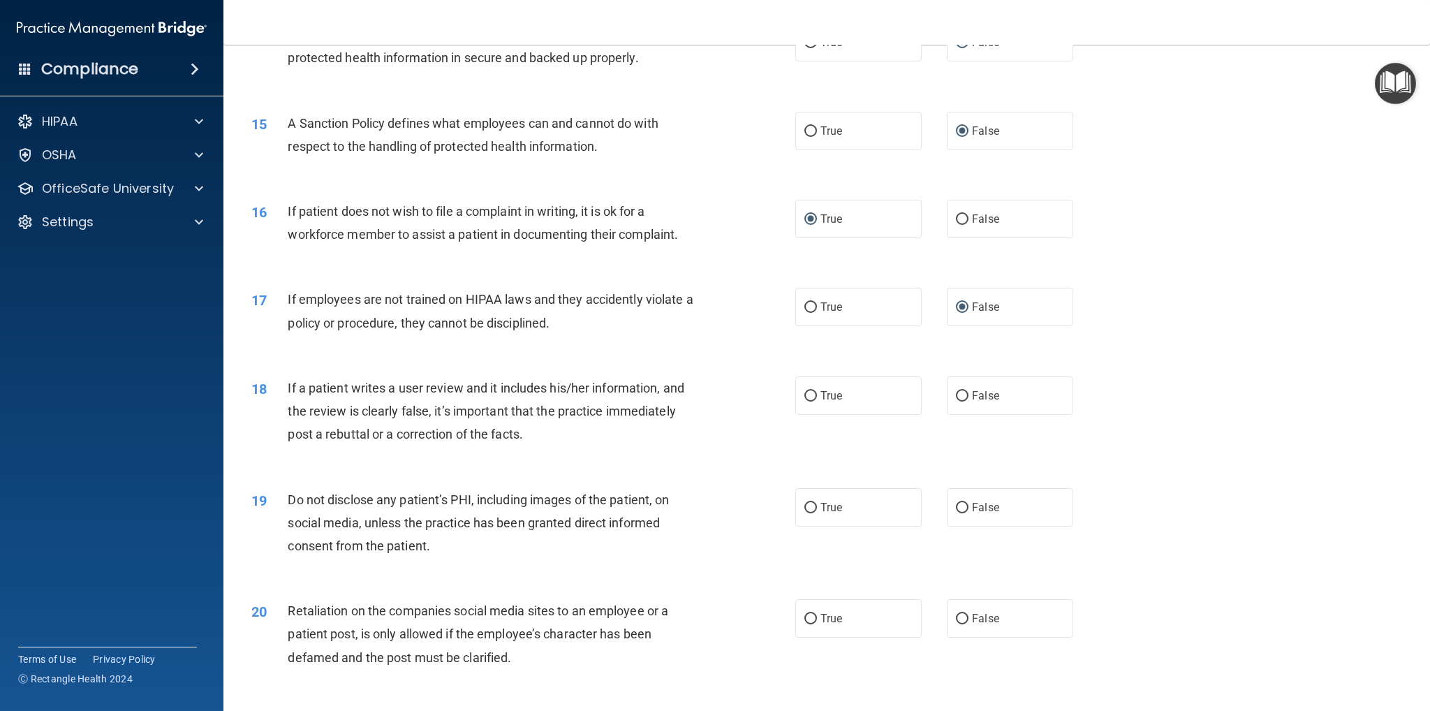
scroll to position [1606, 0]
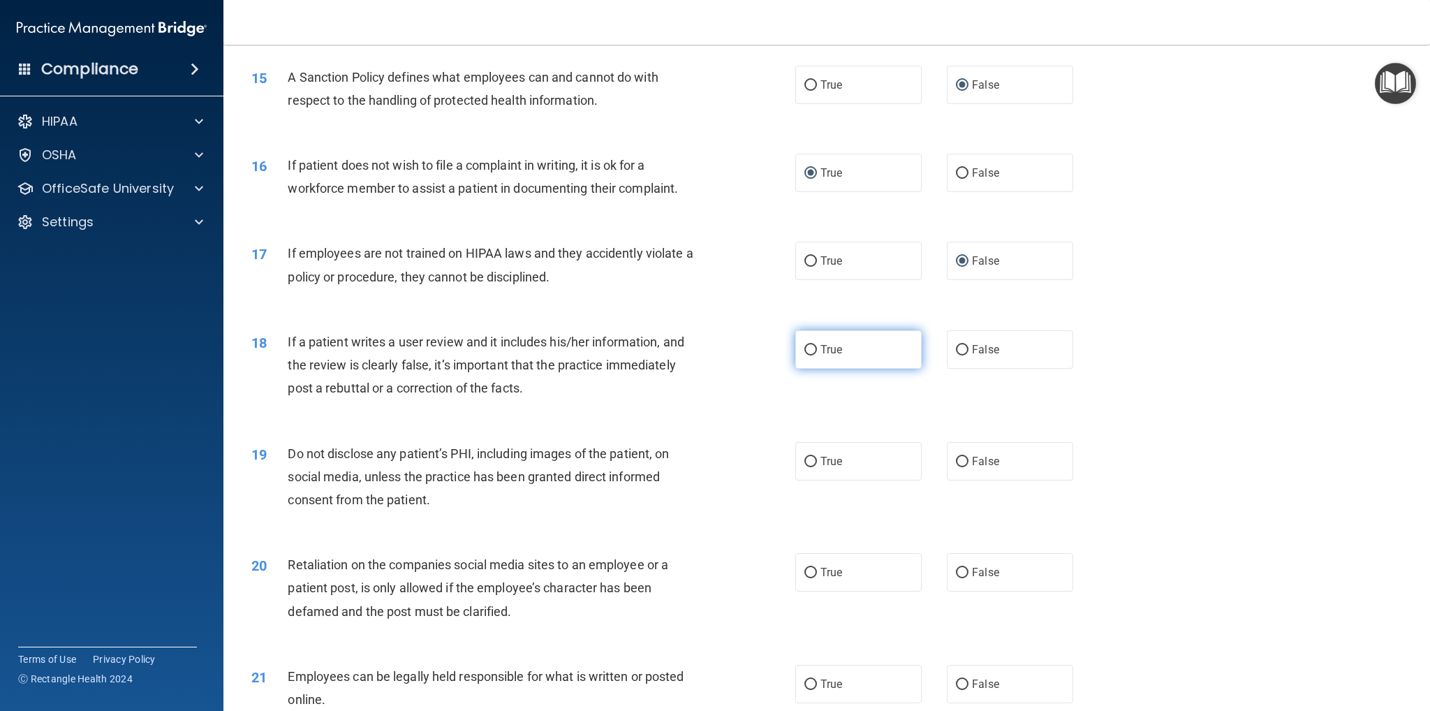
click at [804, 352] on input "True" at bounding box center [810, 350] width 13 height 10
radio input "true"
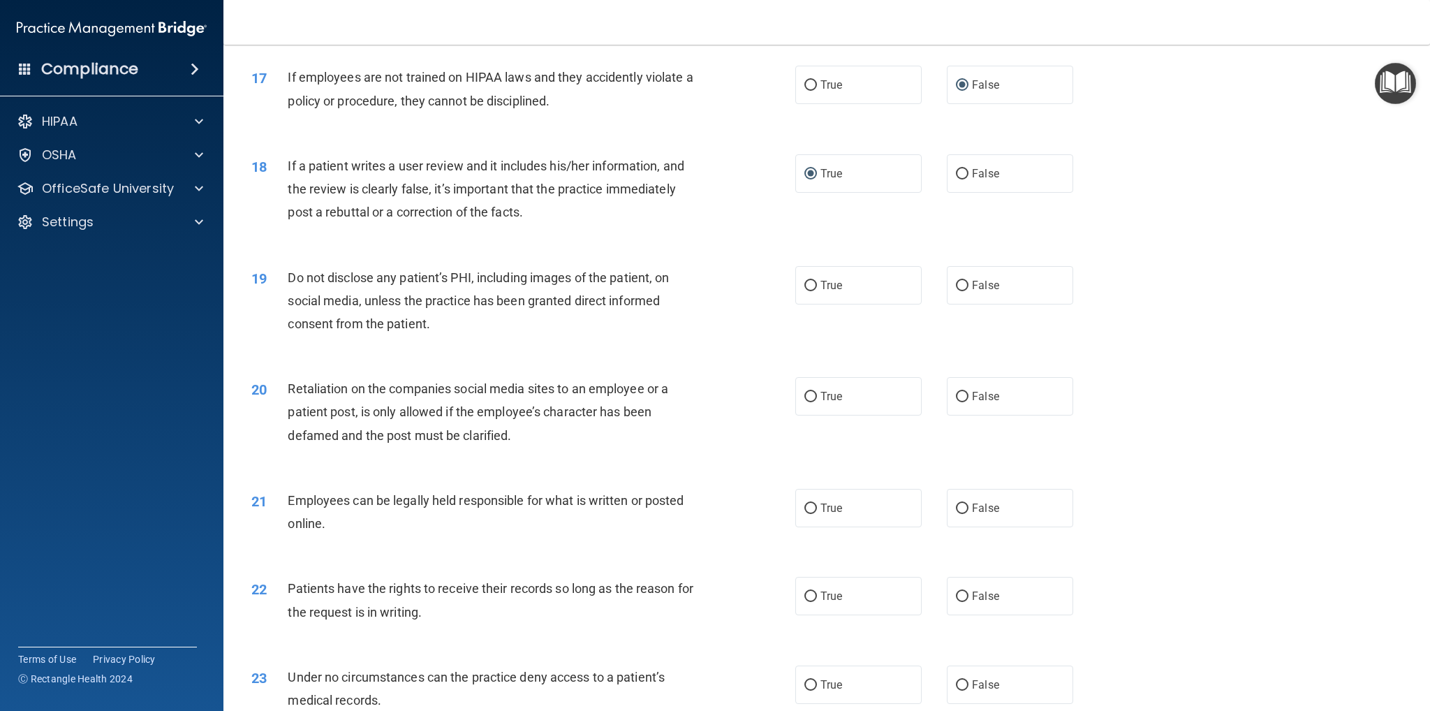
scroll to position [1816, 0]
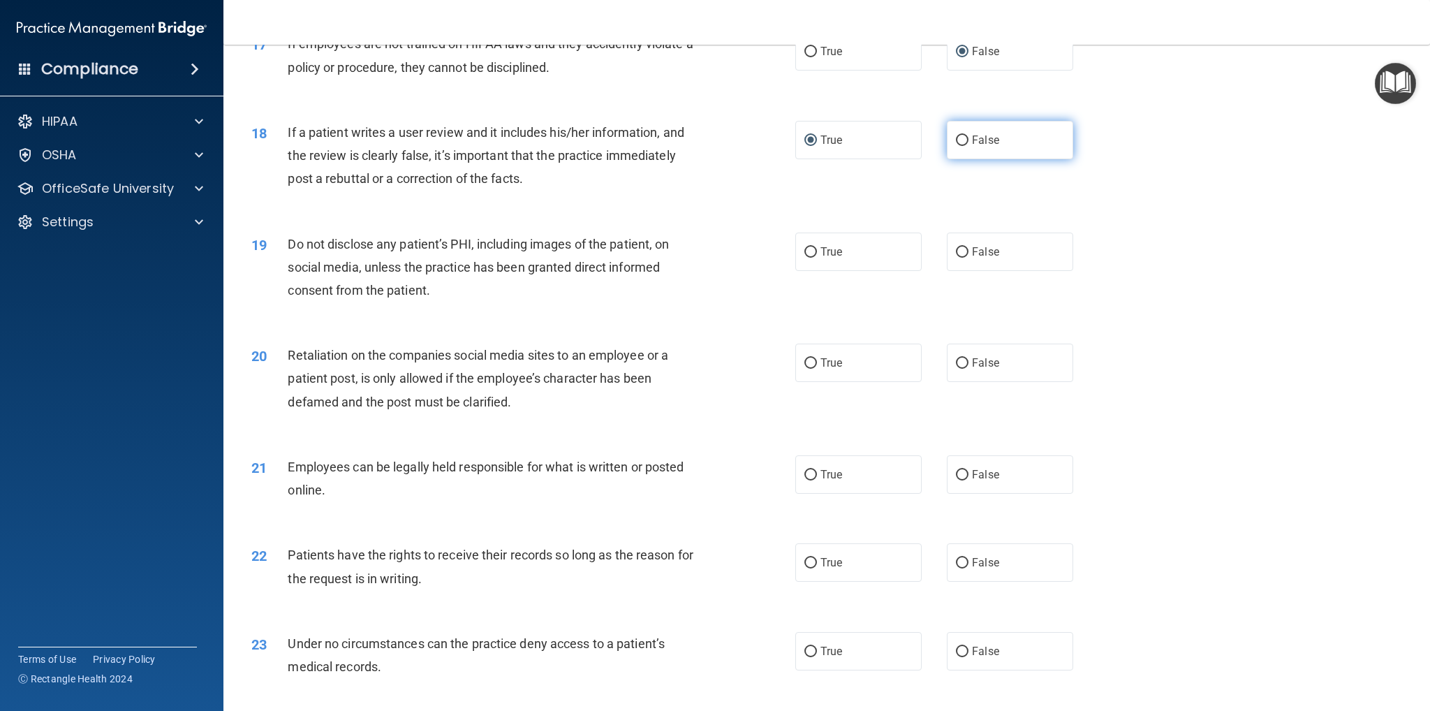
click at [957, 140] on input "False" at bounding box center [962, 140] width 13 height 10
radio input "true"
radio input "false"
click at [811, 251] on input "True" at bounding box center [810, 252] width 13 height 10
radio input "true"
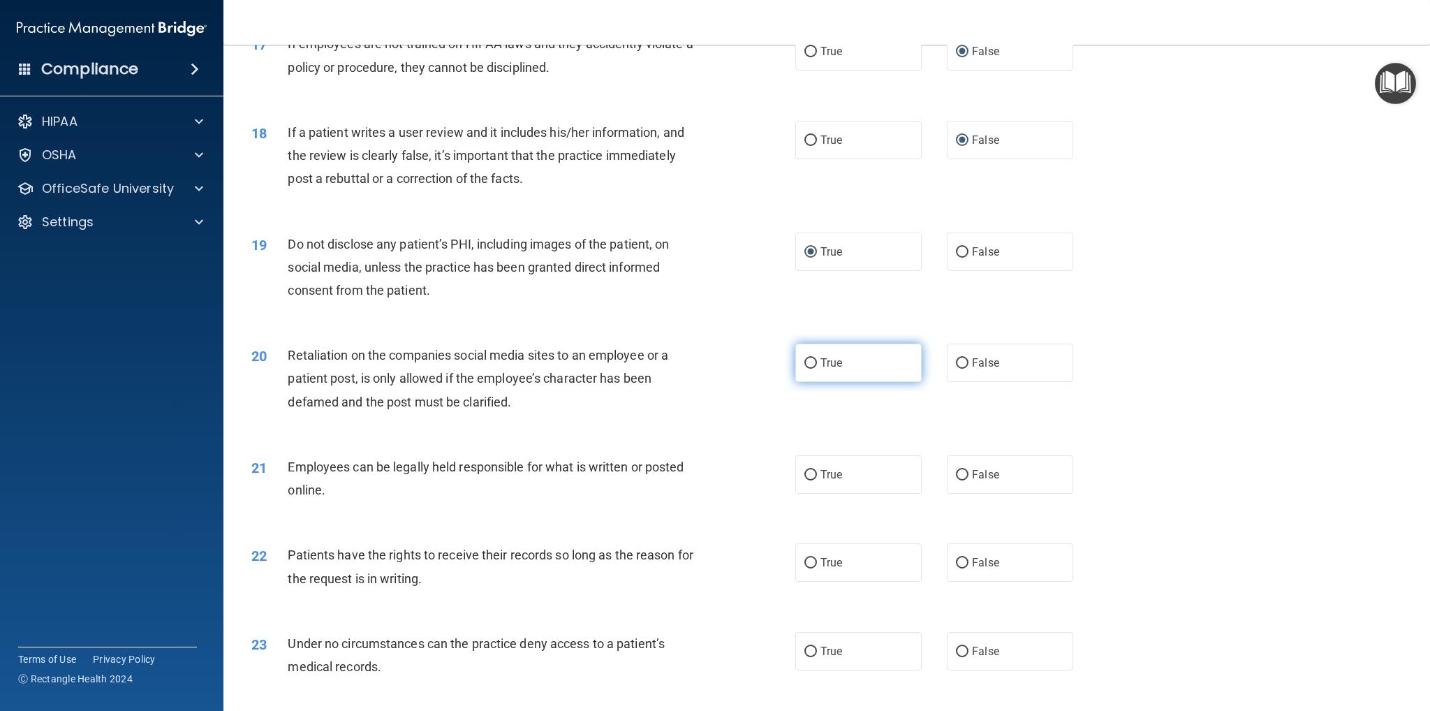
click at [807, 361] on input "True" at bounding box center [810, 363] width 13 height 10
radio input "true"
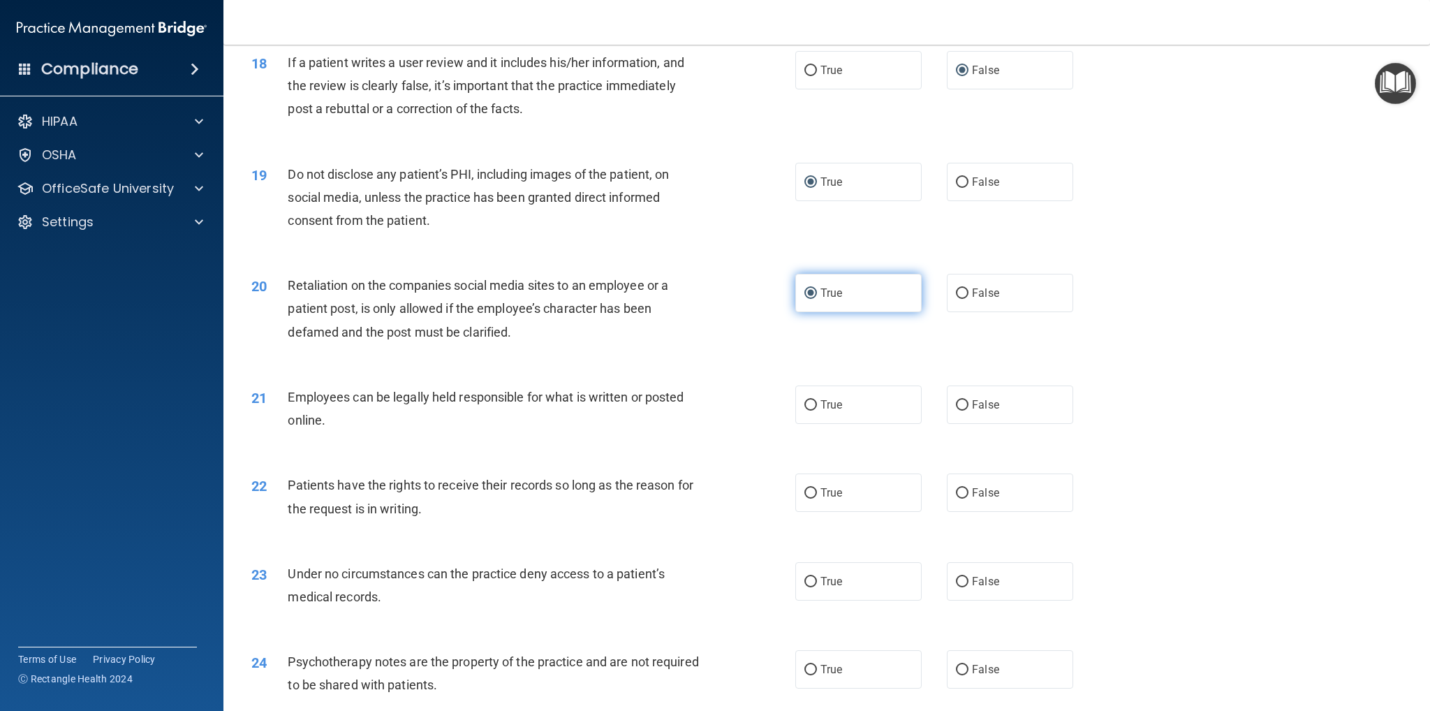
scroll to position [1955, 0]
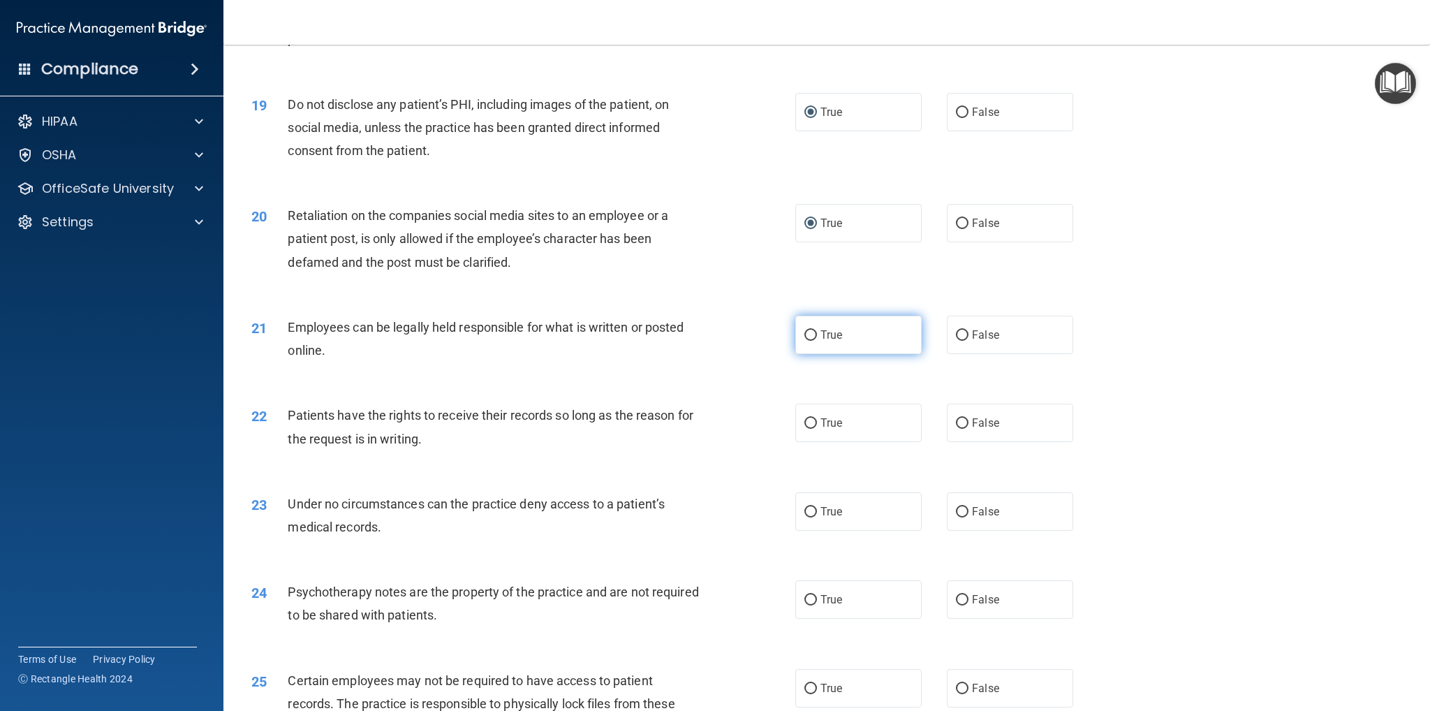
click at [804, 331] on input "True" at bounding box center [810, 335] width 13 height 10
radio input "true"
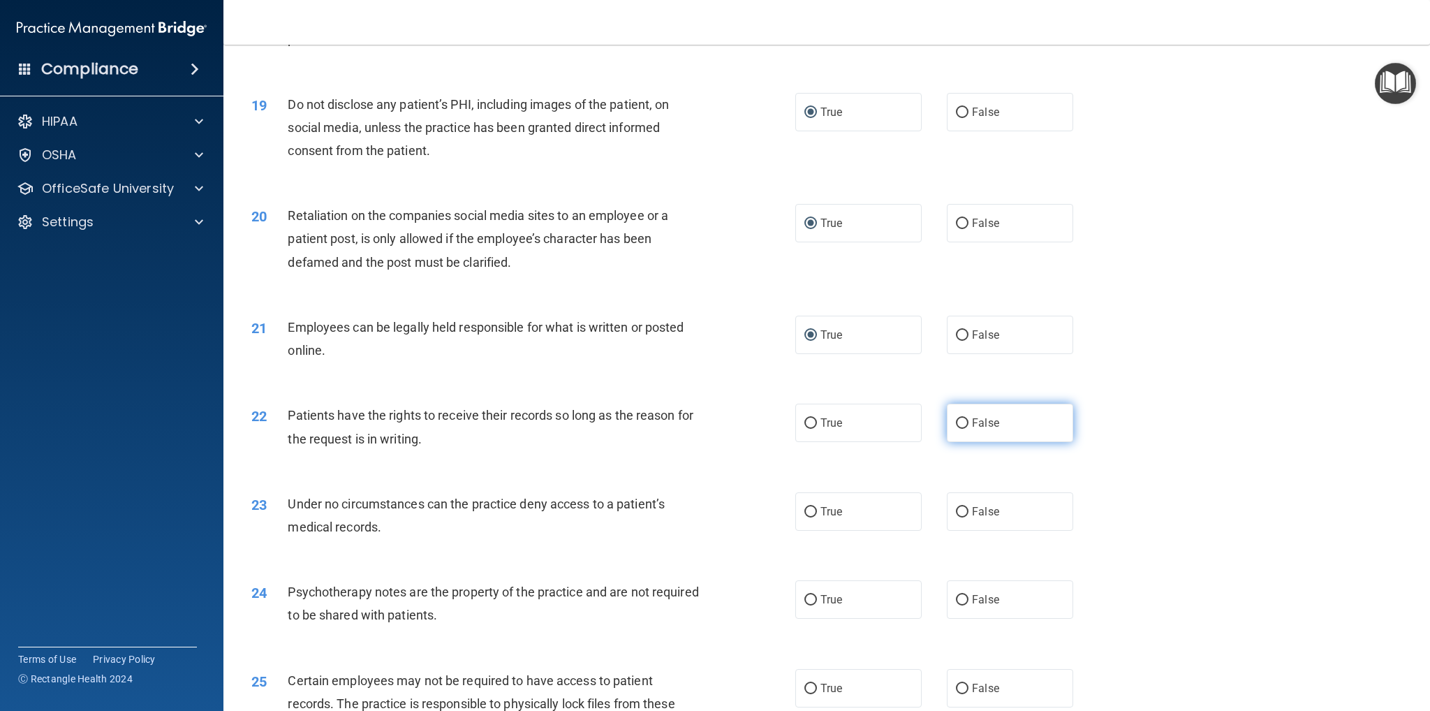
click at [948, 422] on label "False" at bounding box center [1010, 423] width 126 height 38
click at [956, 422] on input "False" at bounding box center [962, 423] width 13 height 10
radio input "true"
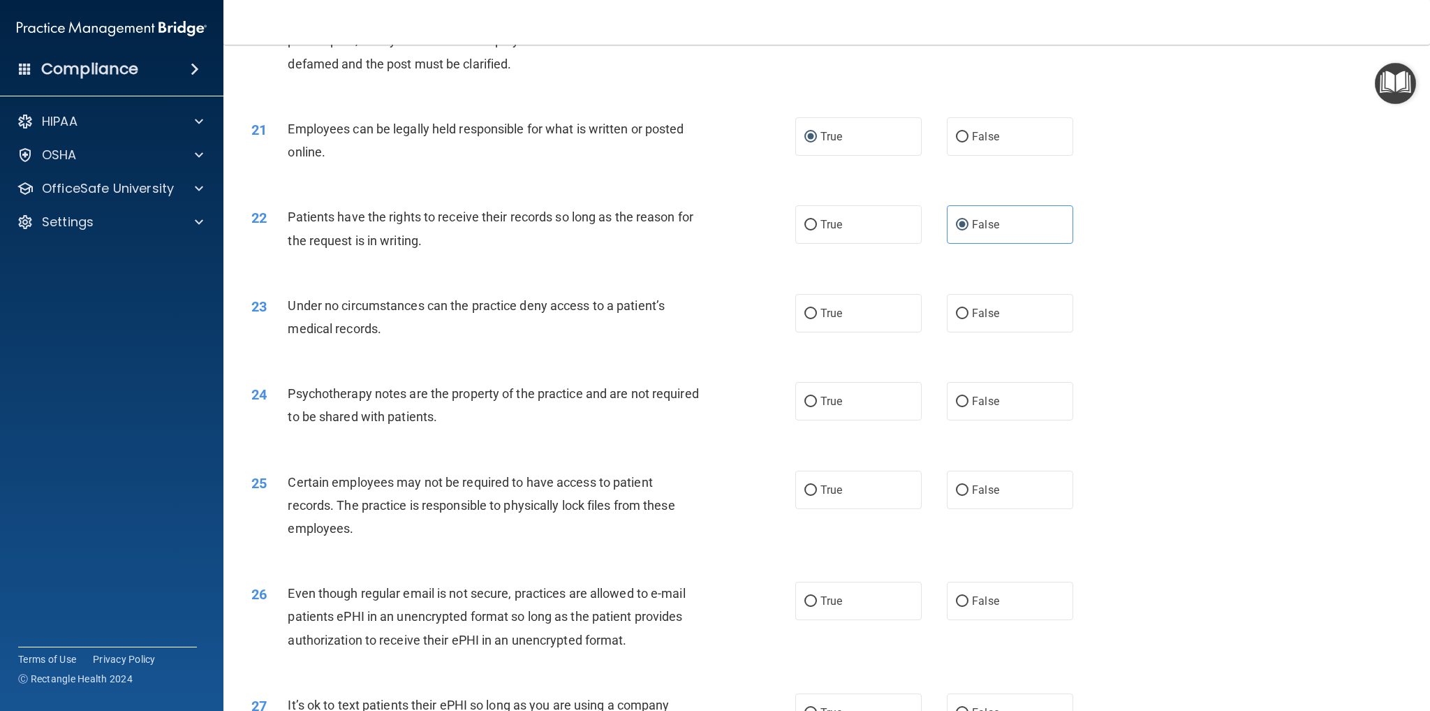
scroll to position [2165, 0]
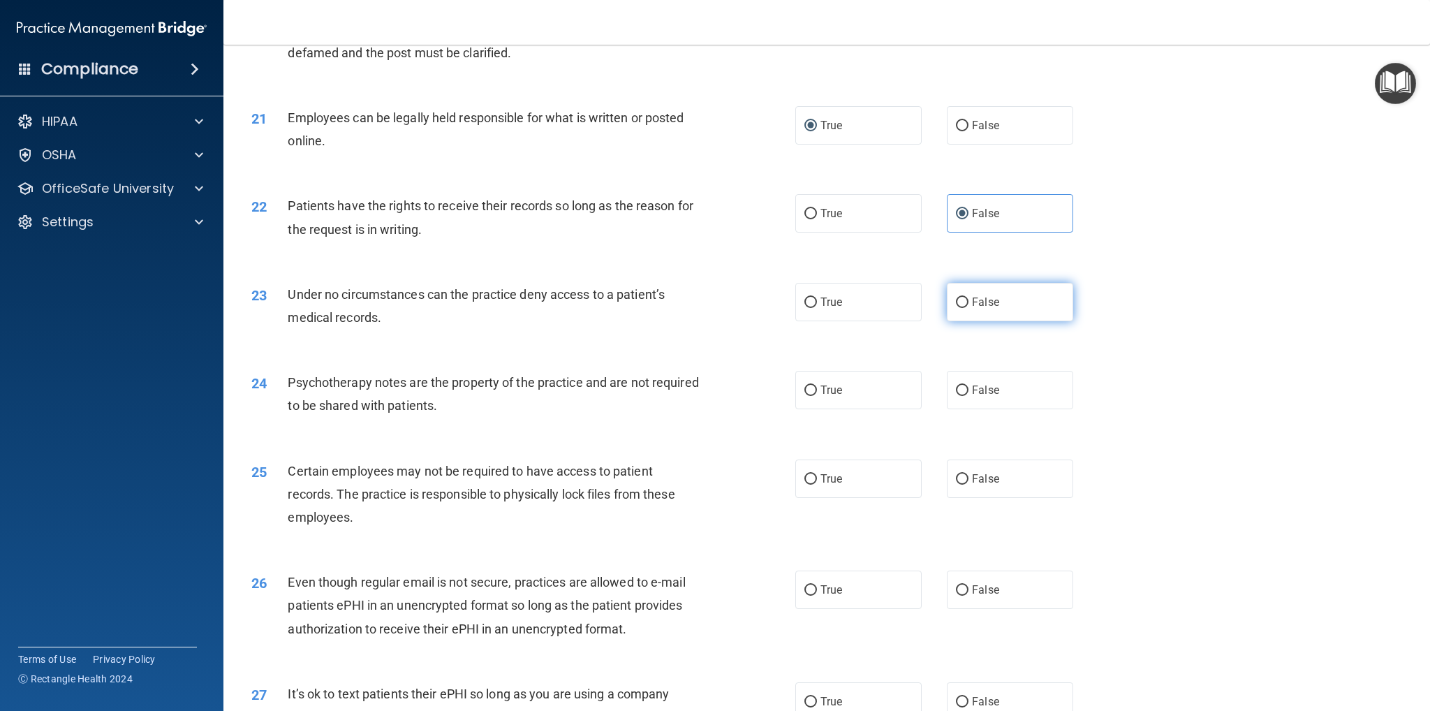
click at [957, 302] on input "False" at bounding box center [962, 302] width 13 height 10
radio input "true"
click at [798, 390] on label "True" at bounding box center [858, 390] width 126 height 38
click at [804, 390] on input "True" at bounding box center [810, 390] width 13 height 10
radio input "true"
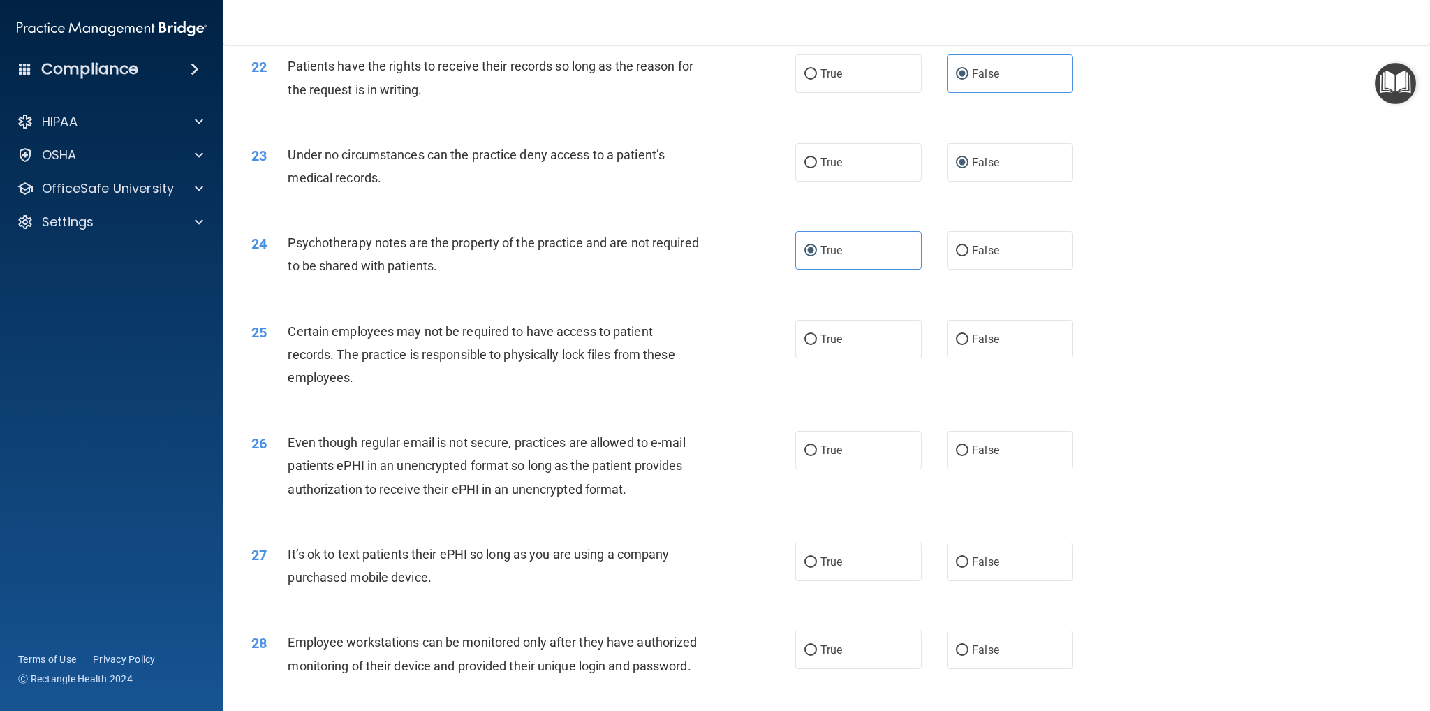
scroll to position [2374, 0]
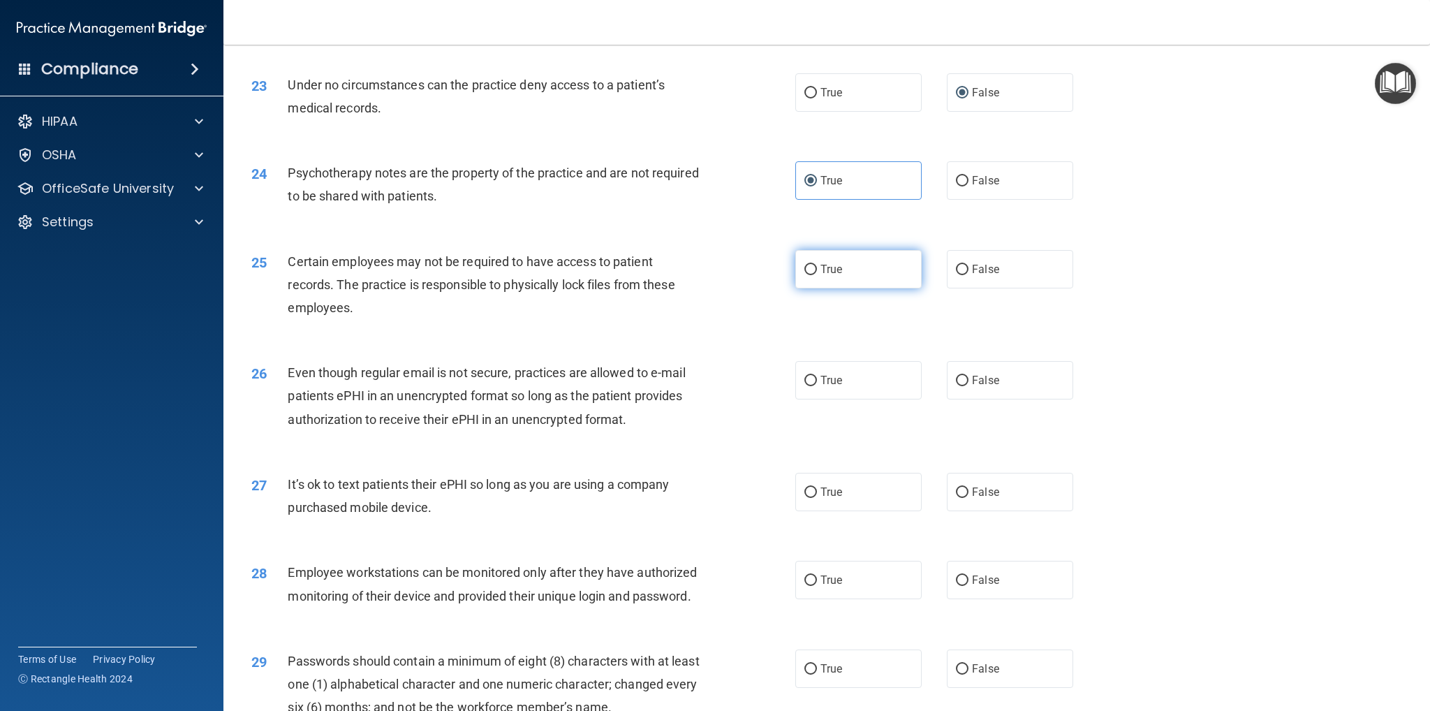
click at [804, 266] on input "True" at bounding box center [810, 270] width 13 height 10
radio input "true"
click at [807, 381] on input "True" at bounding box center [810, 381] width 13 height 10
radio input "true"
click at [961, 489] on input "False" at bounding box center [962, 492] width 13 height 10
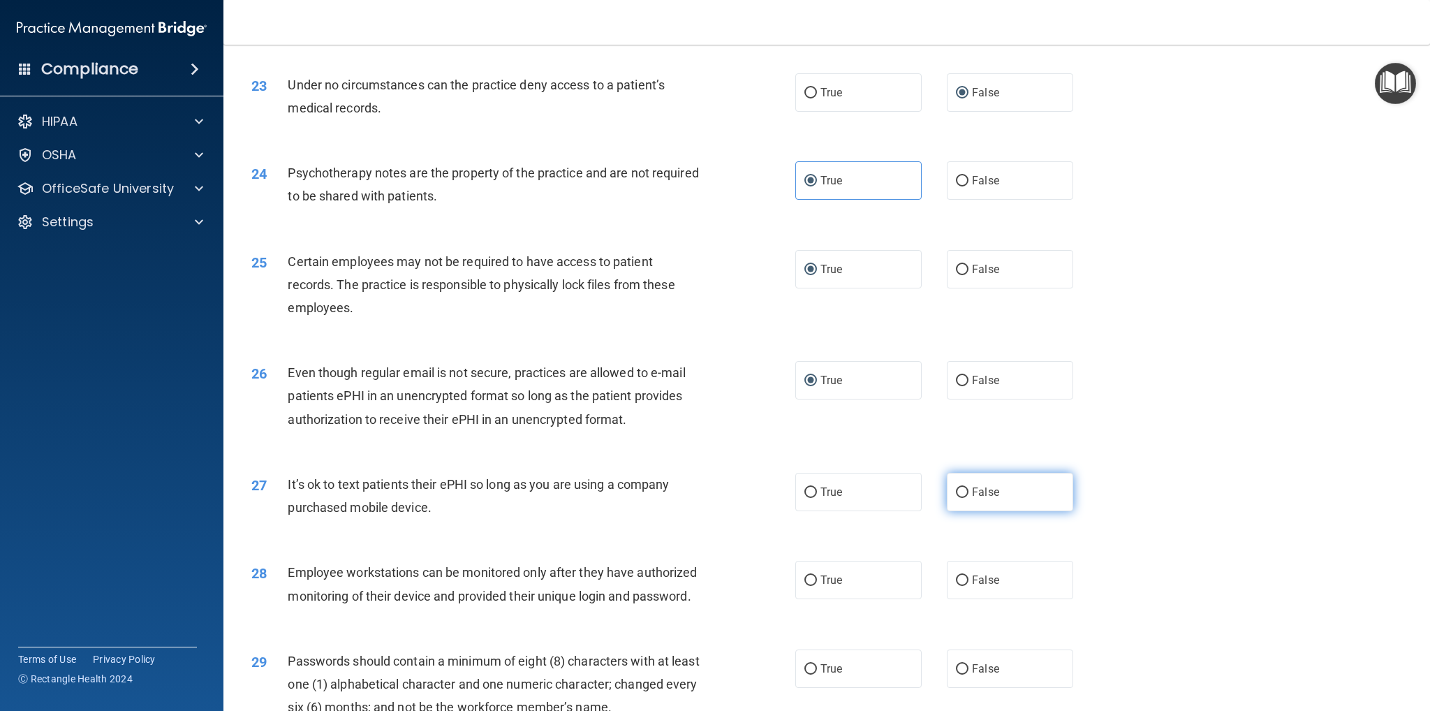
radio input "true"
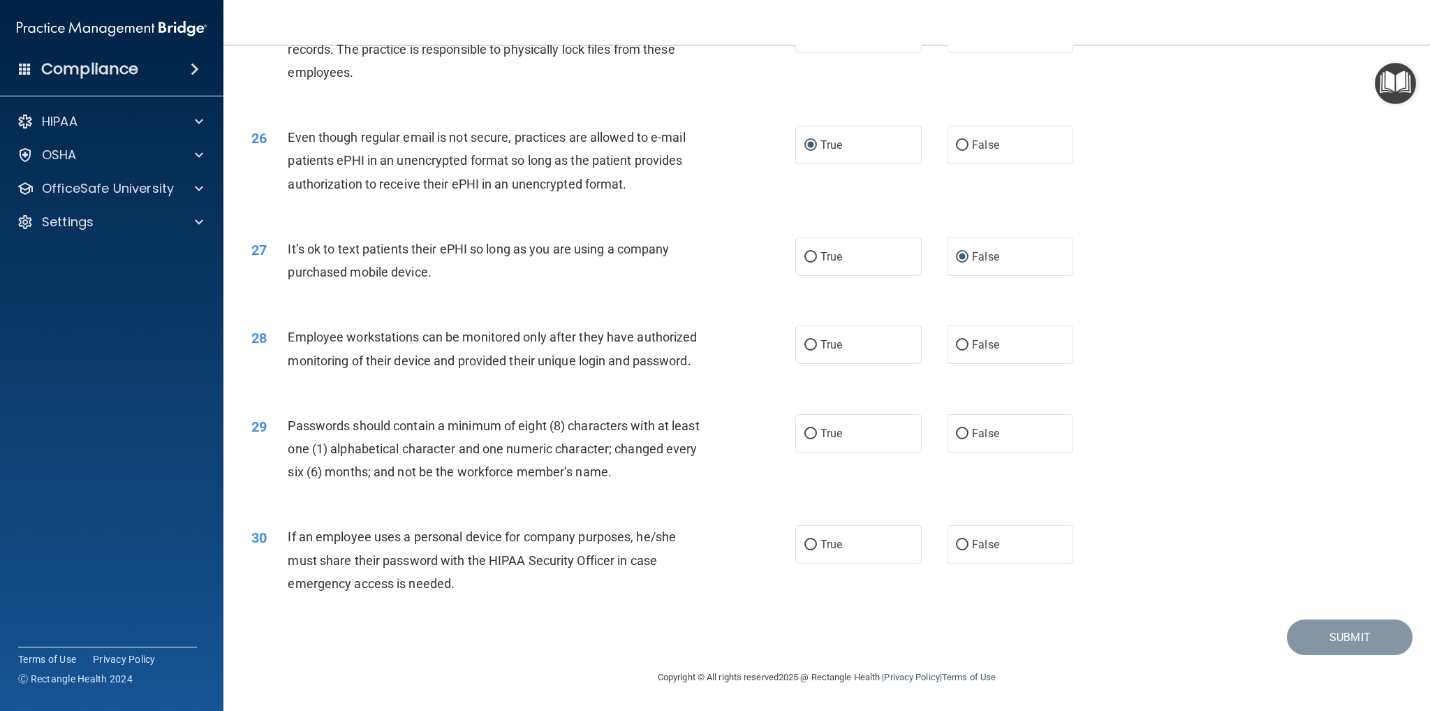
scroll to position [2633, 0]
click at [961, 432] on input "False" at bounding box center [962, 434] width 13 height 10
radio input "true"
click at [956, 340] on input "False" at bounding box center [962, 345] width 13 height 10
radio input "true"
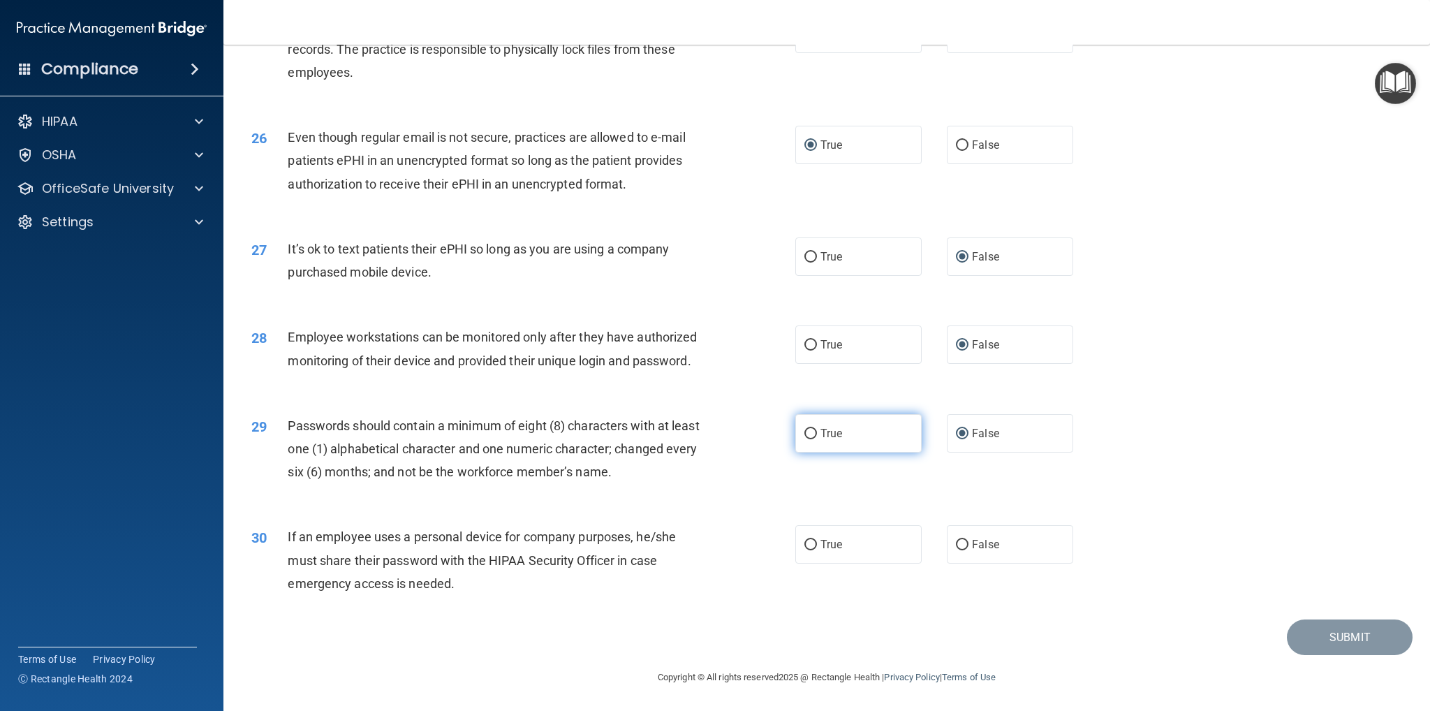
click at [807, 437] on input "True" at bounding box center [810, 434] width 13 height 10
radio input "true"
radio input "false"
click at [961, 543] on input "False" at bounding box center [962, 545] width 13 height 10
radio input "true"
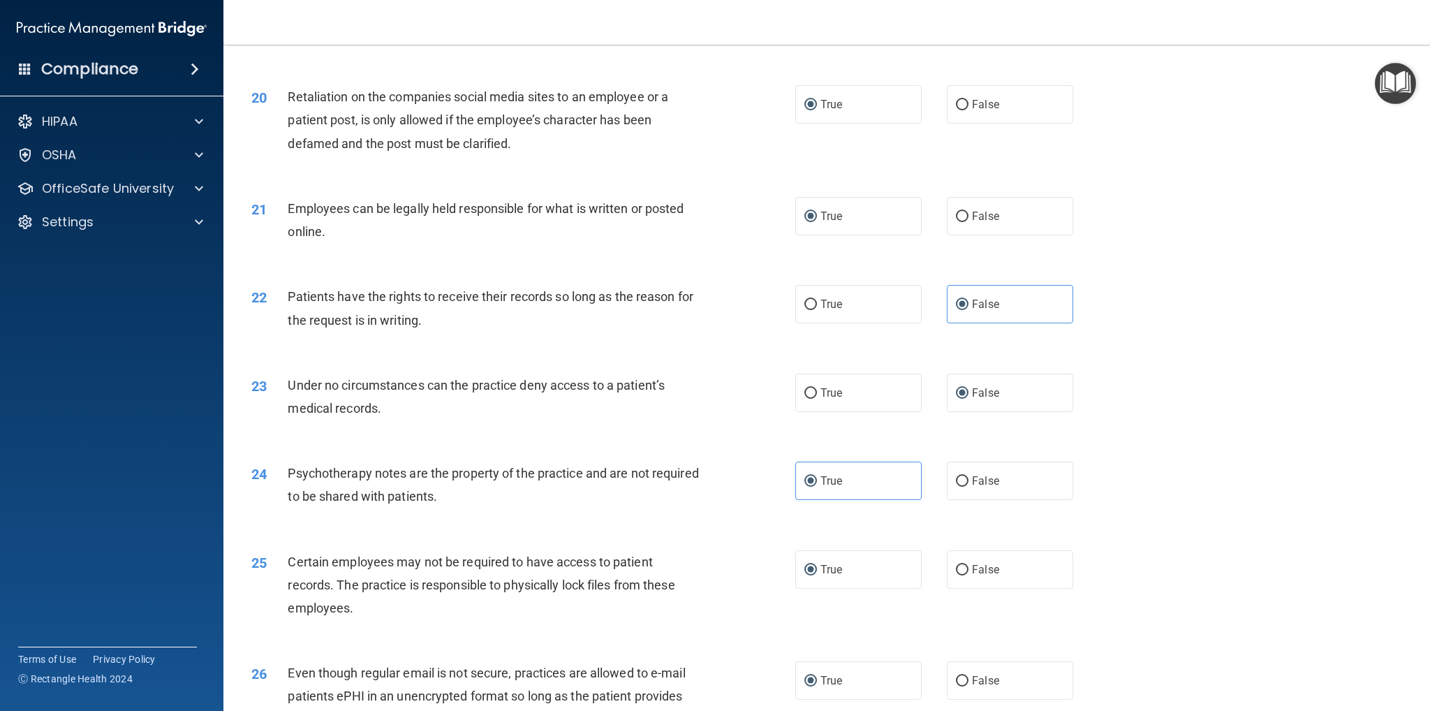
scroll to position [1934, 0]
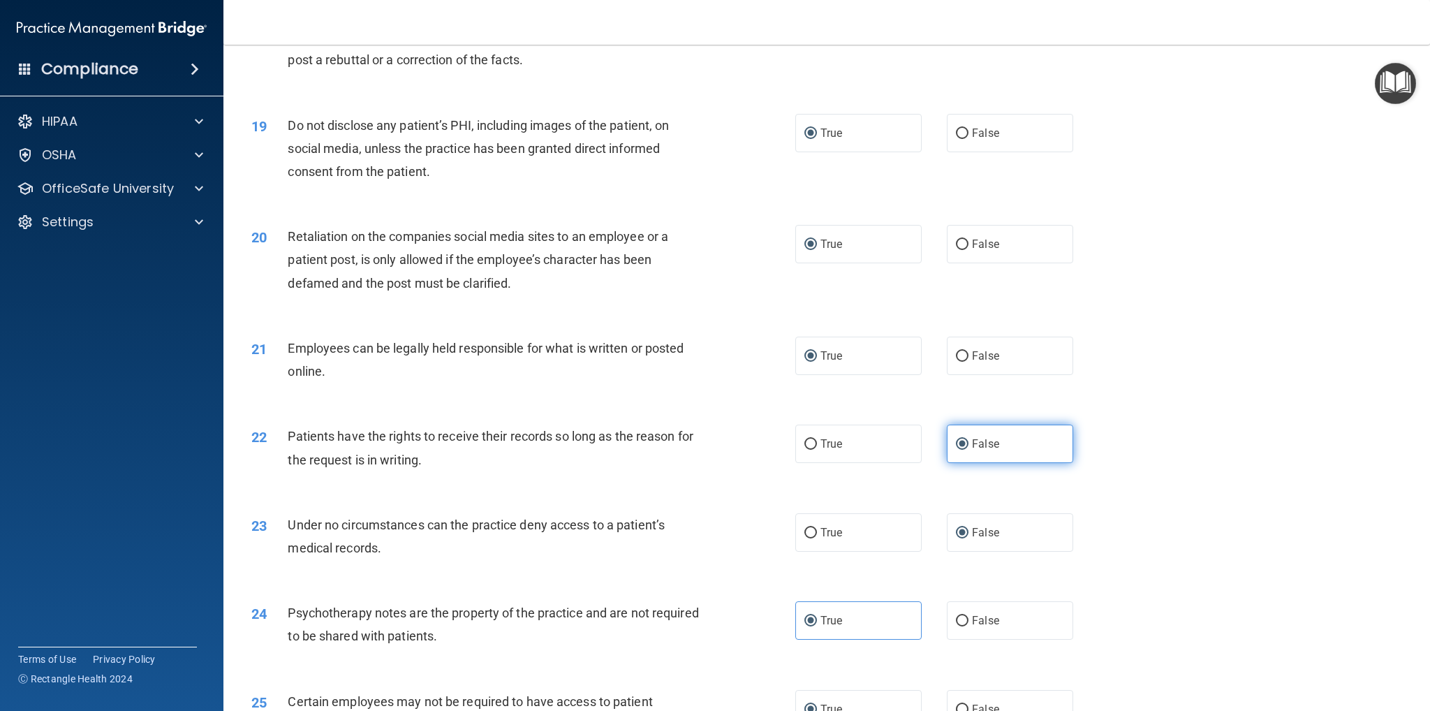
click at [973, 453] on label "False" at bounding box center [1010, 444] width 126 height 38
click at [969, 450] on input "False" at bounding box center [962, 444] width 13 height 10
click at [877, 618] on label "True" at bounding box center [858, 620] width 126 height 38
click at [817, 618] on input "True" at bounding box center [810, 621] width 13 height 10
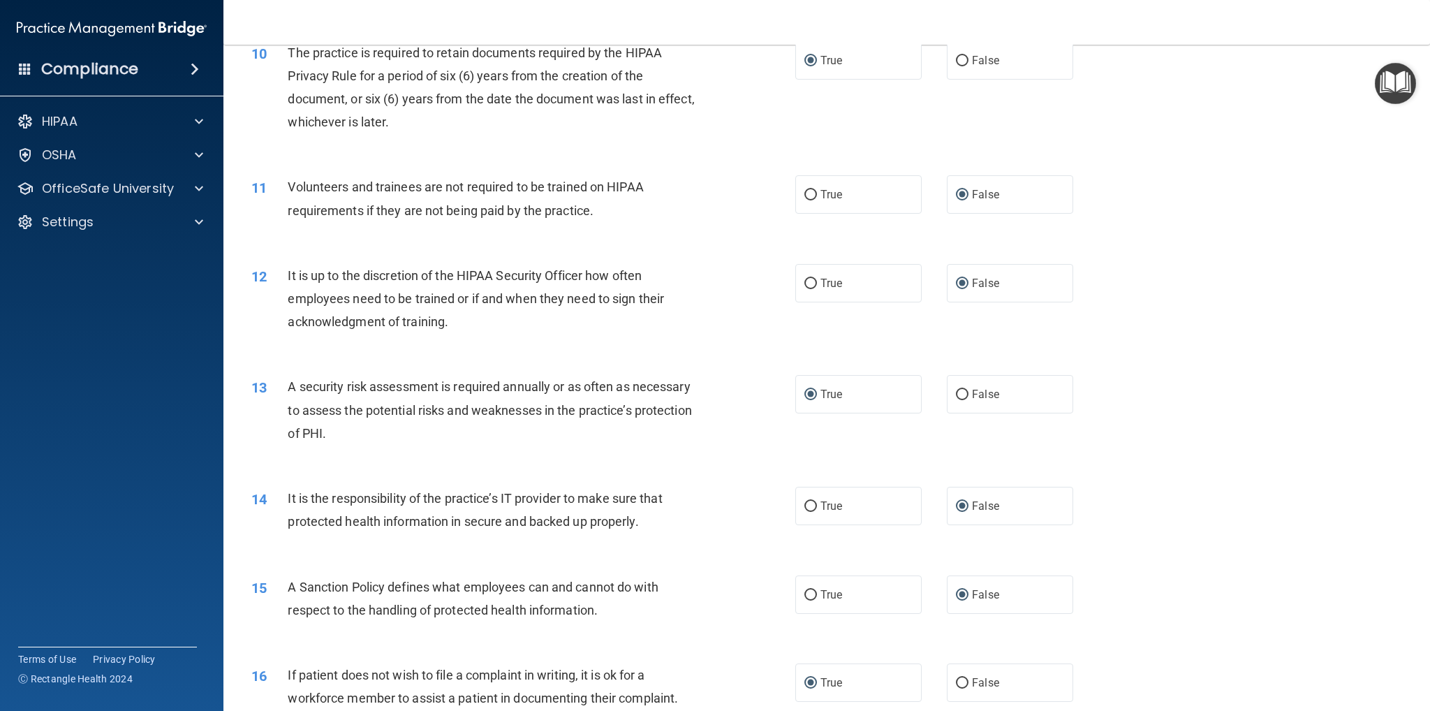
scroll to position [677, 0]
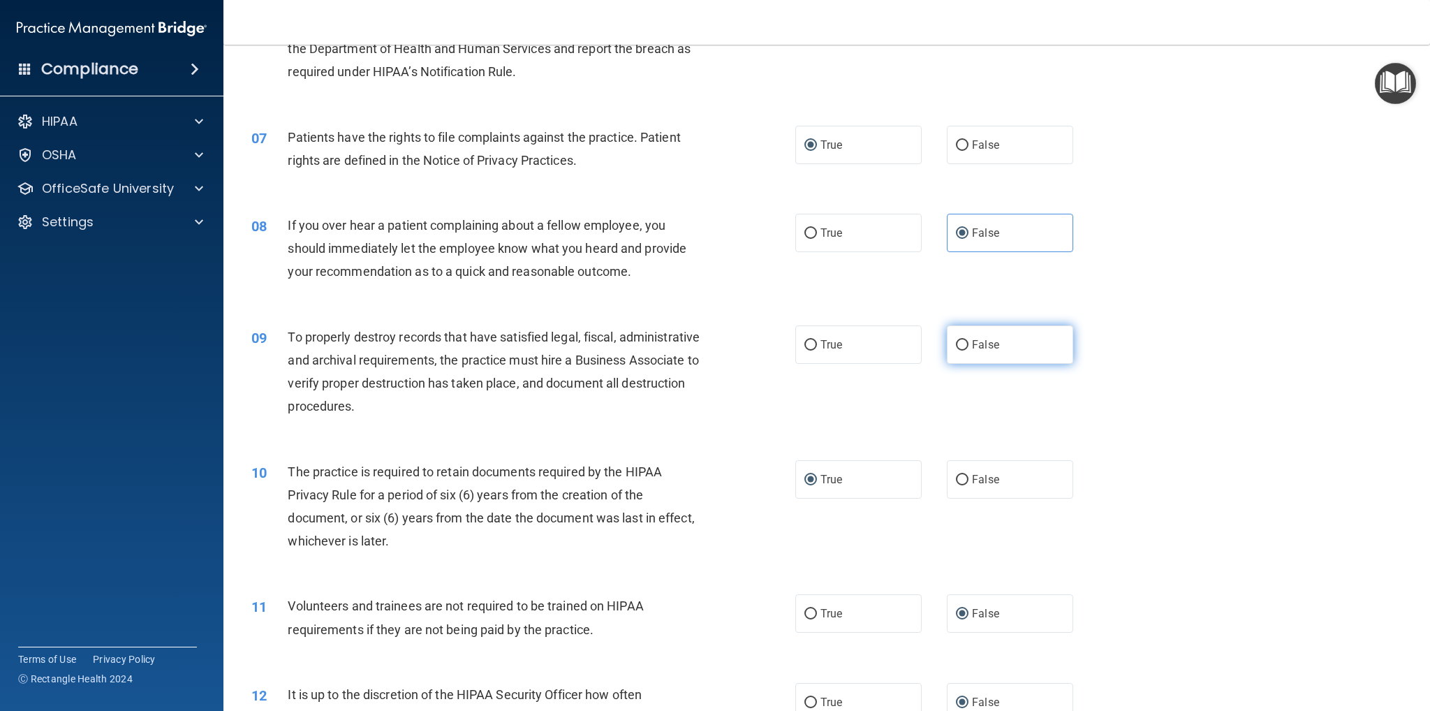
click at [956, 344] on input "False" at bounding box center [962, 345] width 13 height 10
radio input "true"
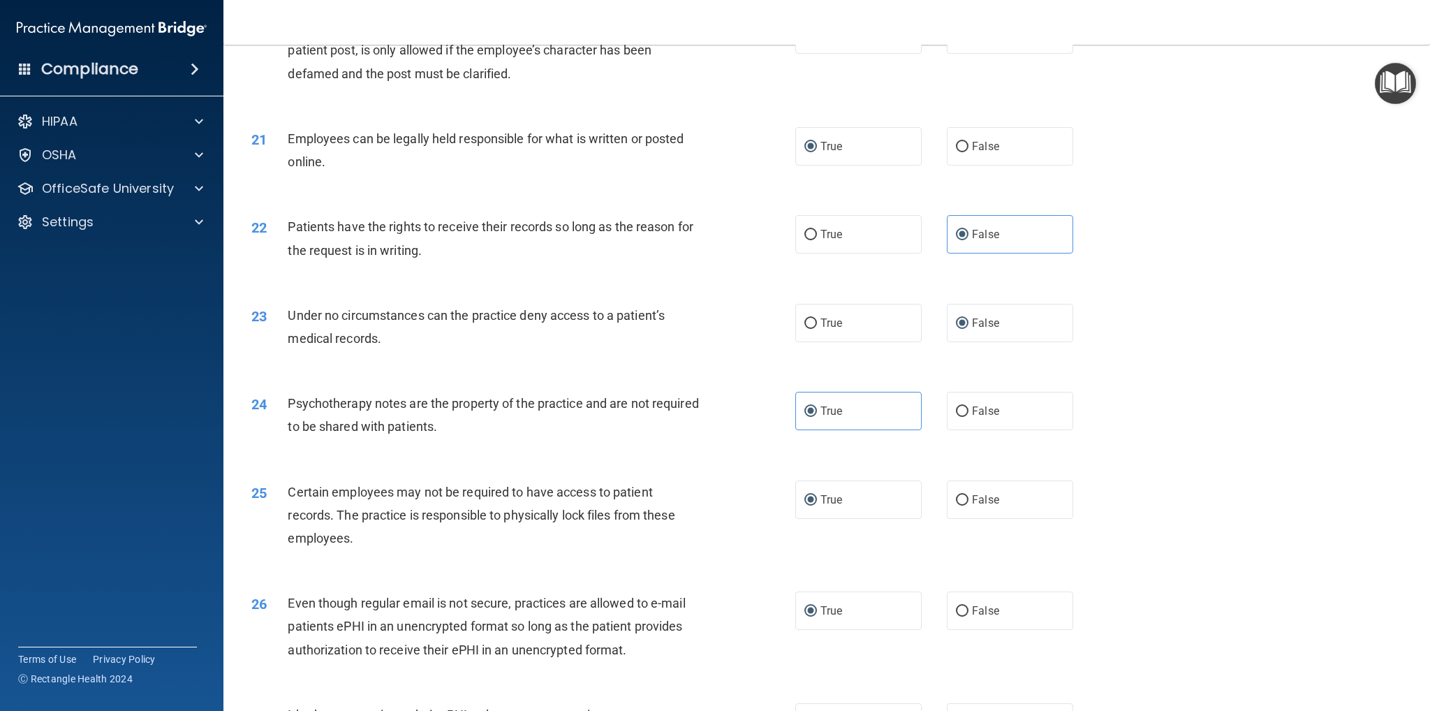
scroll to position [2633, 0]
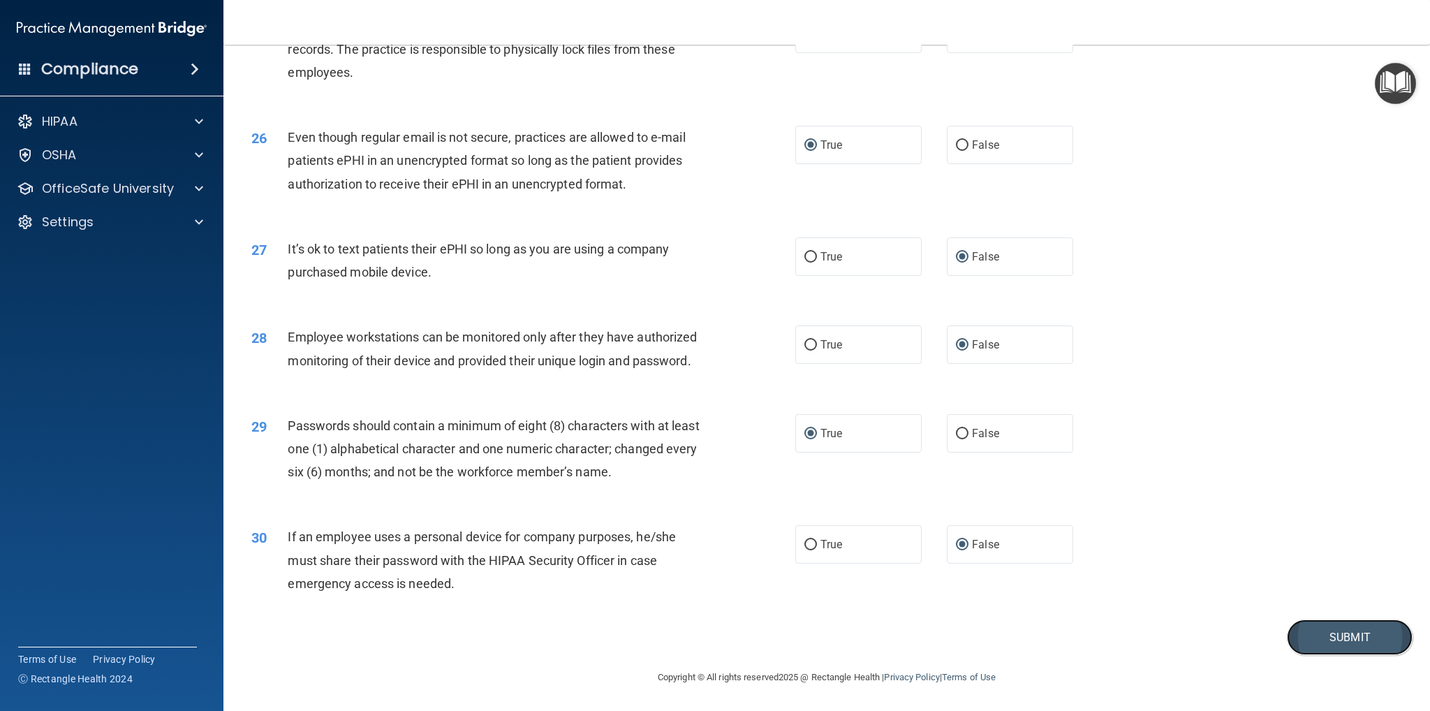
click at [1345, 624] on button "Submit" at bounding box center [1350, 637] width 126 height 36
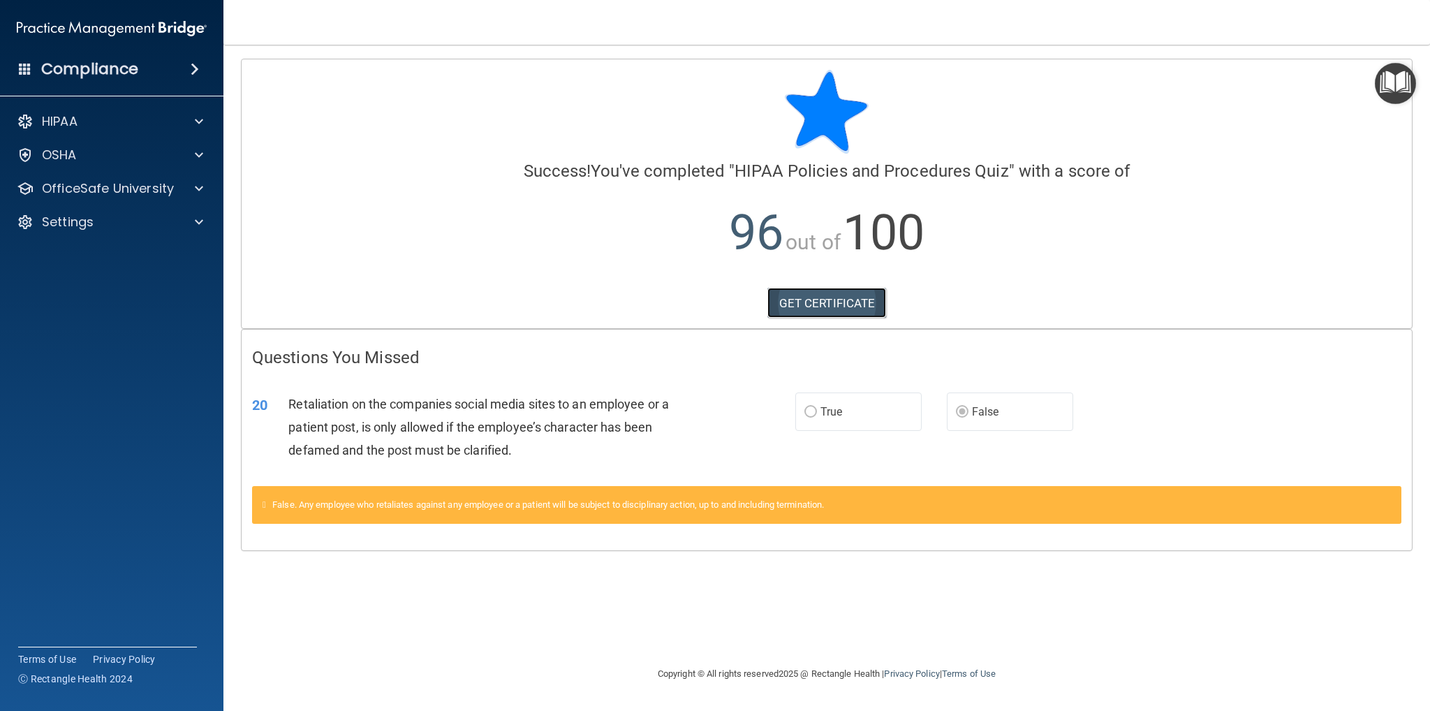
click at [861, 305] on link "GET CERTIFICATE" at bounding box center [826, 303] width 119 height 31
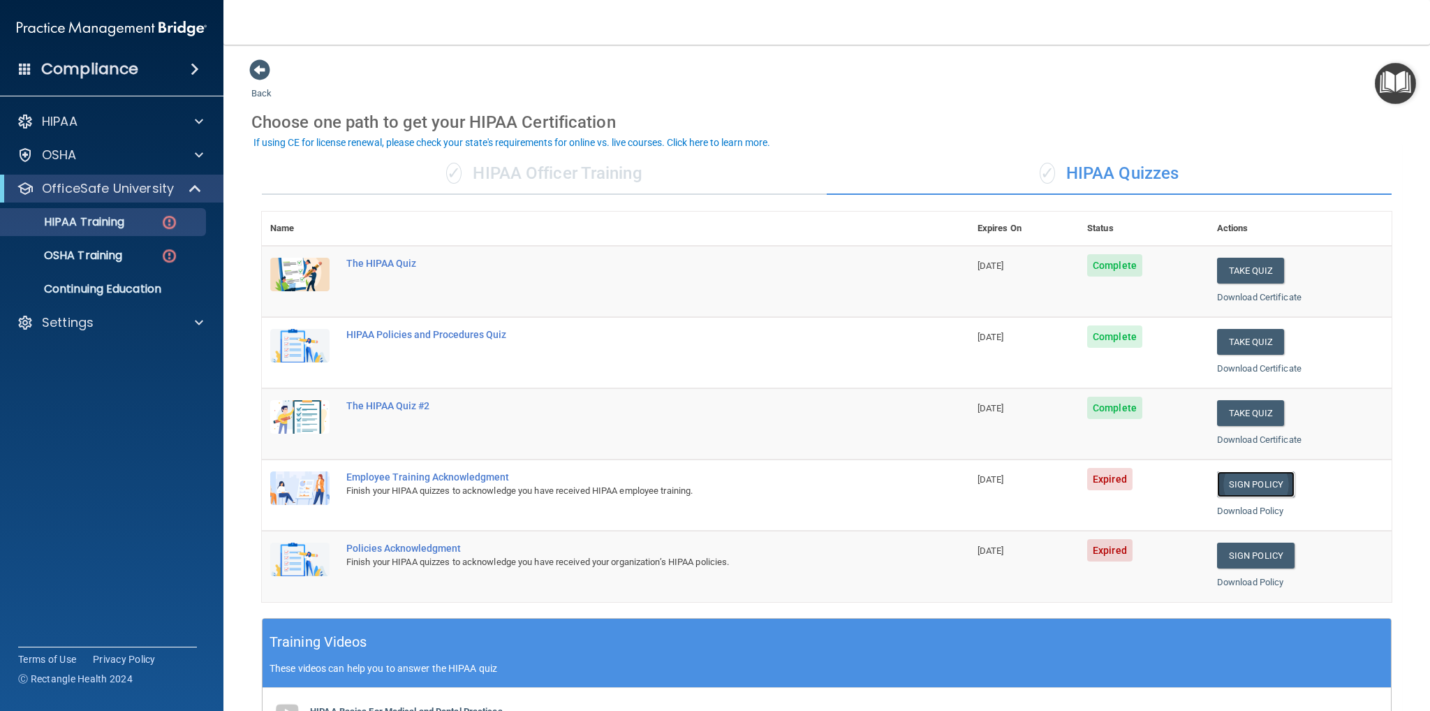
click at [1236, 487] on link "Sign Policy" at bounding box center [1256, 484] width 78 height 26
click at [1248, 551] on link "Sign Policy" at bounding box center [1256, 556] width 78 height 26
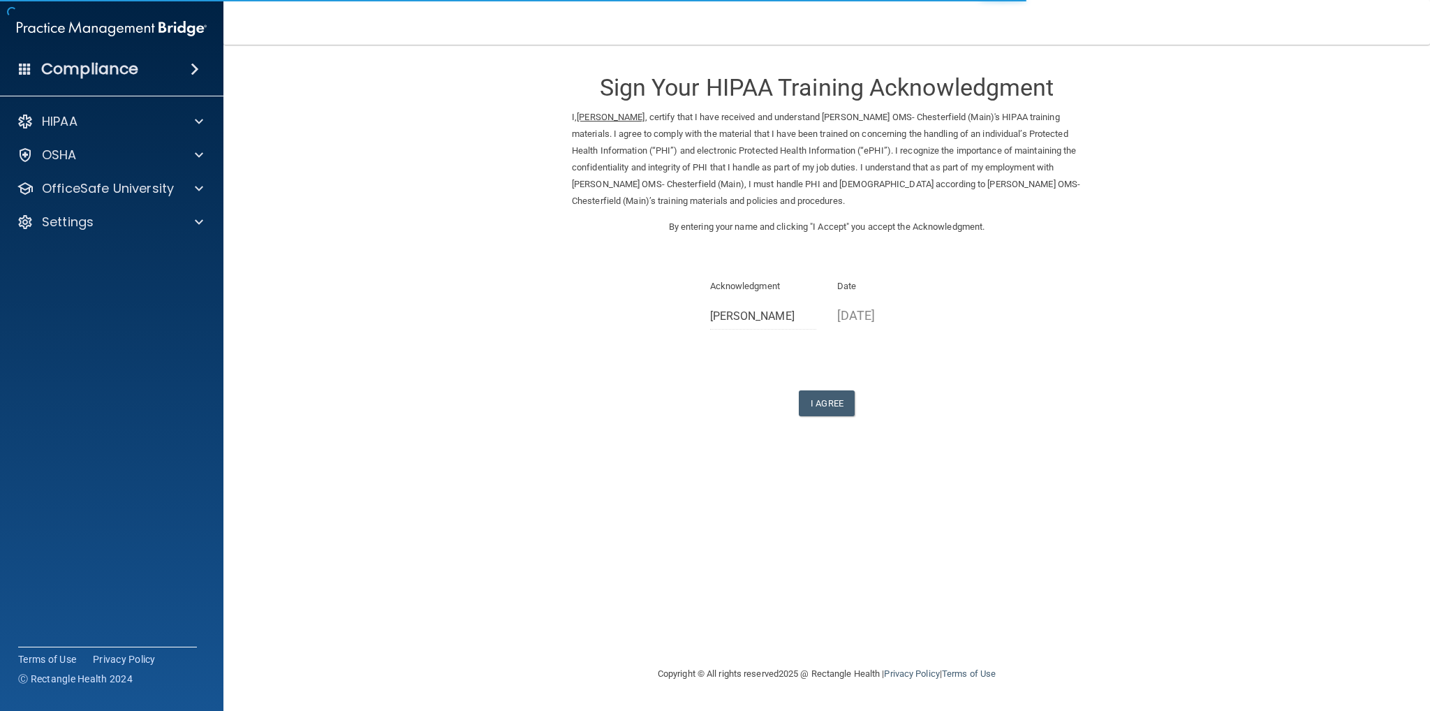
click at [820, 417] on form "Sign Your HIPAA Training Acknowledgment I, Gwenevere Phillips , certify that I …" at bounding box center [826, 254] width 1151 height 391
click at [820, 400] on button "I Agree" at bounding box center [827, 403] width 56 height 26
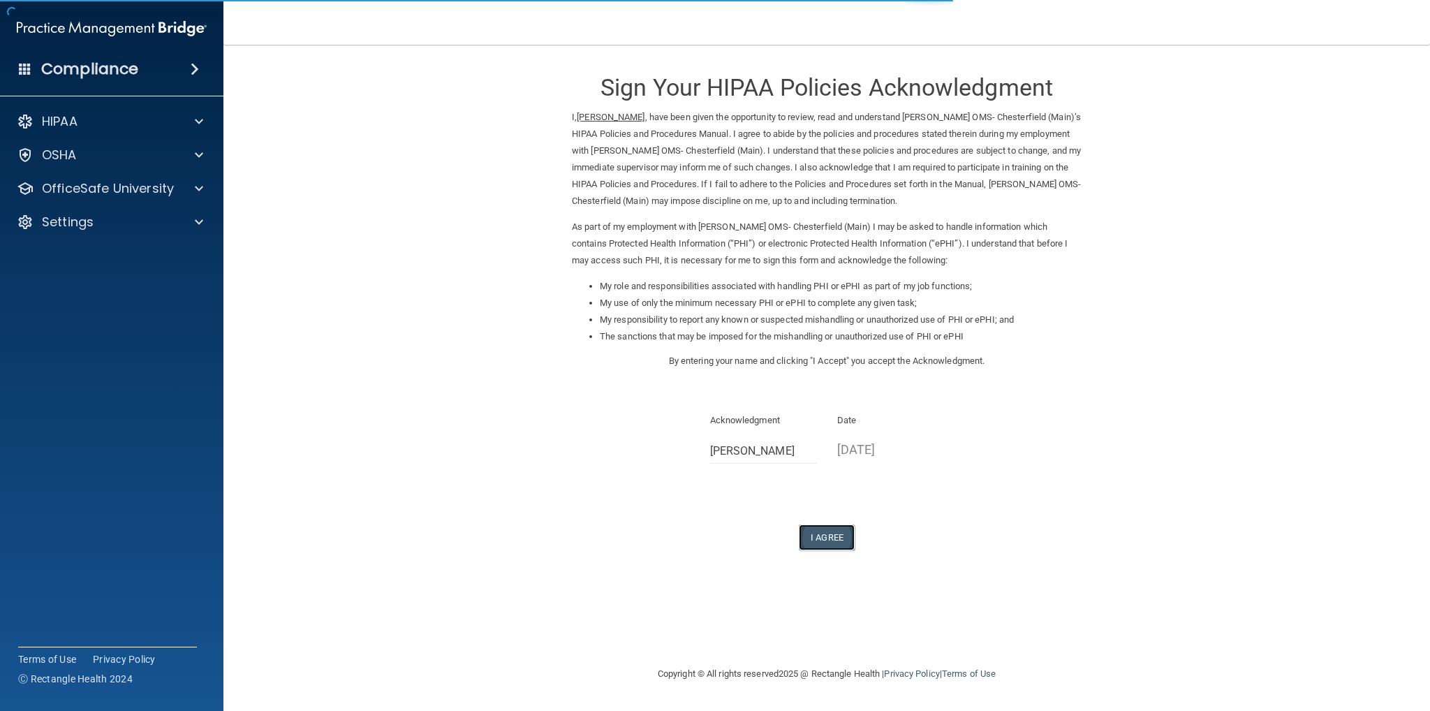
click at [831, 545] on button "I Agree" at bounding box center [827, 537] width 56 height 26
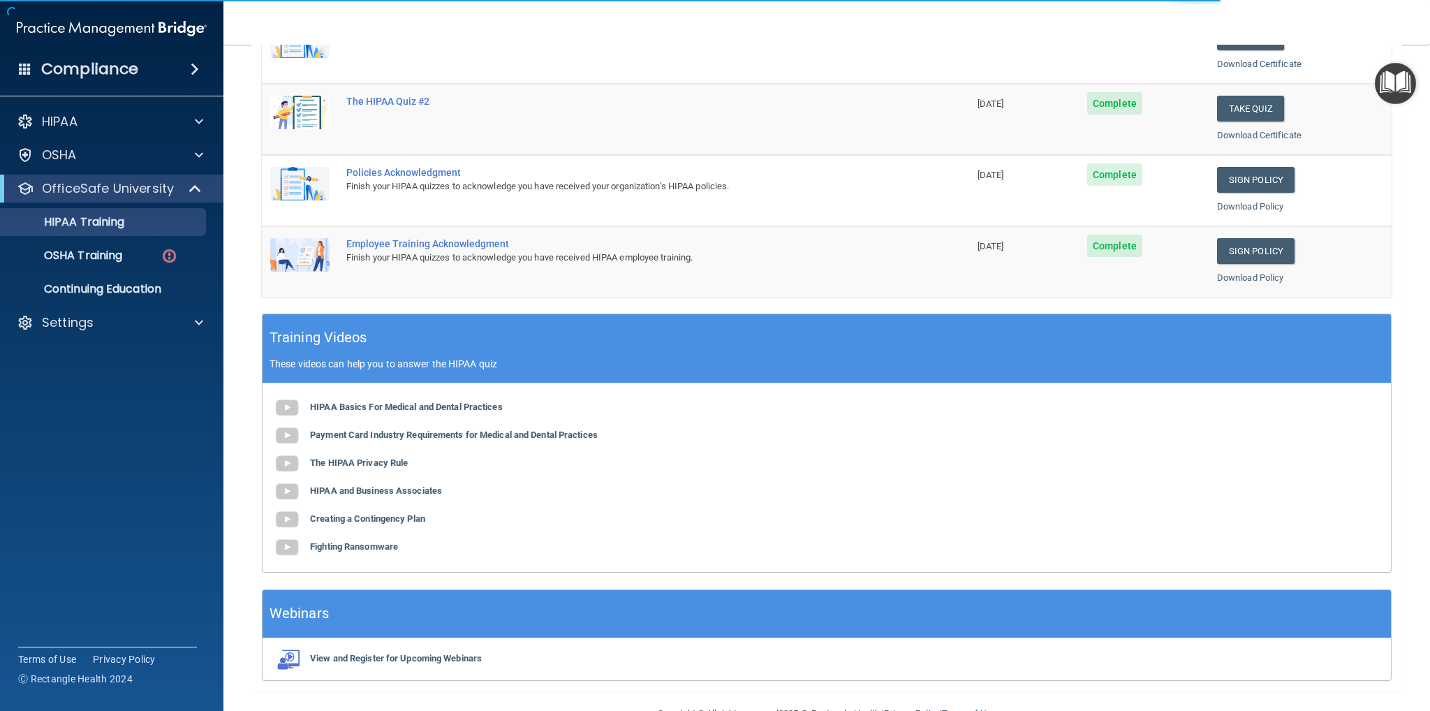
scroll to position [338, 0]
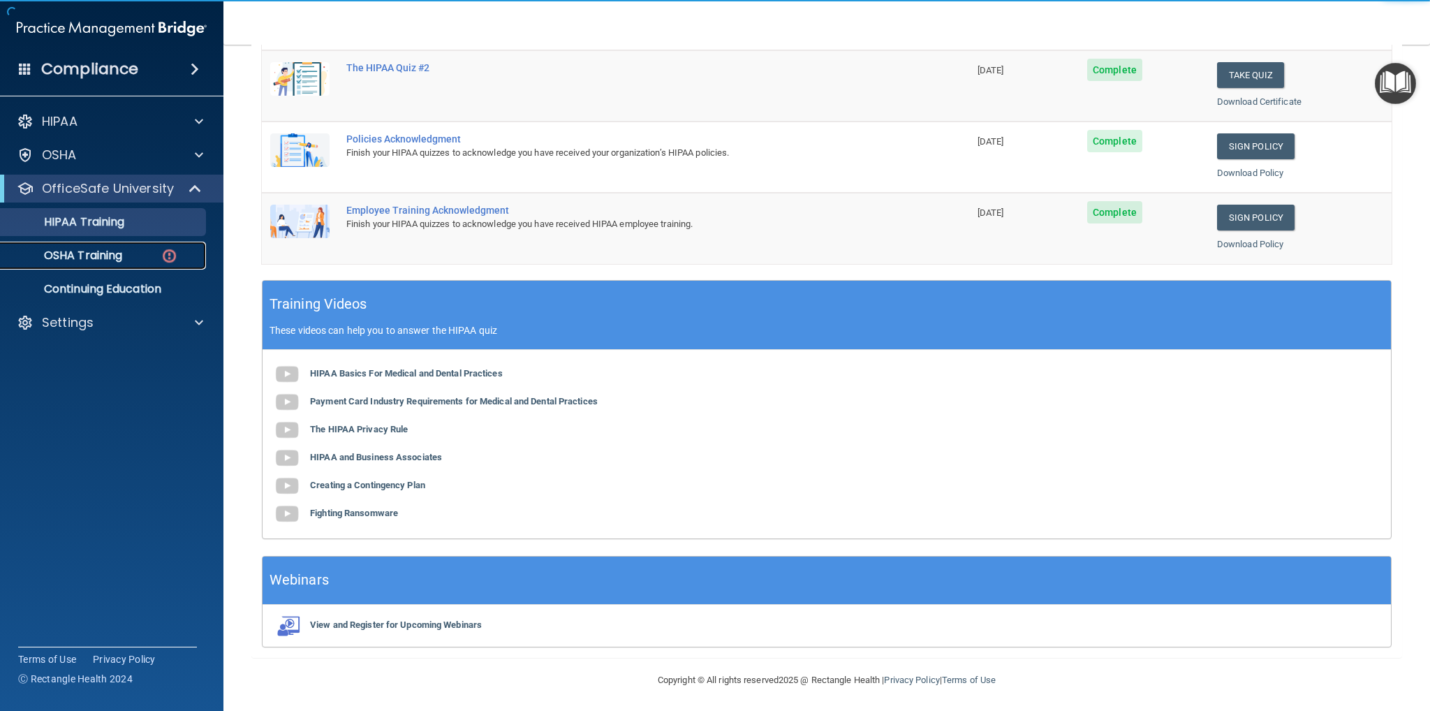
click at [87, 259] on p "OSHA Training" at bounding box center [65, 256] width 113 height 14
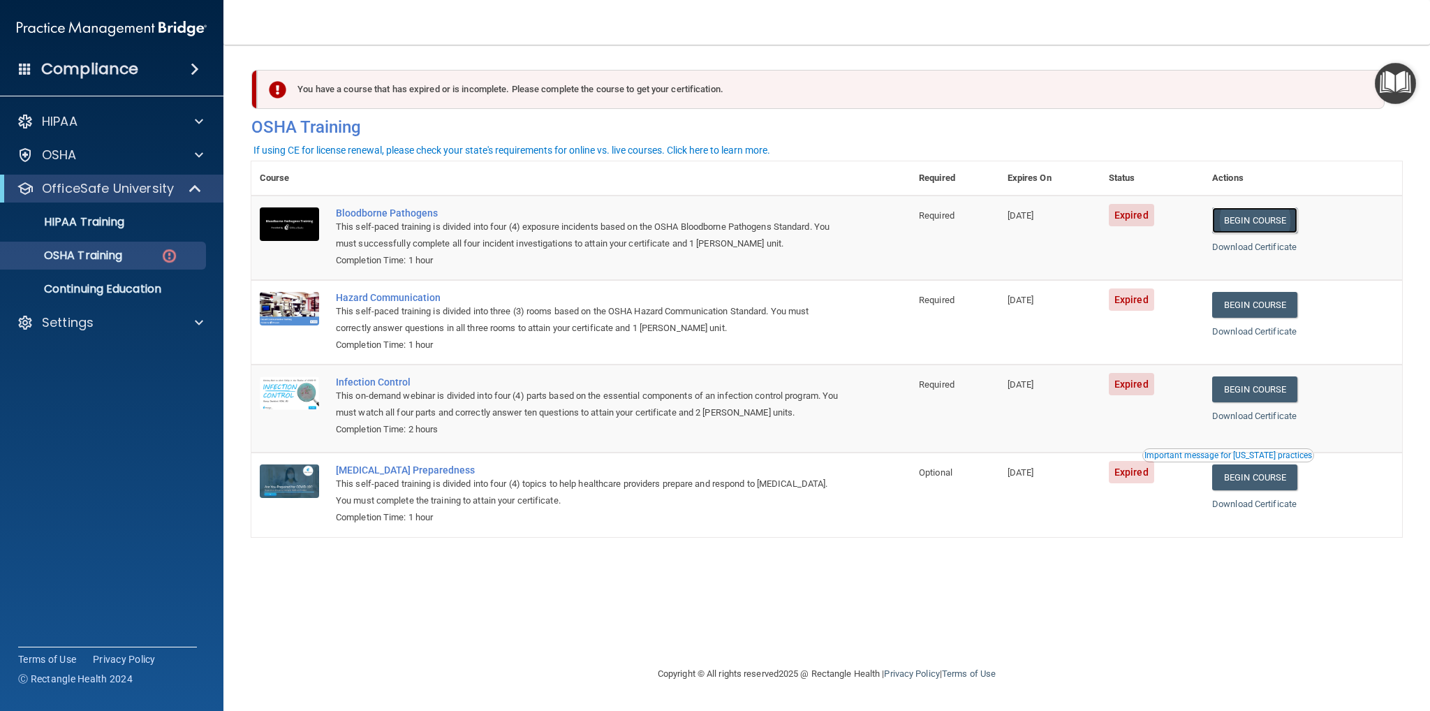
click at [1259, 228] on link "Begin Course" at bounding box center [1254, 220] width 85 height 26
click at [1262, 229] on link "Begin Course" at bounding box center [1254, 220] width 85 height 26
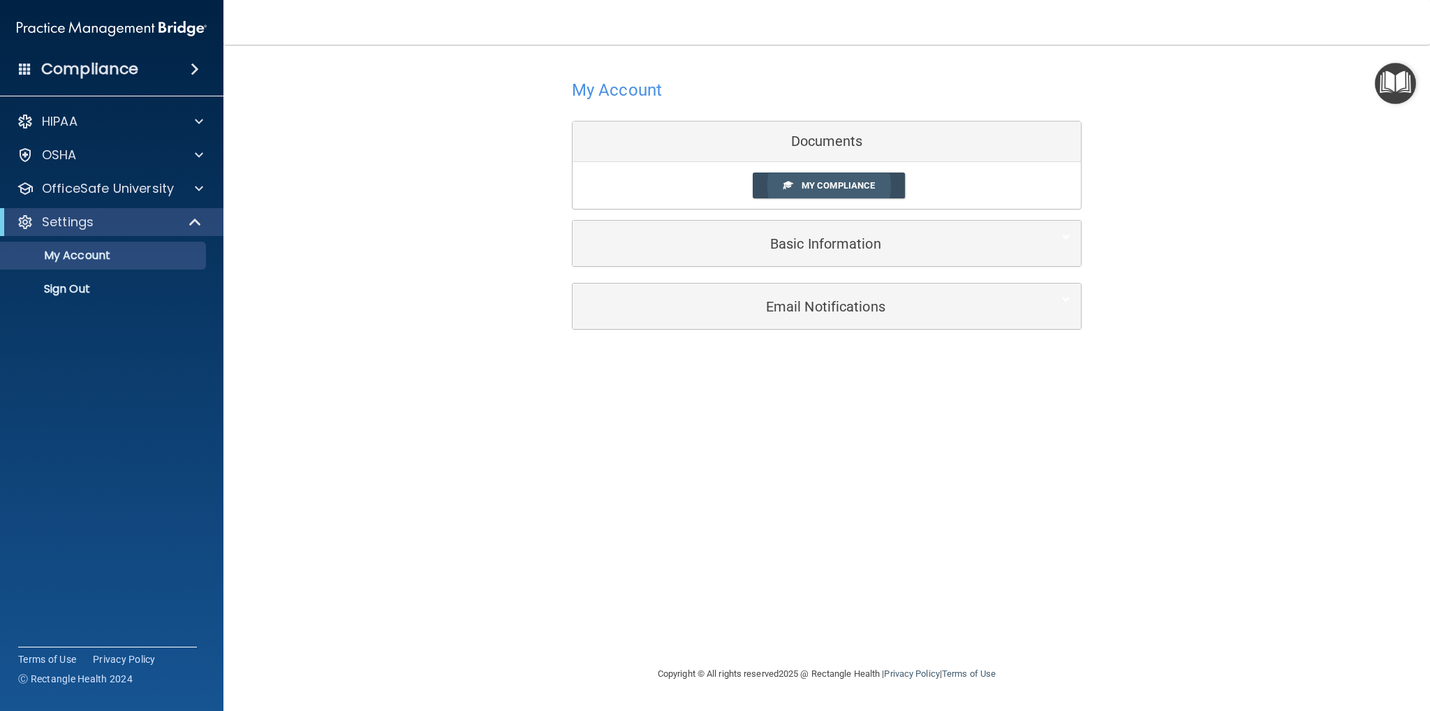
click at [872, 189] on span "My Compliance" at bounding box center [838, 185] width 73 height 10
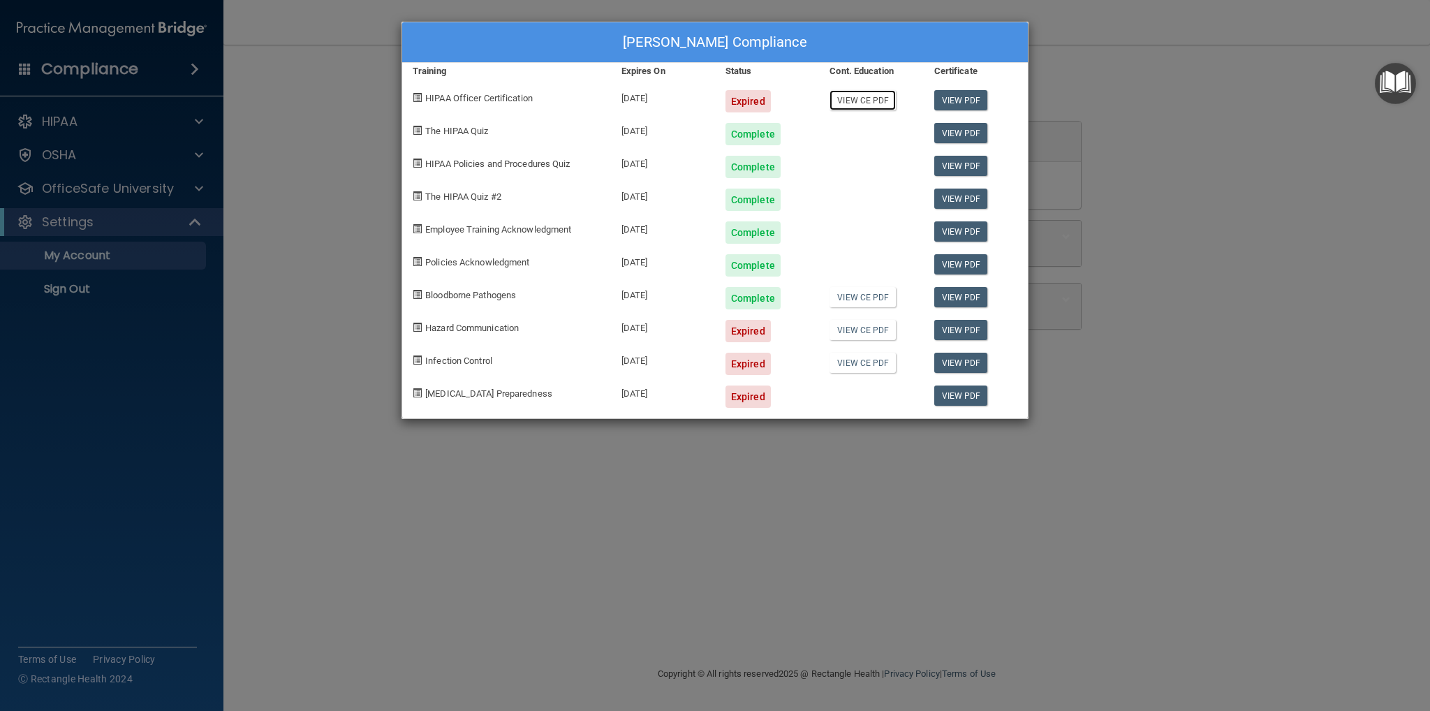
click at [851, 106] on link "View CE PDF" at bounding box center [863, 100] width 66 height 20
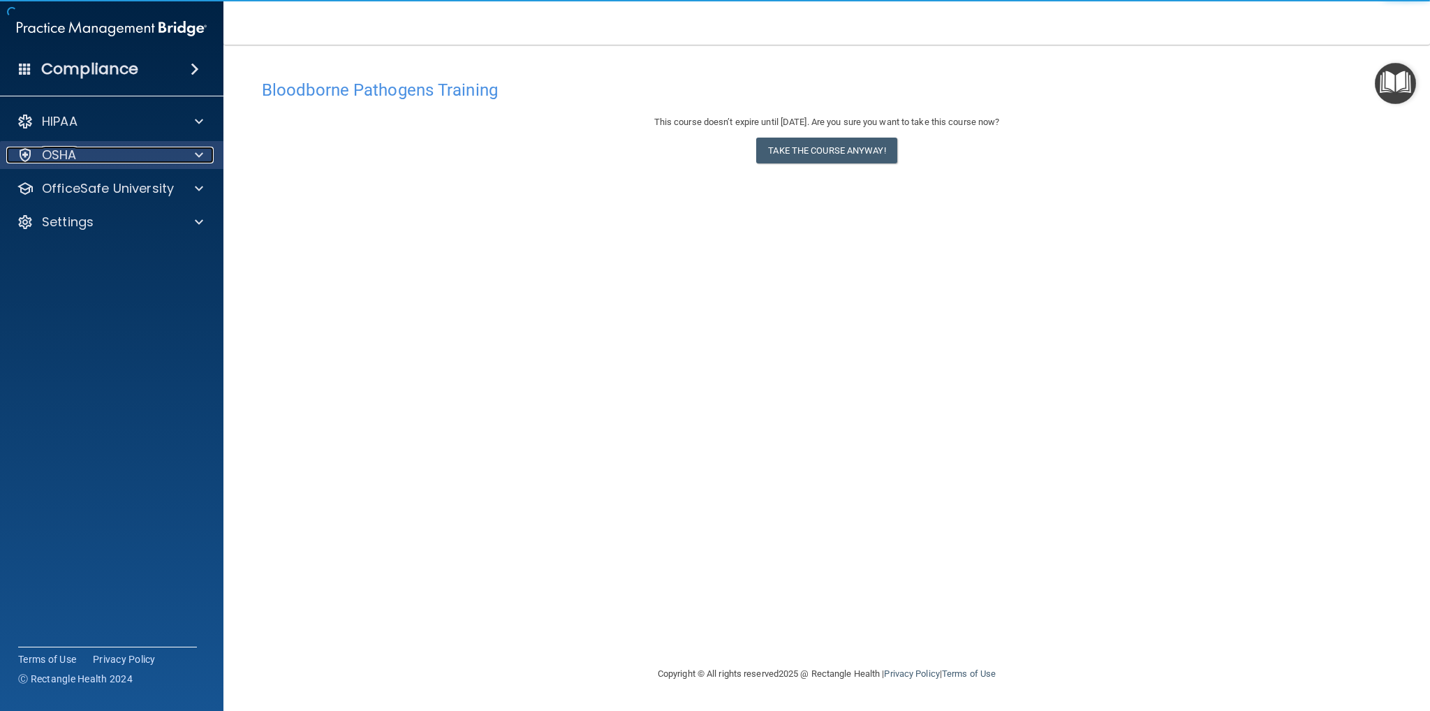
click at [89, 159] on div "OSHA" at bounding box center [92, 155] width 173 height 17
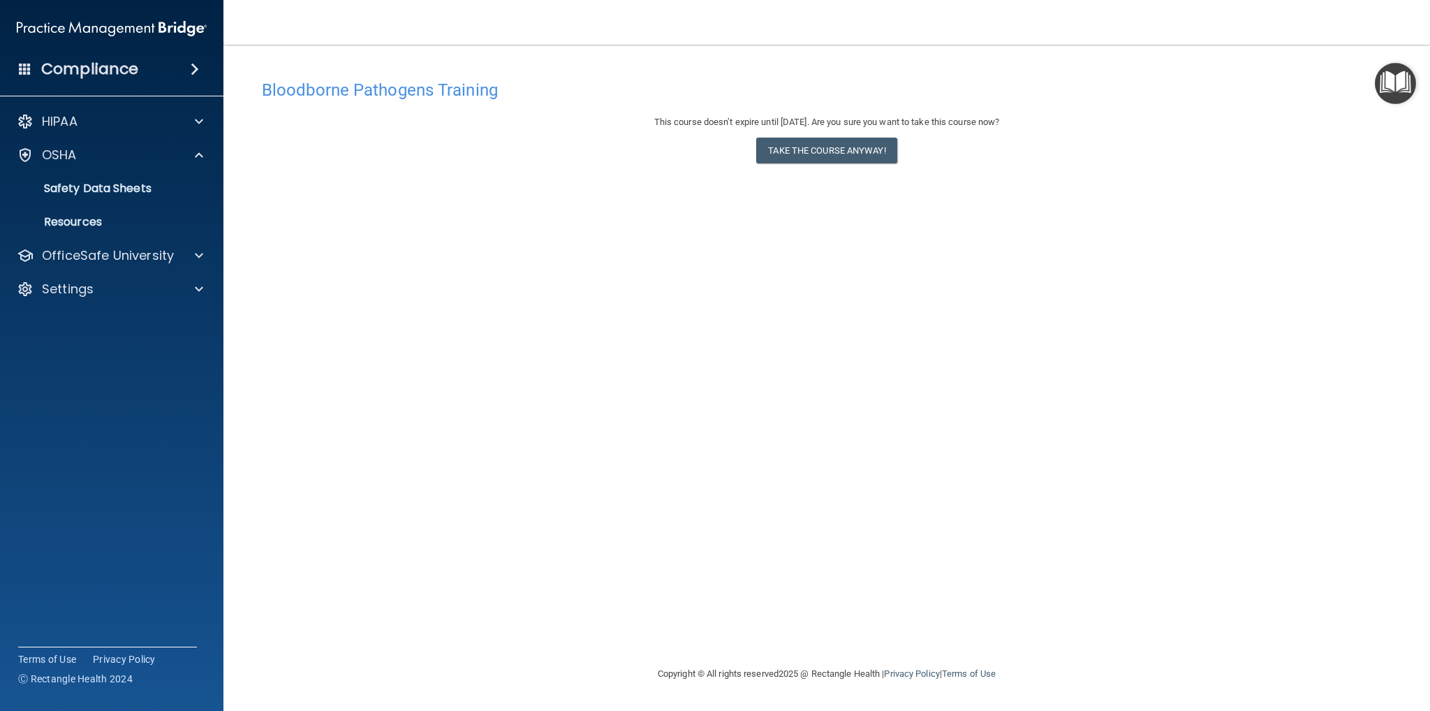
drag, startPoint x: 532, startPoint y: 140, endPoint x: 501, endPoint y: 115, distance: 40.1
click at [531, 140] on div "This course doesn’t expire until [DATE]. Are you sure you want to take this cou…" at bounding box center [827, 142] width 1130 height 57
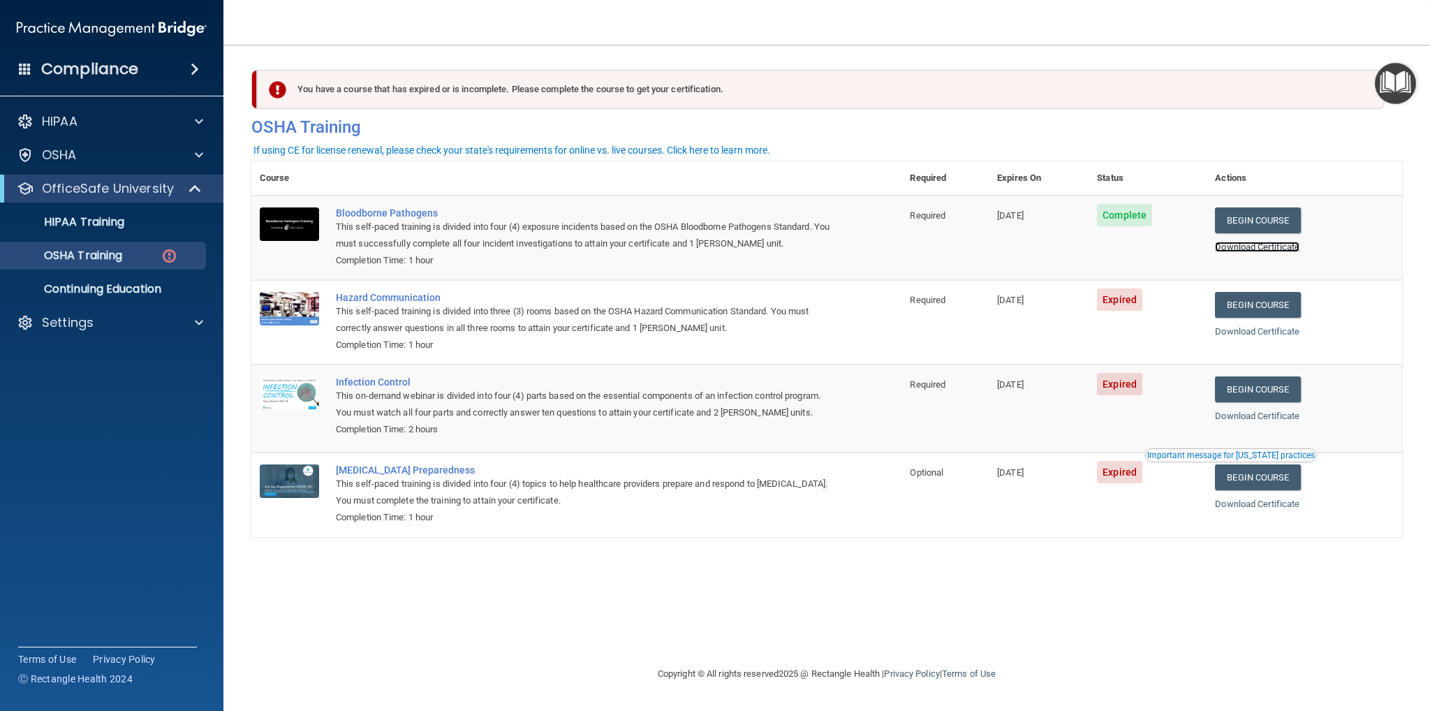
click at [1264, 251] on link "Download Certificate" at bounding box center [1257, 247] width 84 height 10
click at [1266, 302] on link "Begin Course" at bounding box center [1257, 305] width 85 height 26
